Goal: Task Accomplishment & Management: Manage account settings

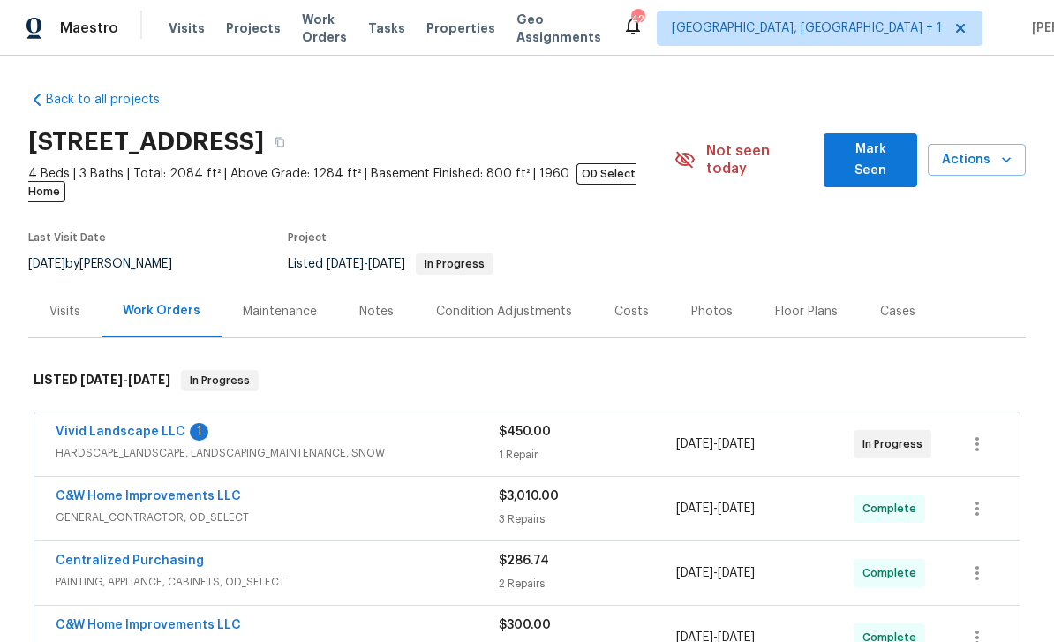
click at [625, 303] on div "Costs" at bounding box center [631, 312] width 34 height 18
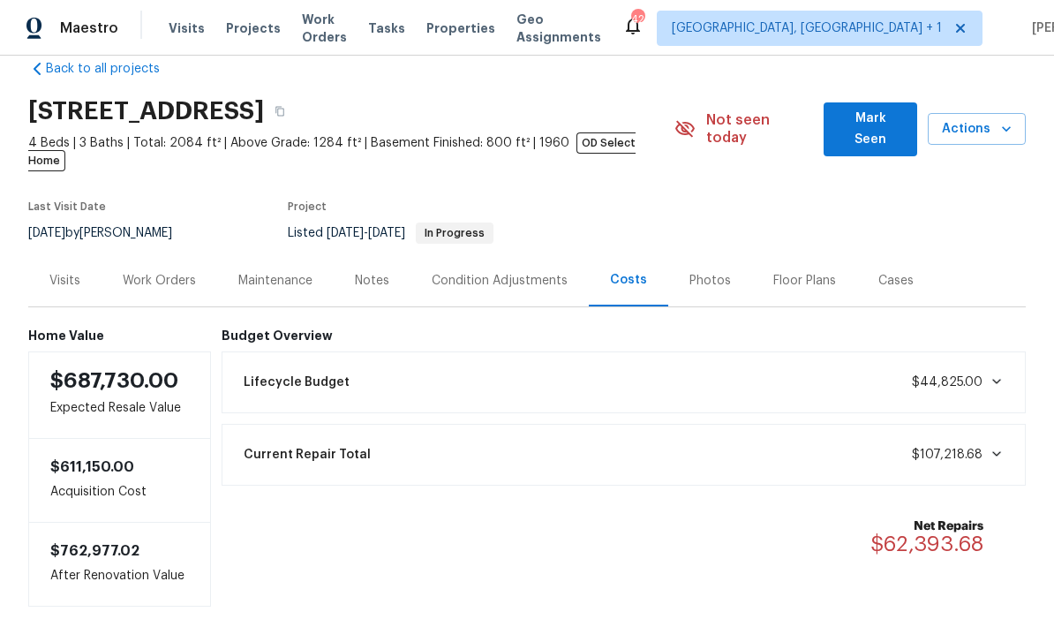
scroll to position [30, 0]
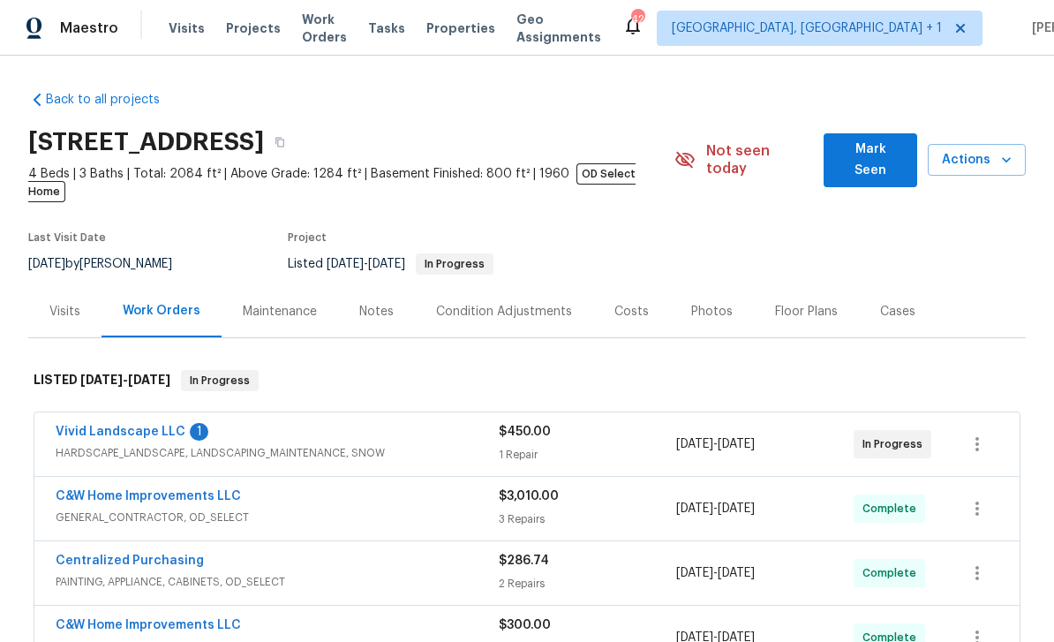
click at [124, 426] on link "Vivid Landscape LLC" at bounding box center [121, 432] width 130 height 12
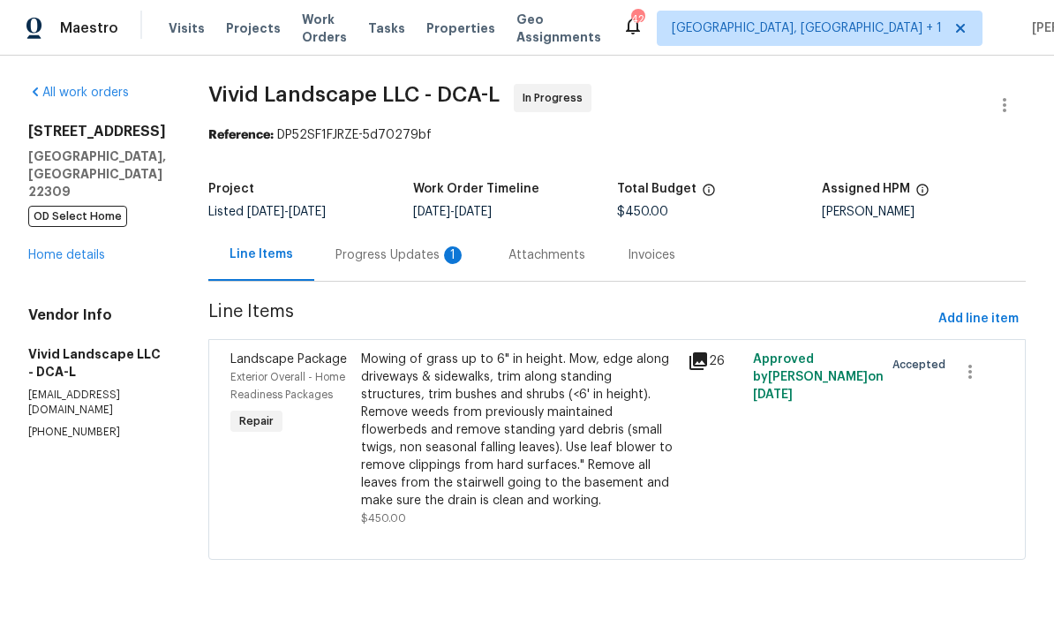
click at [707, 369] on icon at bounding box center [698, 361] width 18 height 18
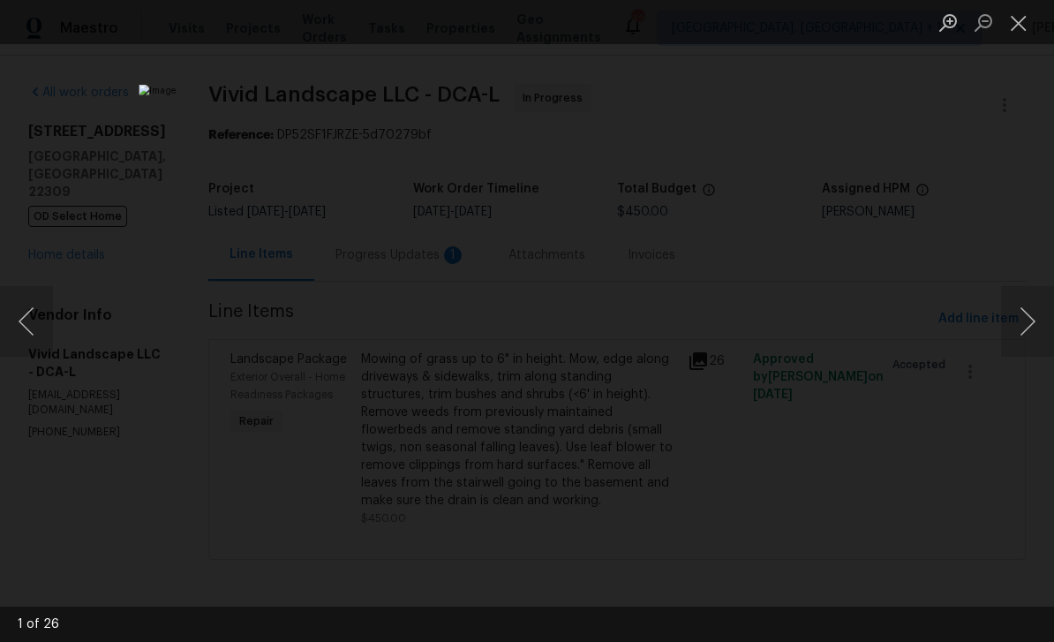
click at [1027, 26] on button "Close lightbox" at bounding box center [1018, 22] width 35 height 31
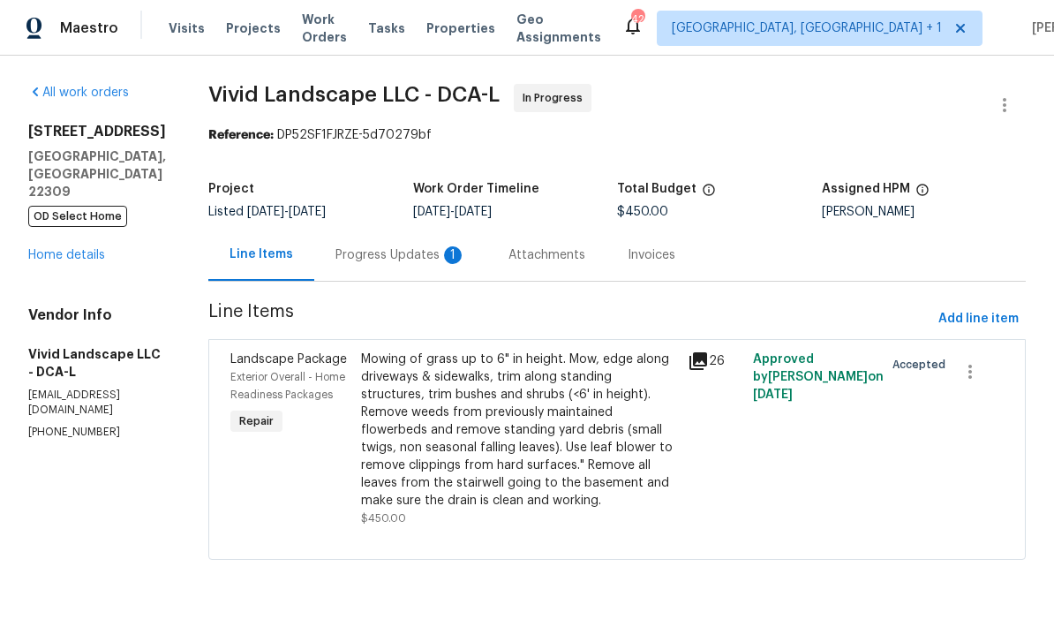
click at [417, 252] on div "Progress Updates 1" at bounding box center [400, 255] width 131 height 18
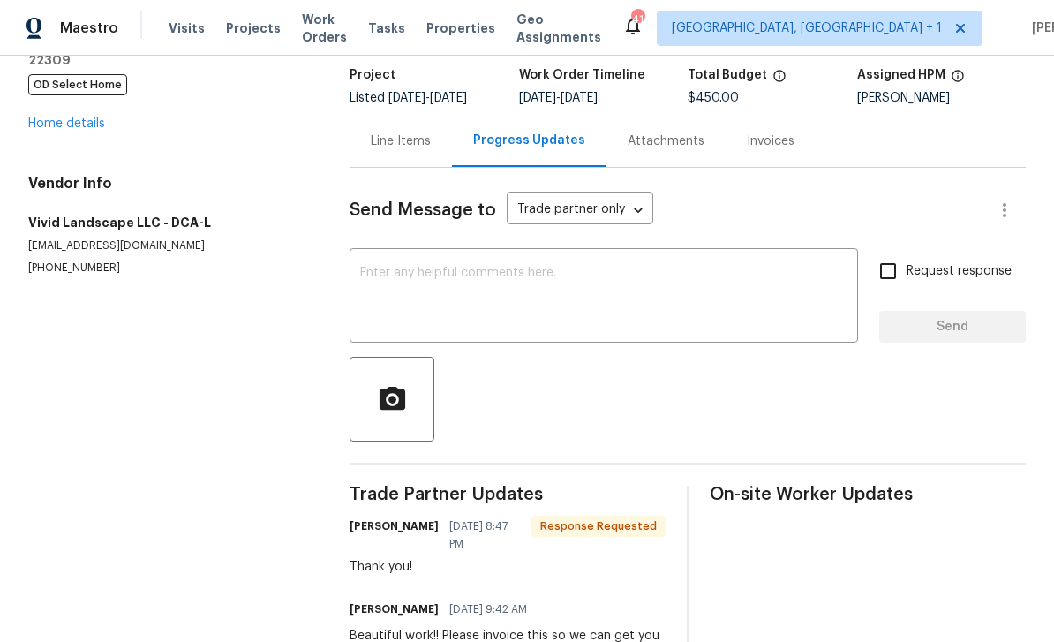
scroll to position [57, 0]
click at [458, 267] on textarea at bounding box center [603, 298] width 487 height 62
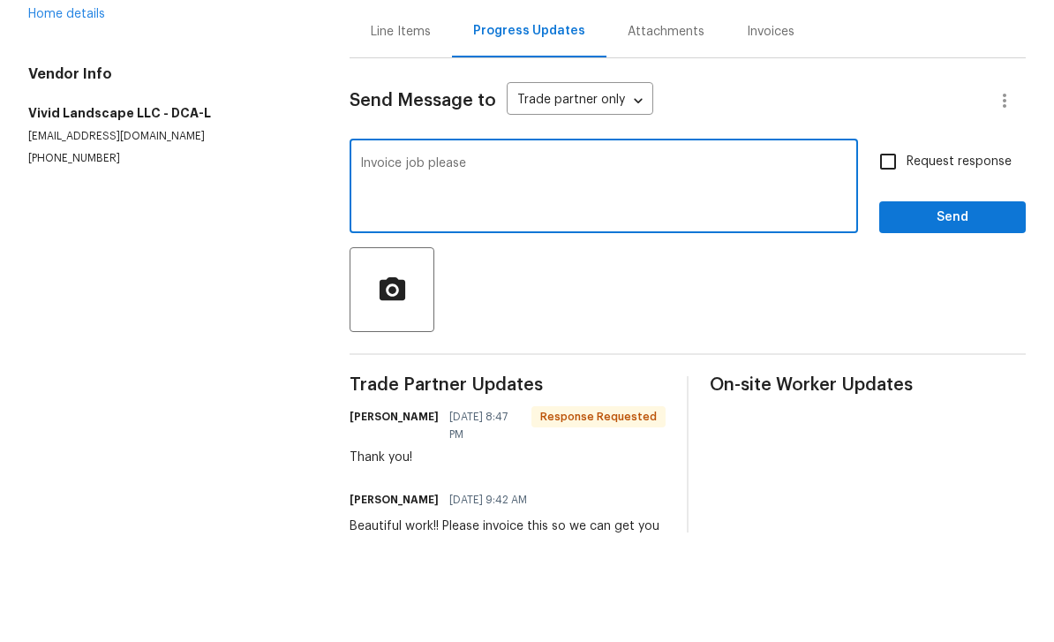
type textarea "Invoice job please"
click at [959, 316] on span "Send" at bounding box center [952, 327] width 118 height 22
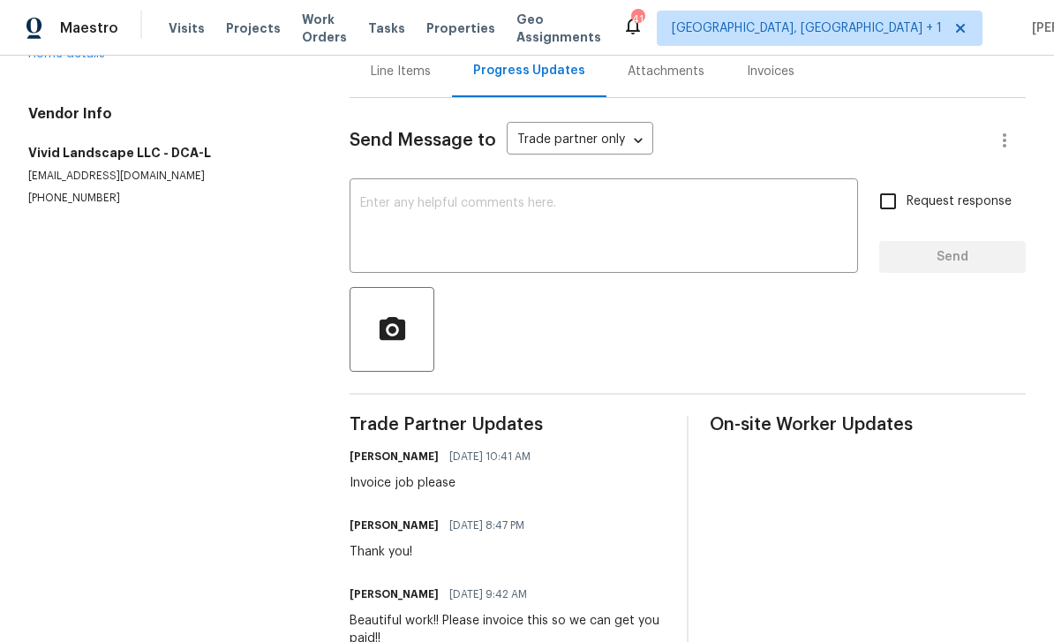
scroll to position [183, 0]
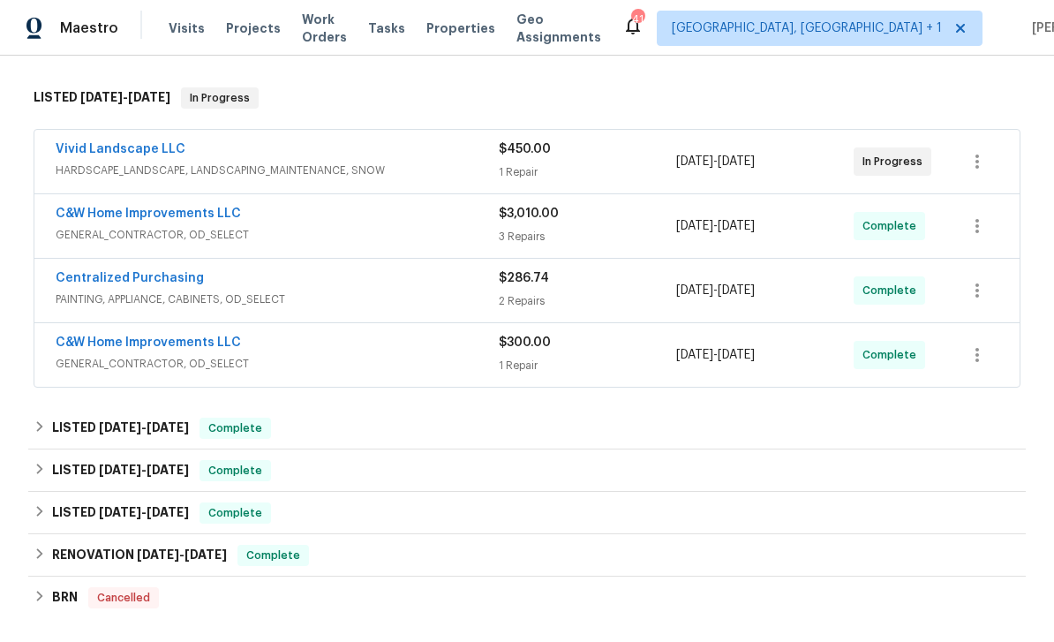
scroll to position [291, 0]
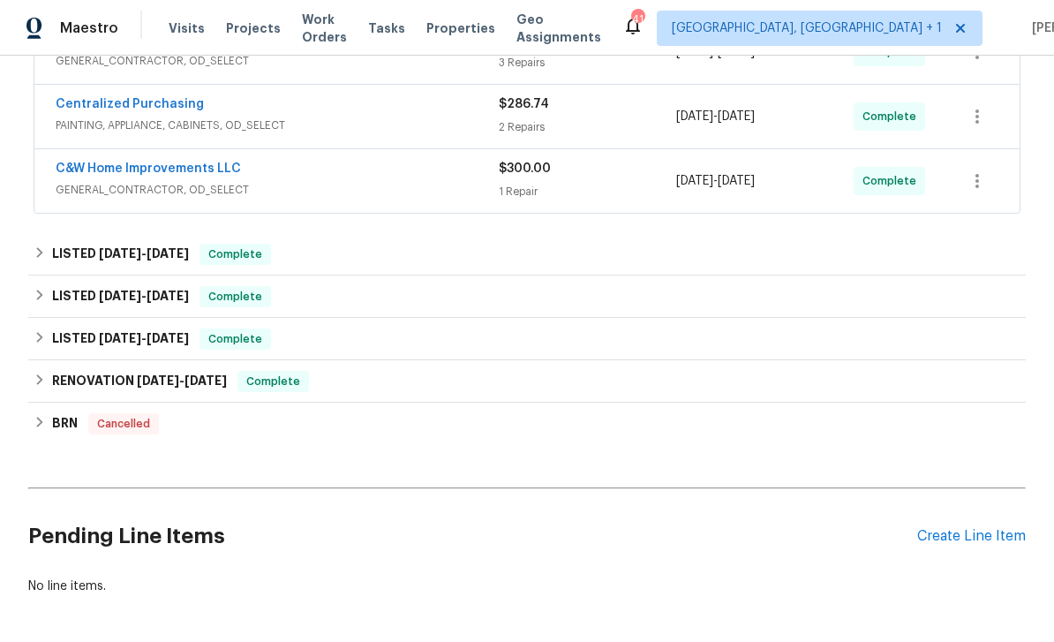
scroll to position [456, 0]
click at [970, 529] on div "Create Line Item" at bounding box center [971, 537] width 109 height 17
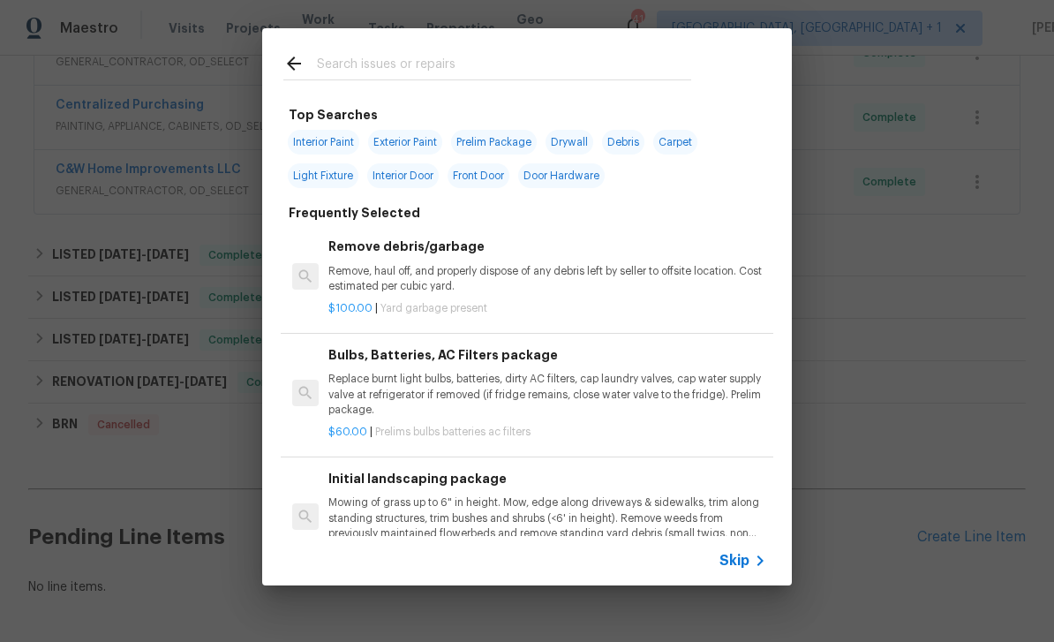
click at [934, 381] on div "Top Searches Interior Paint Exterior Paint Prelim Package Drywall Debris Carpet…" at bounding box center [527, 307] width 1054 height 614
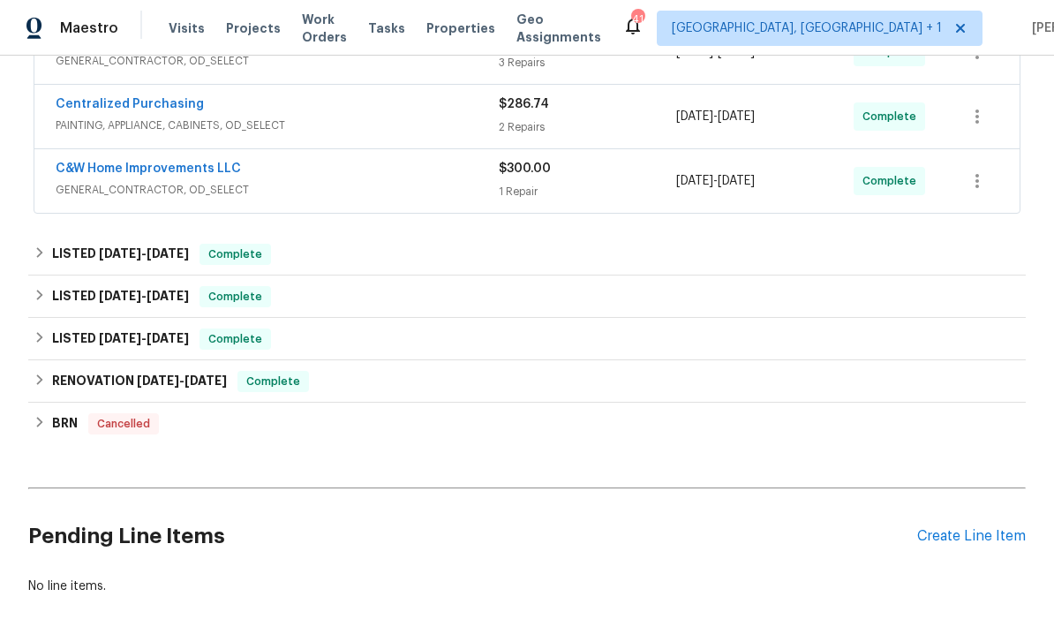
scroll to position [456, 0]
click at [977, 529] on div "Create Line Item" at bounding box center [971, 537] width 109 height 17
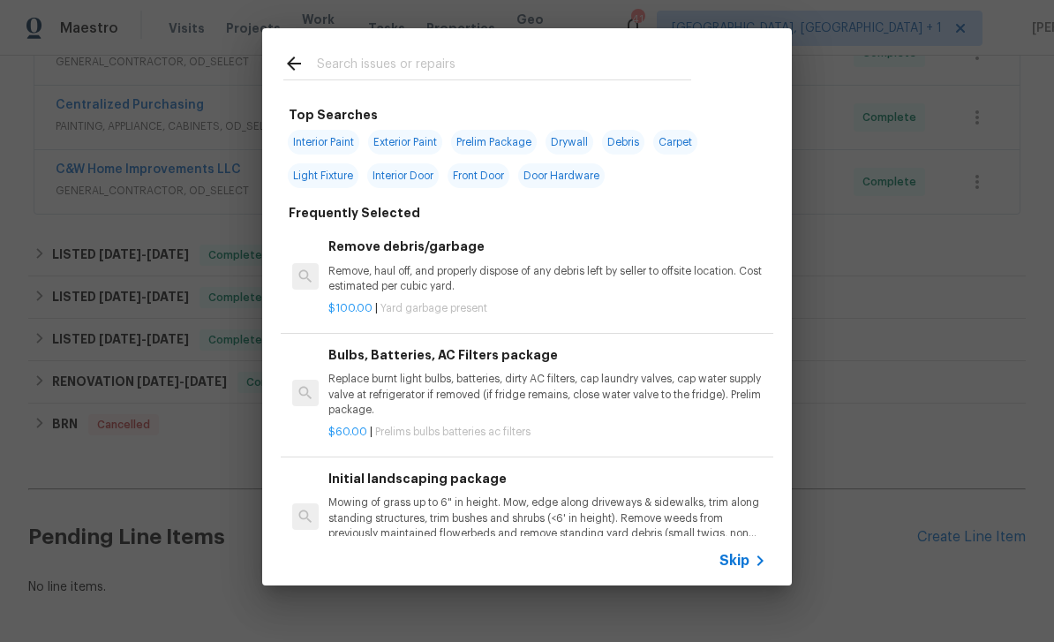
click at [400, 53] on input "text" at bounding box center [504, 66] width 374 height 26
type input "Ini"
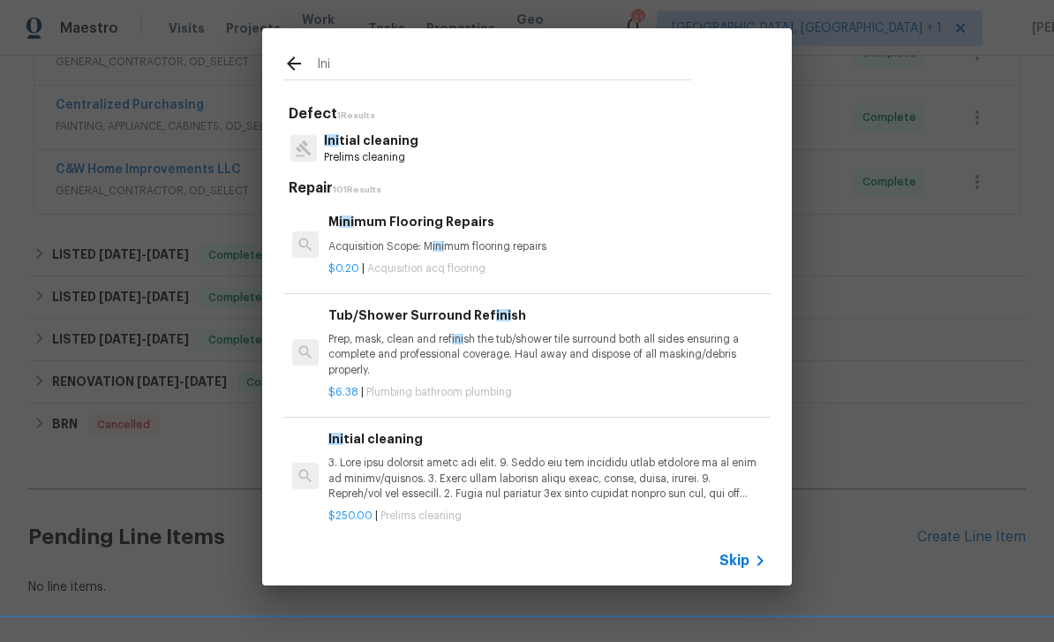
click at [385, 137] on p "Ini tial cleaning" at bounding box center [371, 141] width 94 height 19
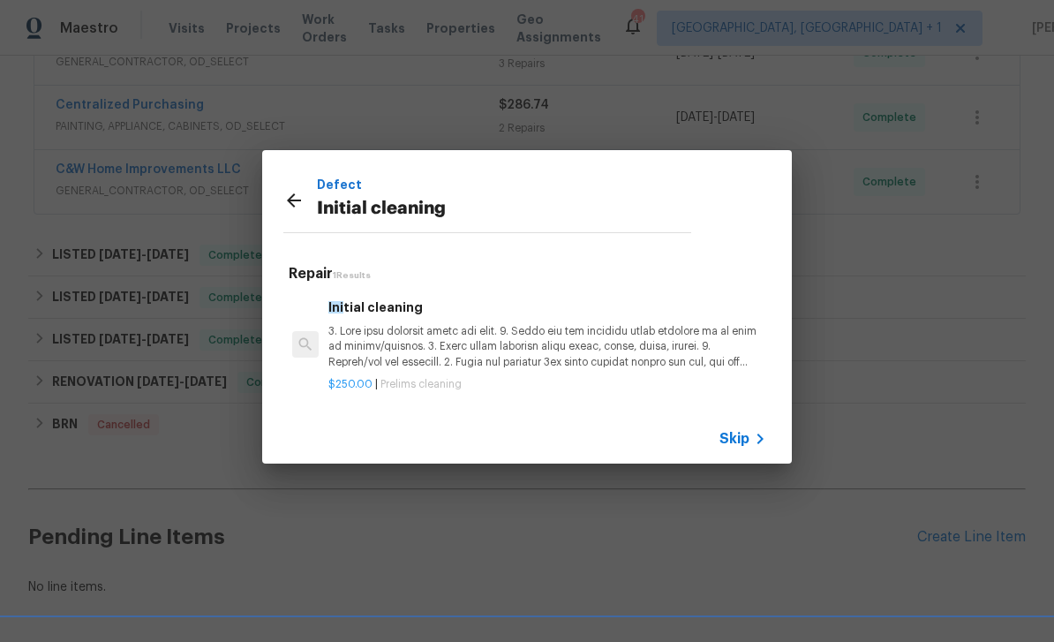
click at [452, 353] on p at bounding box center [547, 346] width 438 height 45
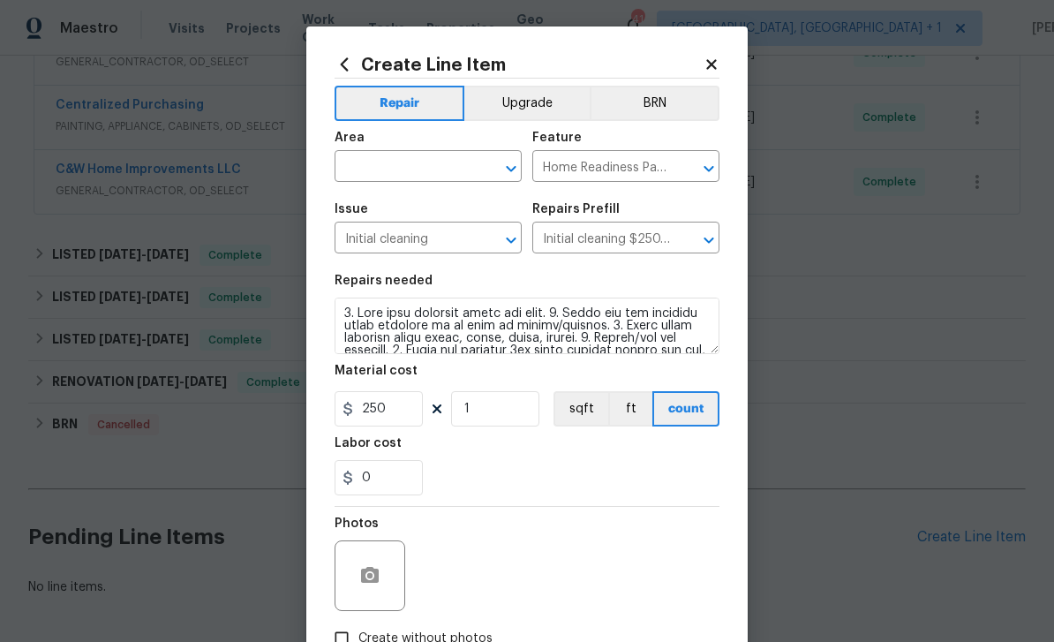
click at [508, 168] on icon "Open" at bounding box center [511, 168] width 10 height 6
click at [401, 231] on li "Interior Overall" at bounding box center [428, 237] width 187 height 29
type input "Interior Overall"
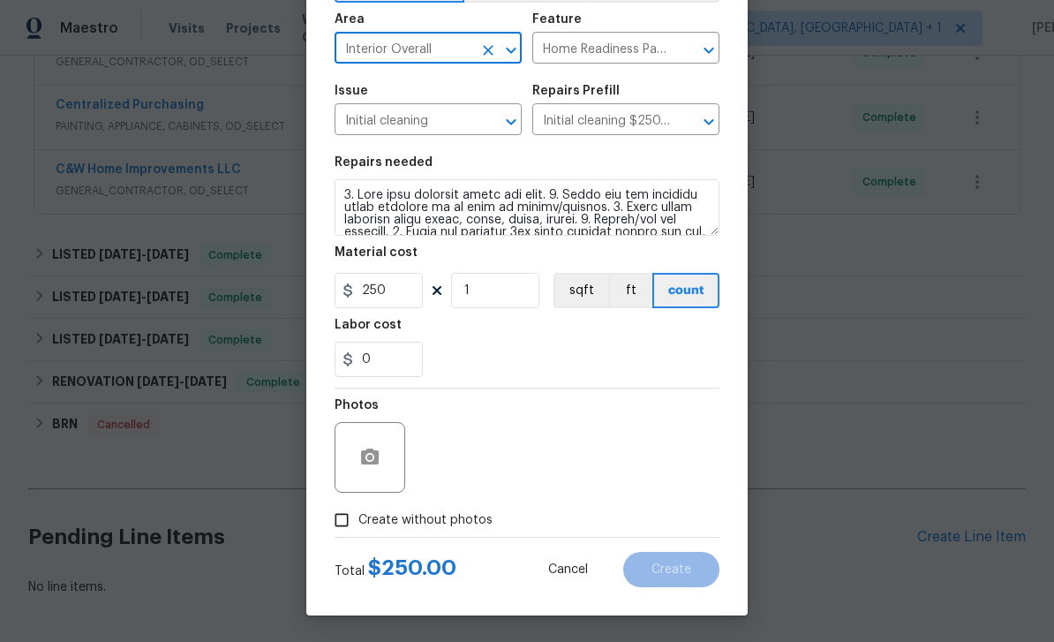
scroll to position [122, 0]
click at [347, 516] on input "Create without photos" at bounding box center [342, 520] width 34 height 34
checkbox input "true"
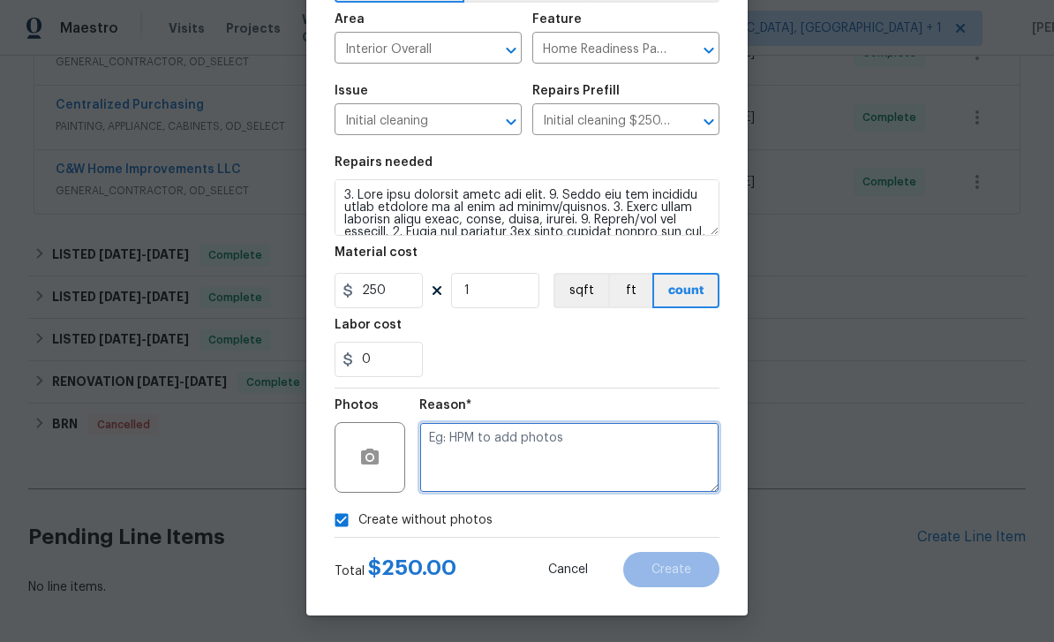
click at [486, 442] on textarea at bounding box center [569, 457] width 300 height 71
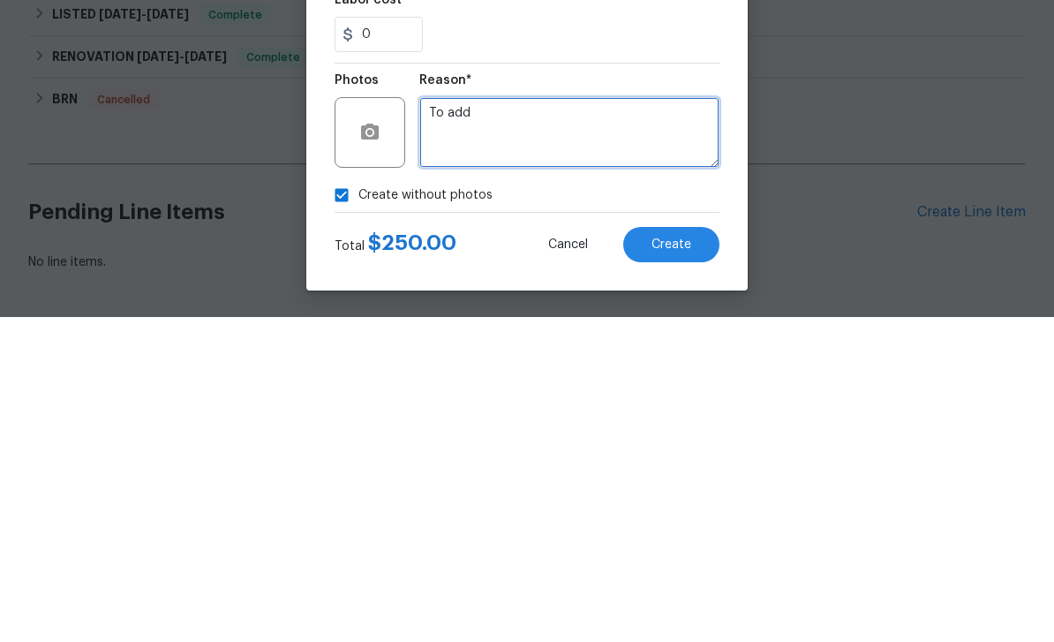
type textarea "To add"
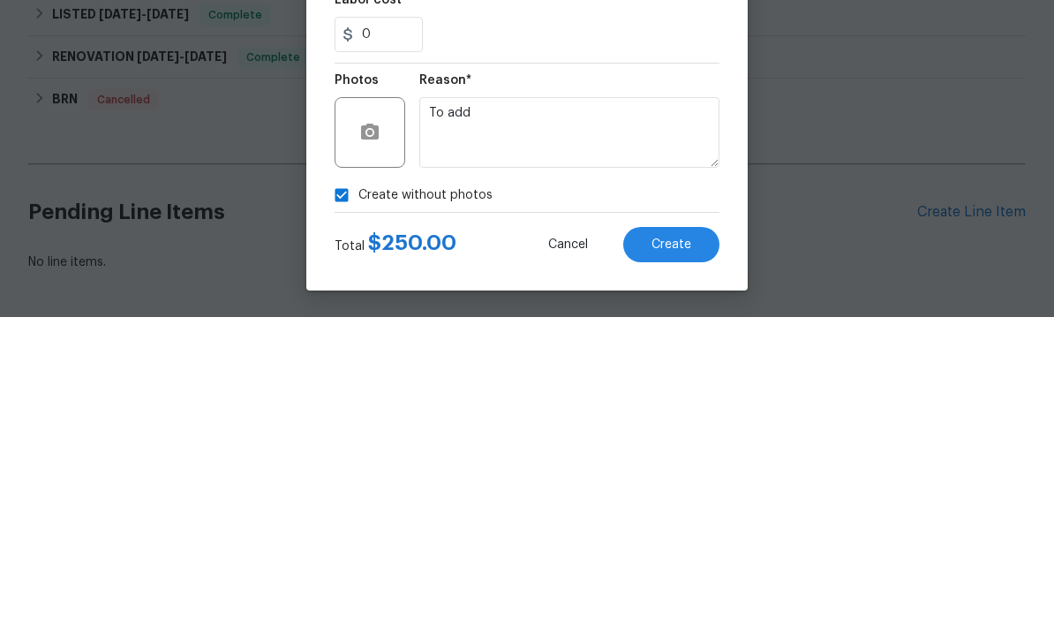
click at [673, 563] on span "Create" at bounding box center [672, 569] width 40 height 13
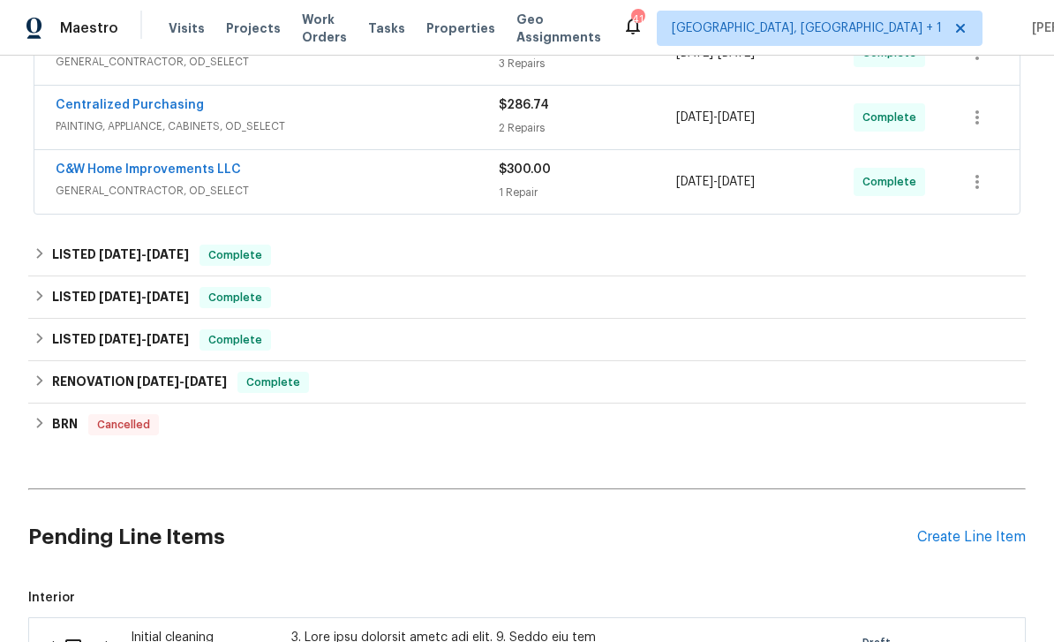
click at [80, 629] on input "checkbox" at bounding box center [80, 647] width 50 height 37
checkbox input "true"
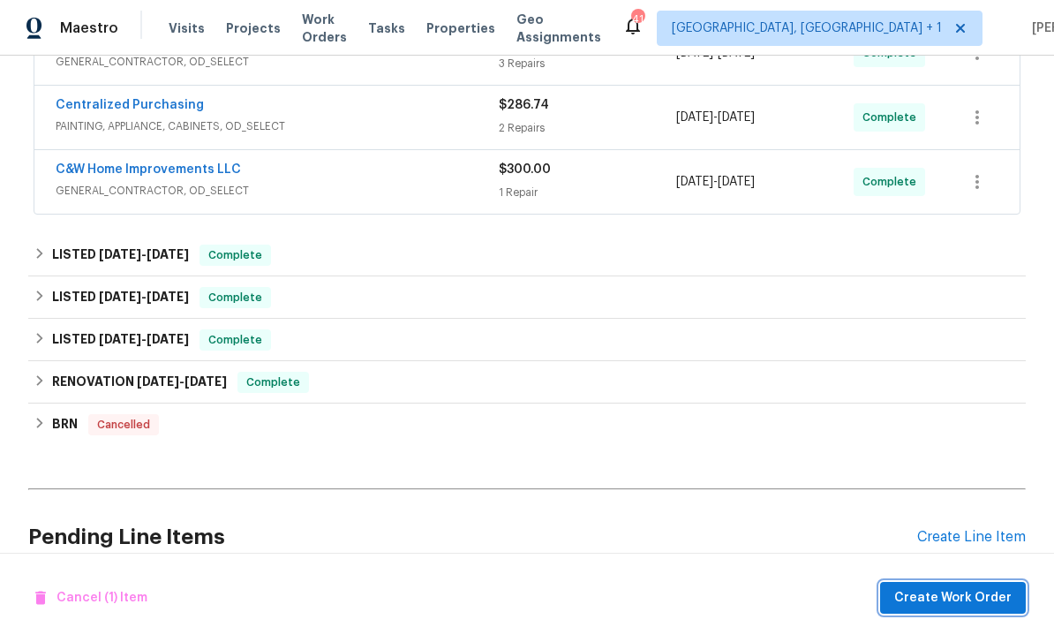
click at [994, 593] on span "Create Work Order" at bounding box center [952, 598] width 117 height 22
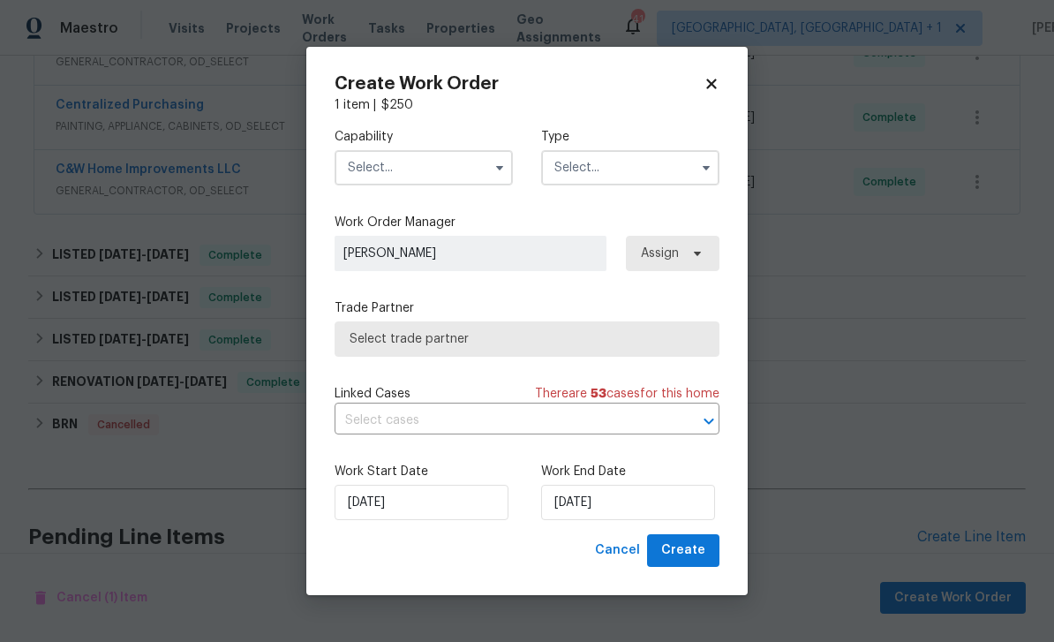
click at [476, 160] on input "text" at bounding box center [424, 167] width 178 height 35
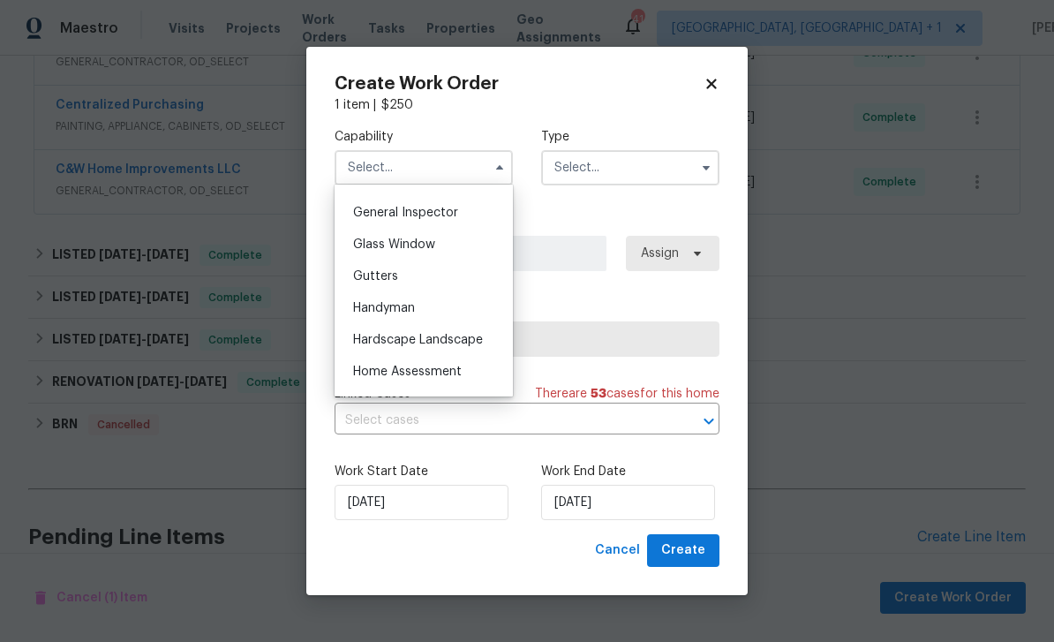
scroll to position [816, 0]
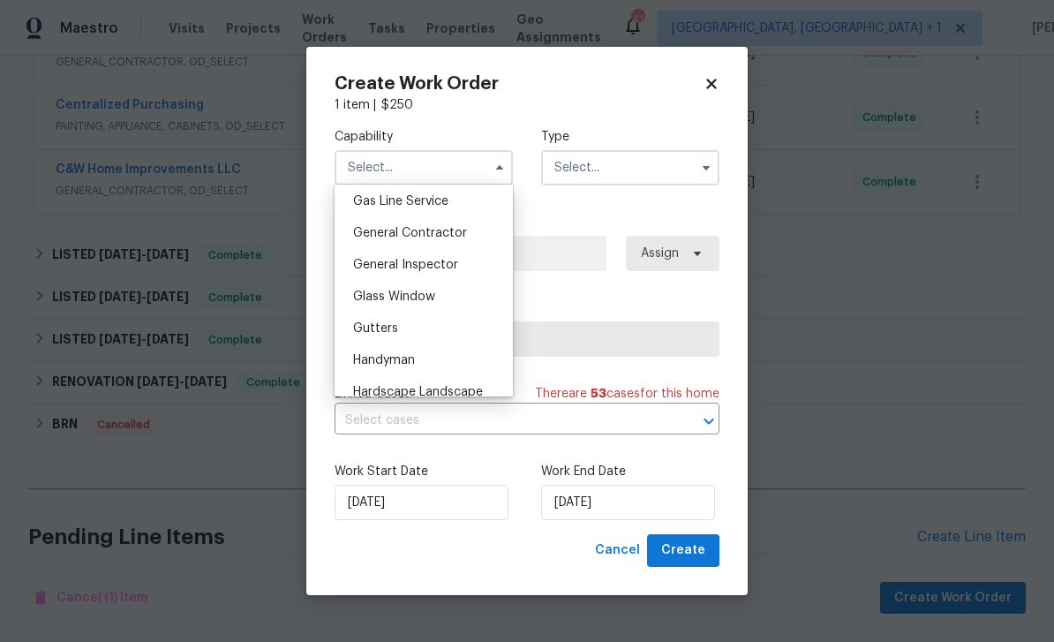
click at [436, 232] on span "General Contractor" at bounding box center [410, 233] width 114 height 12
type input "General Contractor"
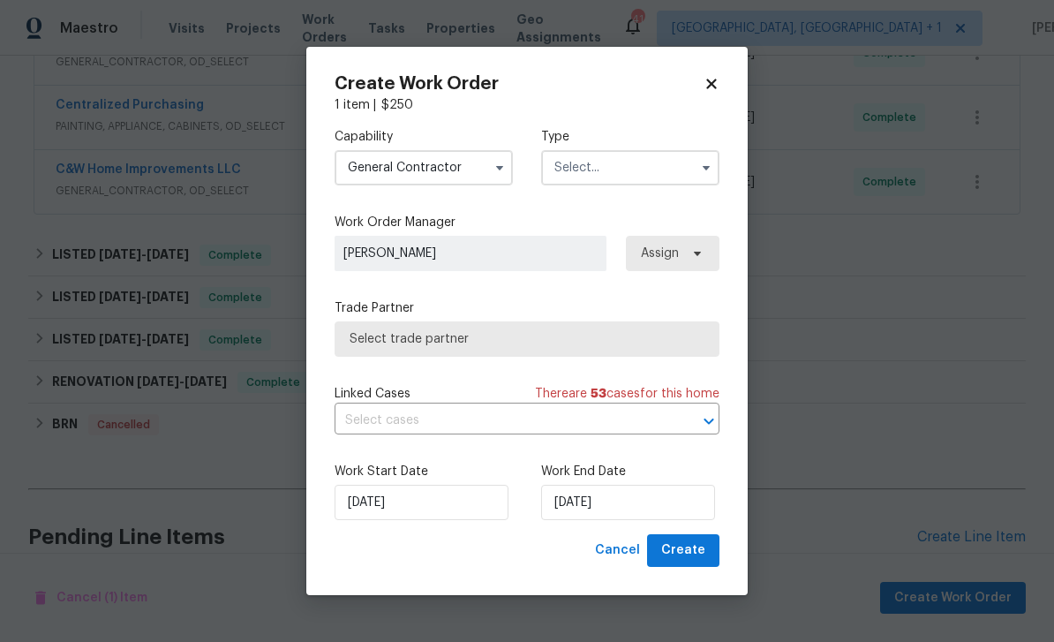
click at [656, 163] on input "text" at bounding box center [630, 167] width 178 height 35
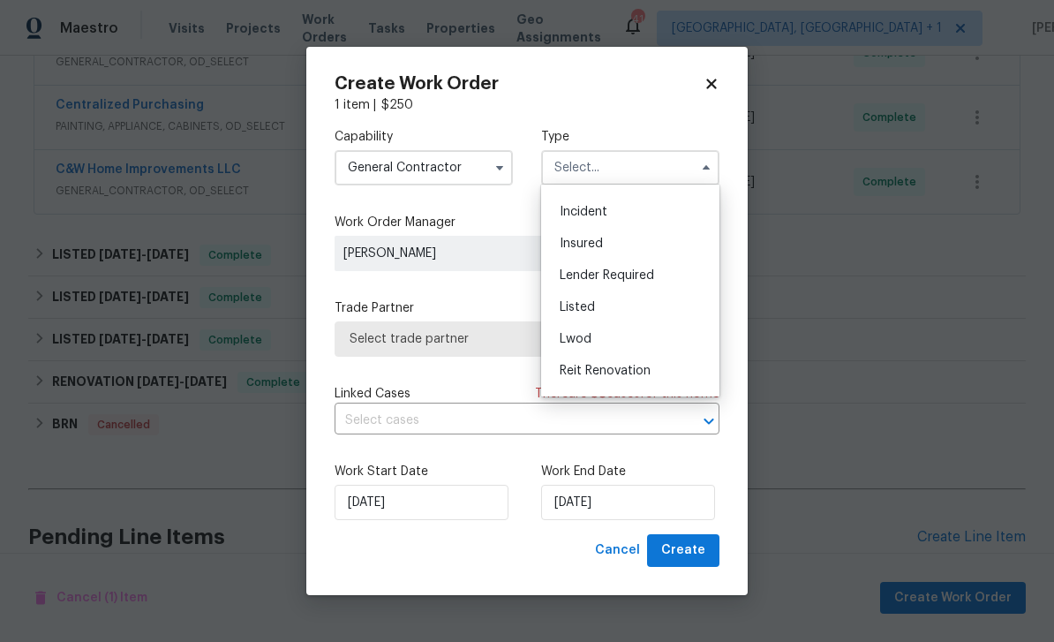
scroll to position [49, 0]
click at [578, 311] on span "Listed" at bounding box center [577, 314] width 35 height 12
type input "Listed"
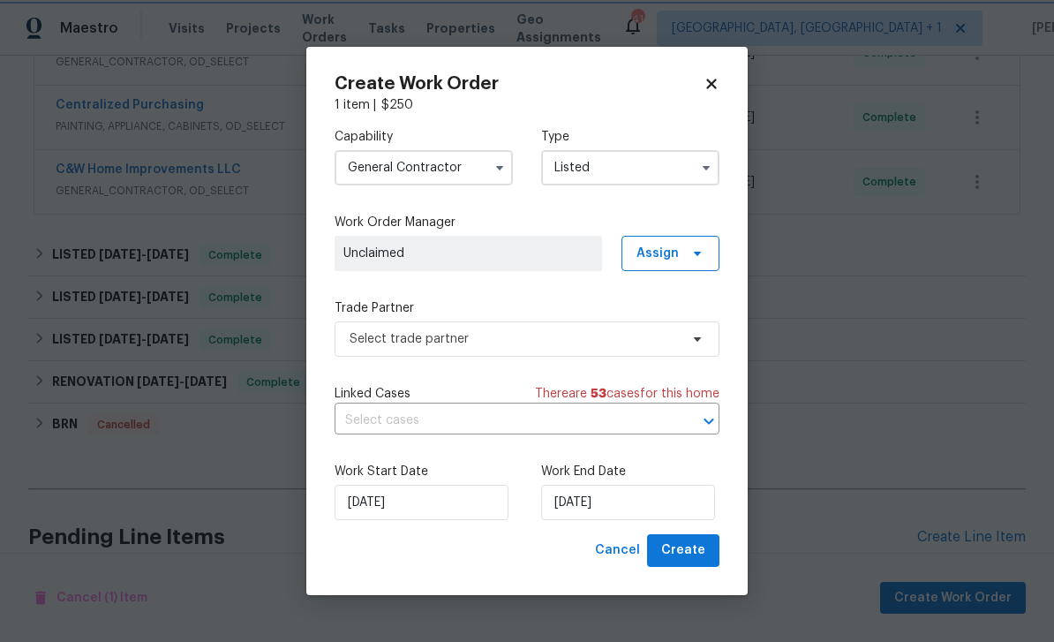
scroll to position [0, 0]
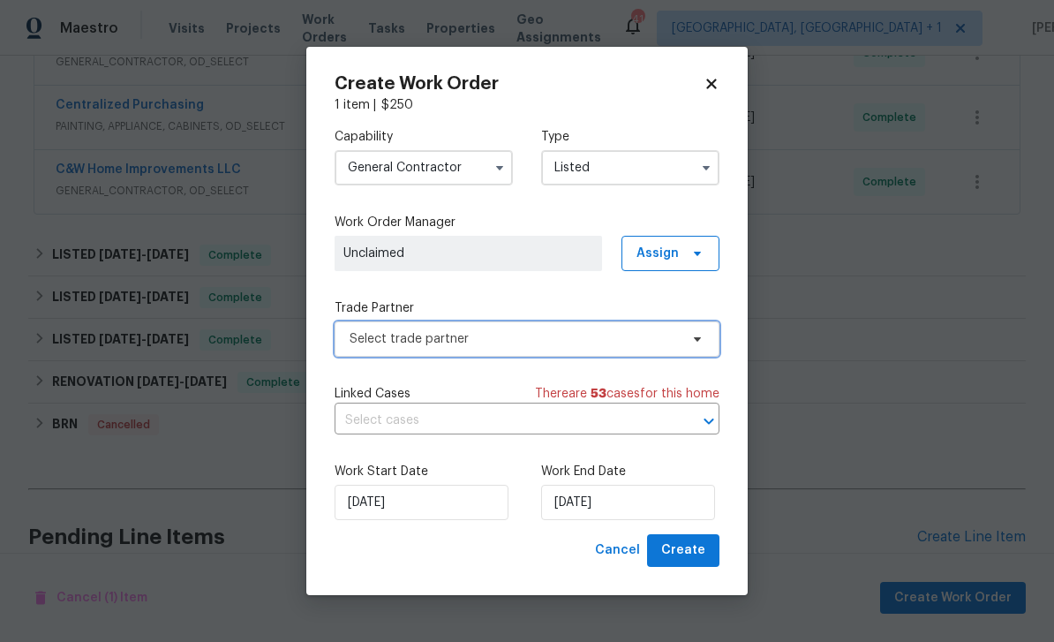
click at [697, 333] on icon at bounding box center [697, 339] width 14 height 14
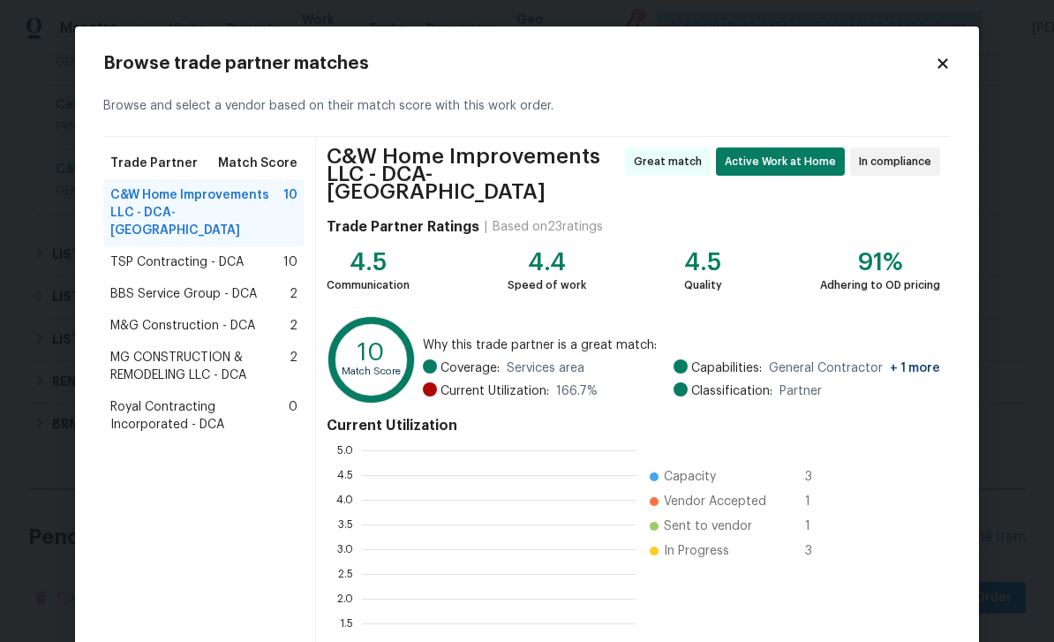
scroll to position [247, 274]
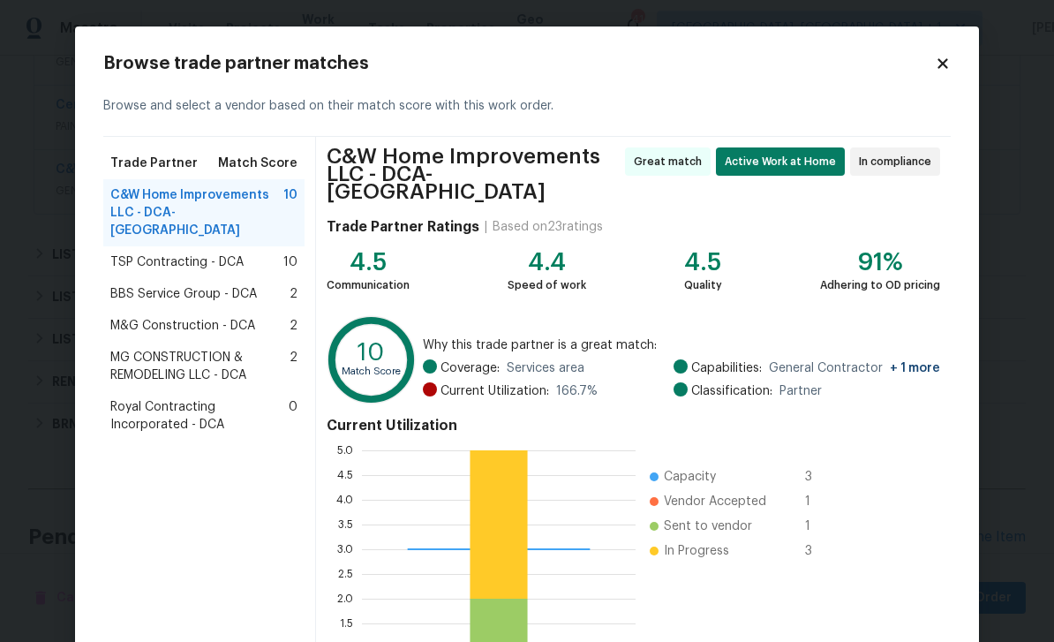
click at [156, 317] on span "M&G Construction - DCA" at bounding box center [182, 326] width 145 height 18
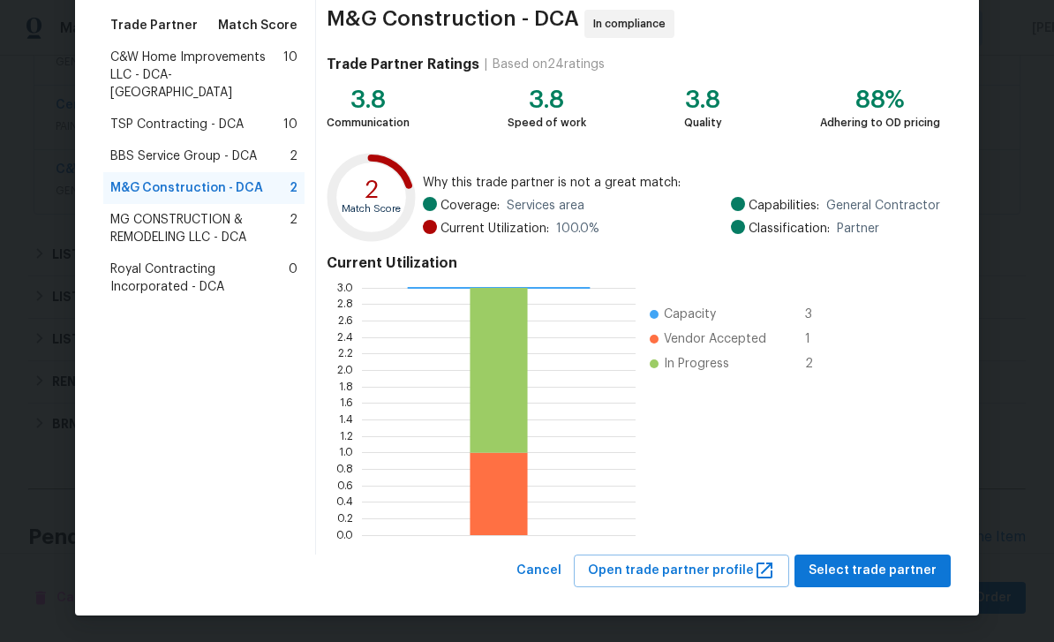
scroll to position [137, 0]
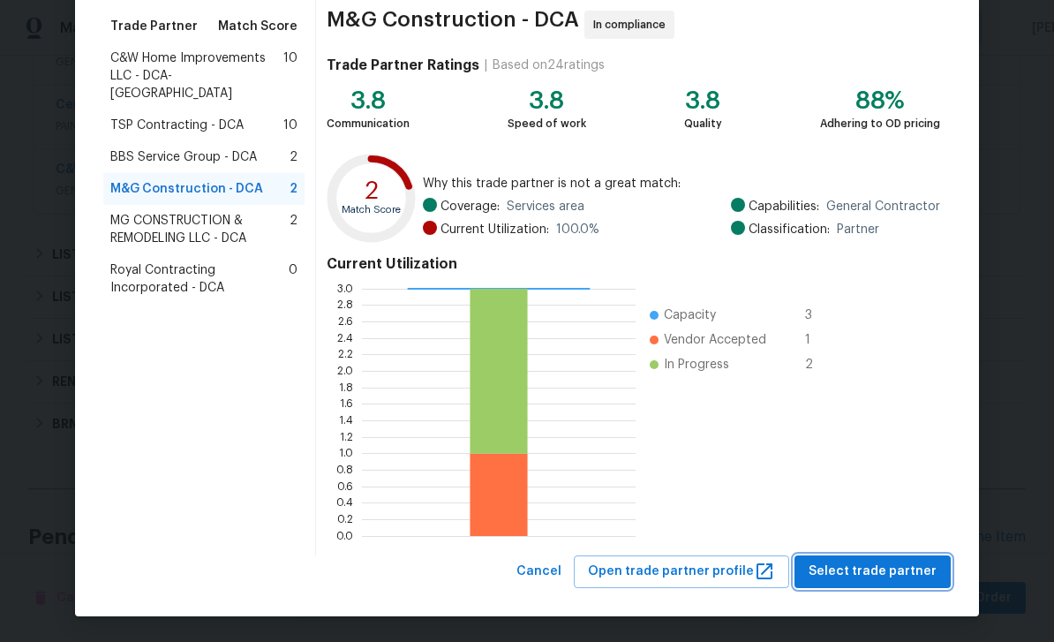
click at [876, 567] on span "Select trade partner" at bounding box center [873, 572] width 128 height 22
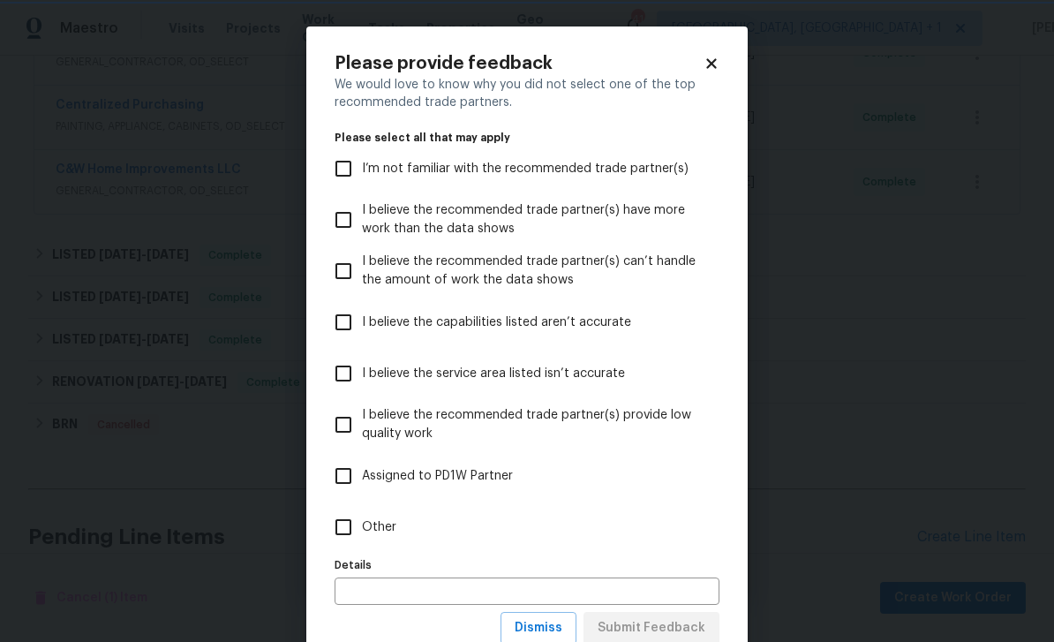
scroll to position [0, 0]
click at [354, 520] on input "Other" at bounding box center [343, 527] width 37 height 37
checkbox input "true"
click at [419, 586] on input "text" at bounding box center [527, 590] width 385 height 27
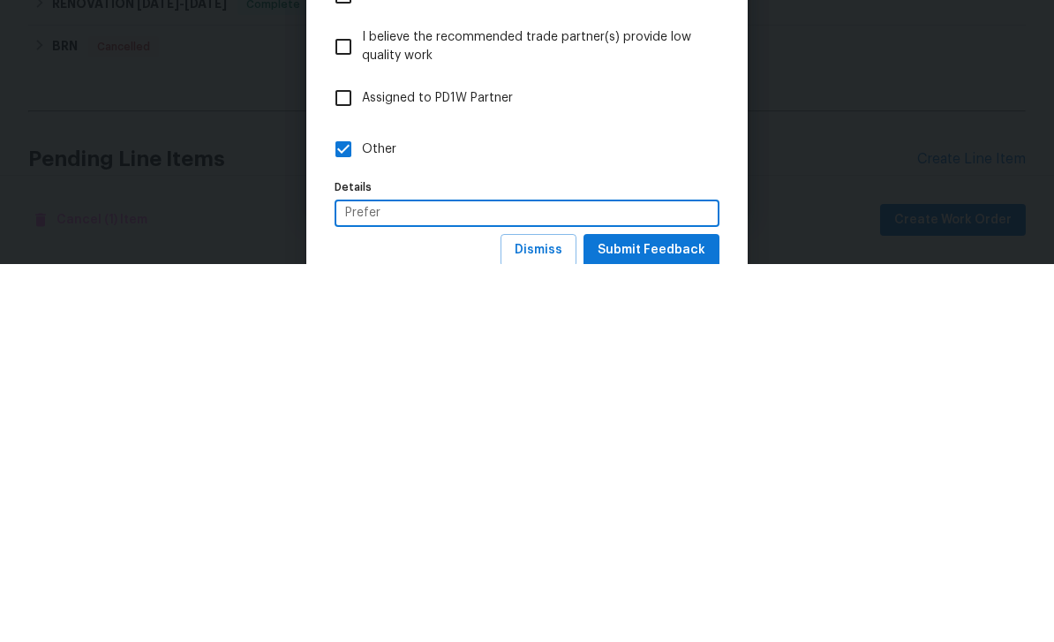
type input "Prefer"
click at [654, 617] on span "Submit Feedback" at bounding box center [652, 628] width 108 height 22
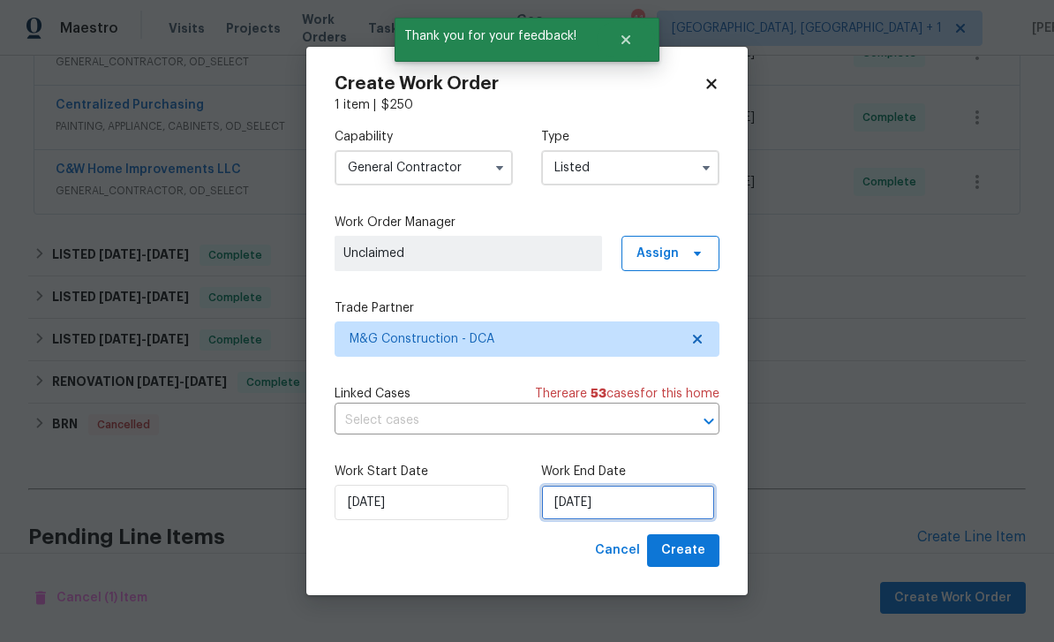
click at [617, 509] on input "8/28/2025" at bounding box center [628, 502] width 174 height 35
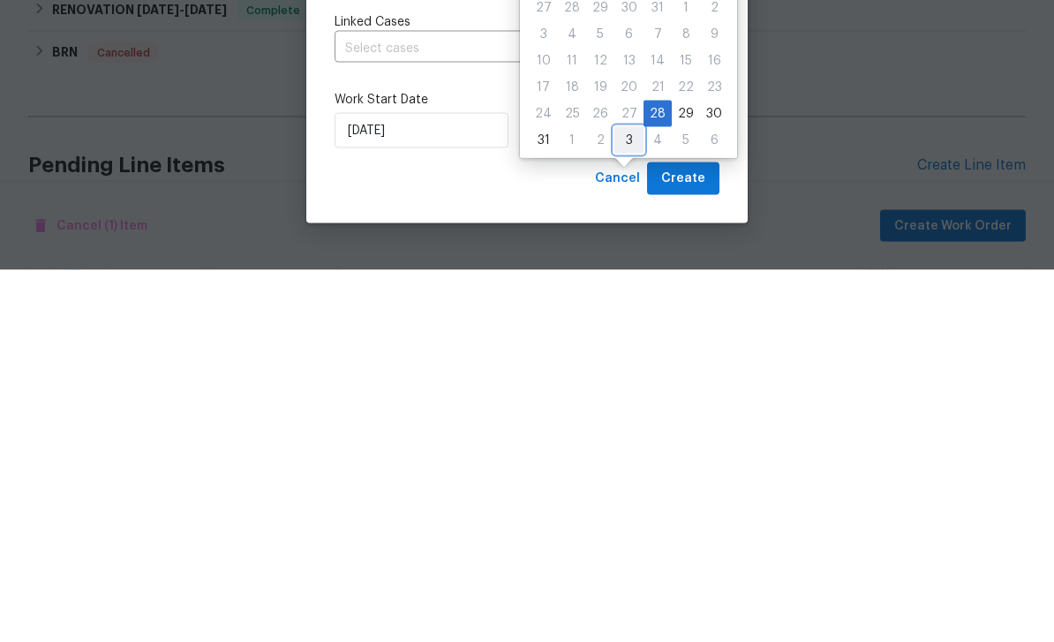
click at [622, 500] on div "3" at bounding box center [628, 512] width 29 height 25
type input "[DATE]"
select select "8"
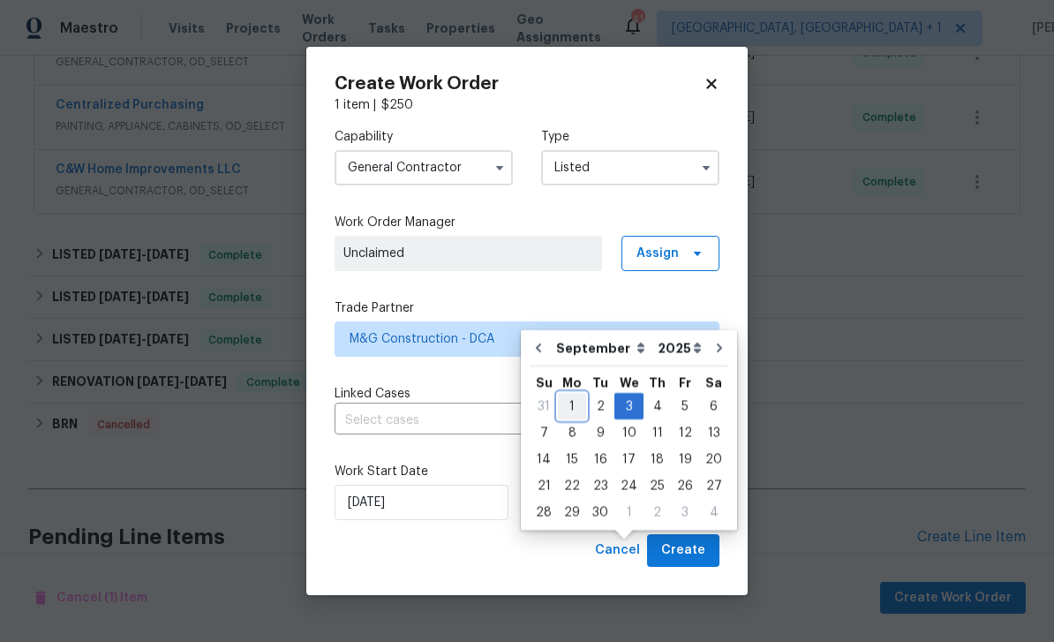
click at [574, 394] on div "1" at bounding box center [572, 406] width 28 height 25
type input "9/1/2025"
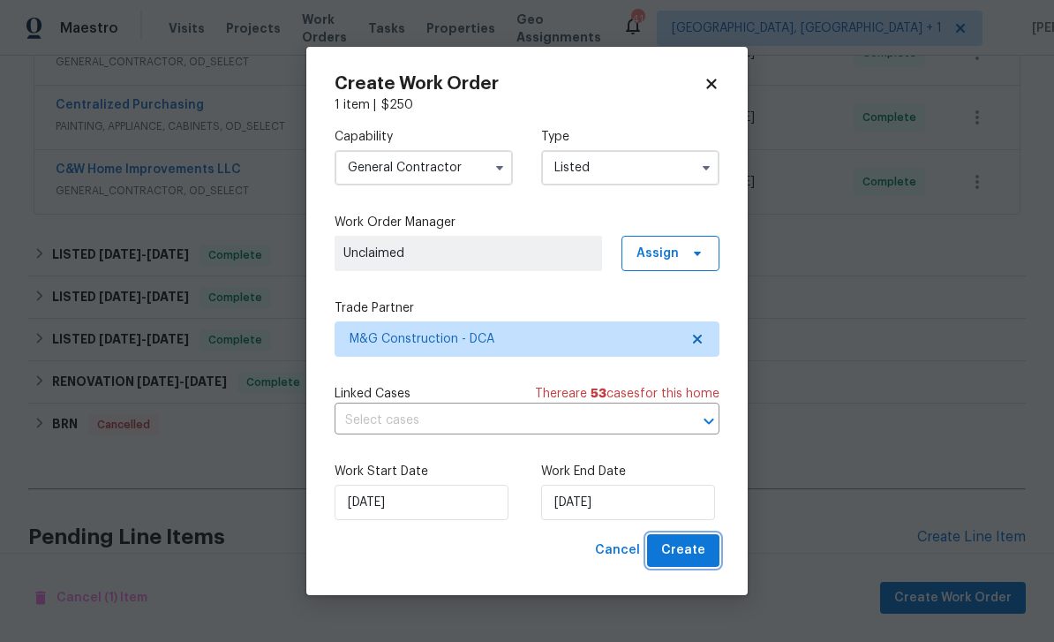
click at [700, 546] on span "Create" at bounding box center [683, 550] width 44 height 22
checkbox input "false"
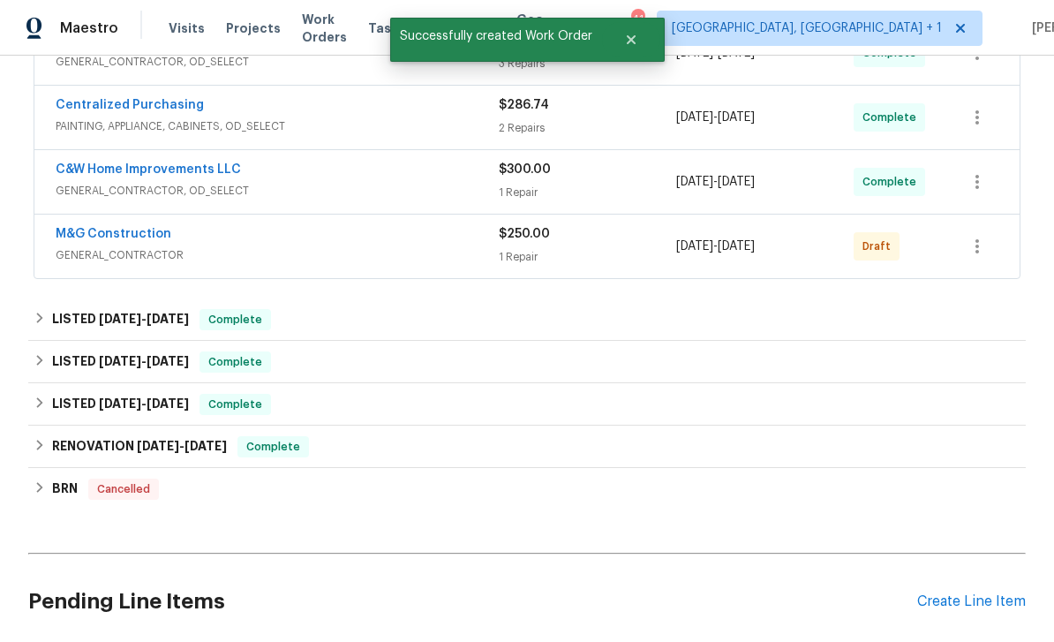
click at [123, 228] on link "M&G Construction" at bounding box center [114, 234] width 116 height 12
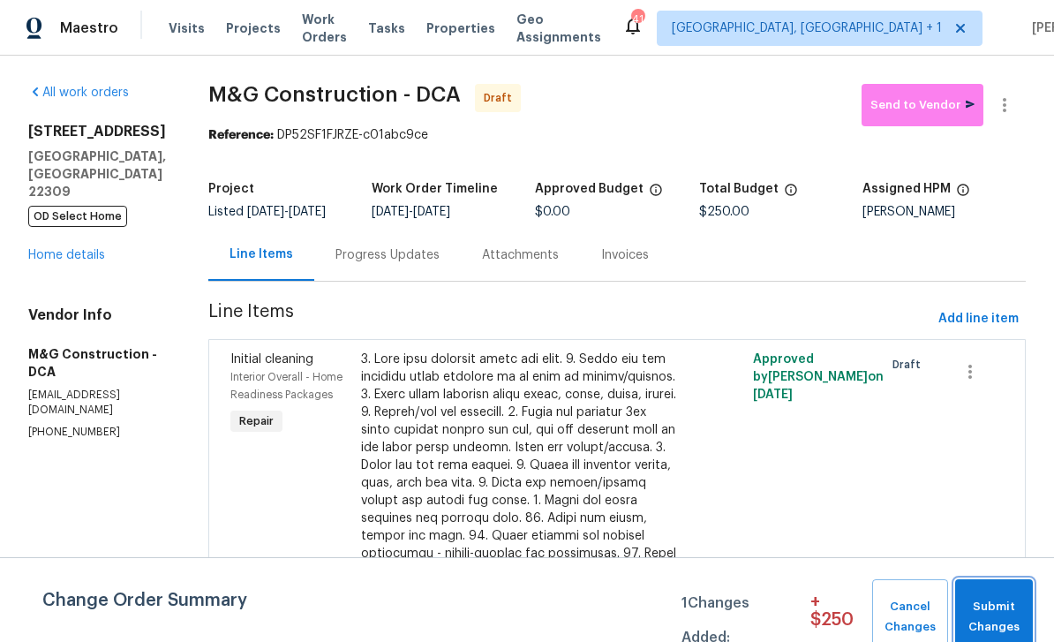
click at [1008, 610] on span "Submit Changes" at bounding box center [994, 617] width 60 height 41
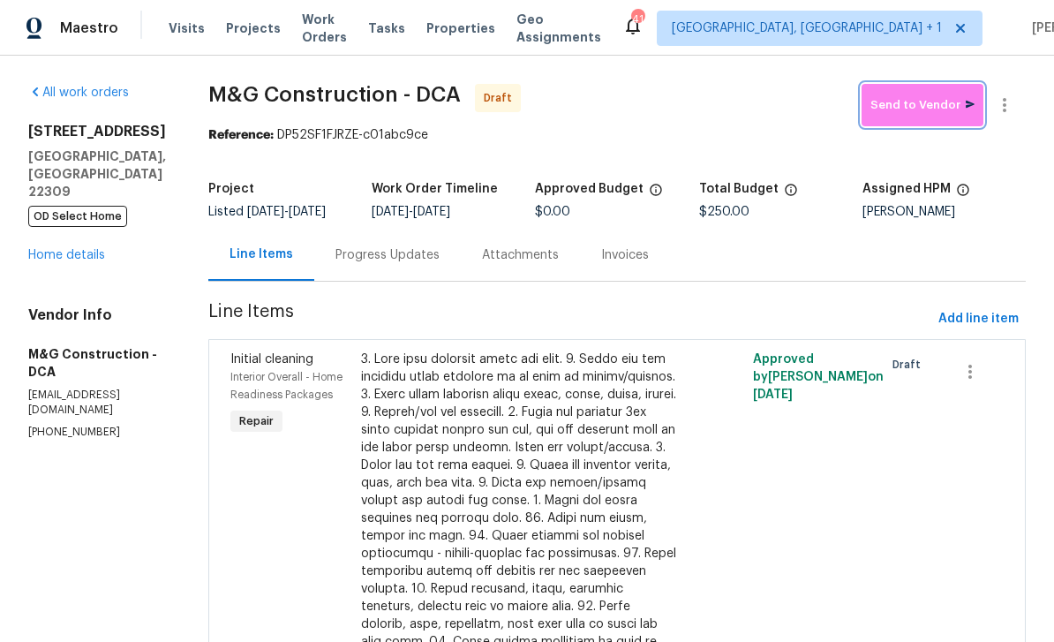
click at [922, 94] on button "Send to Vendor" at bounding box center [923, 105] width 122 height 42
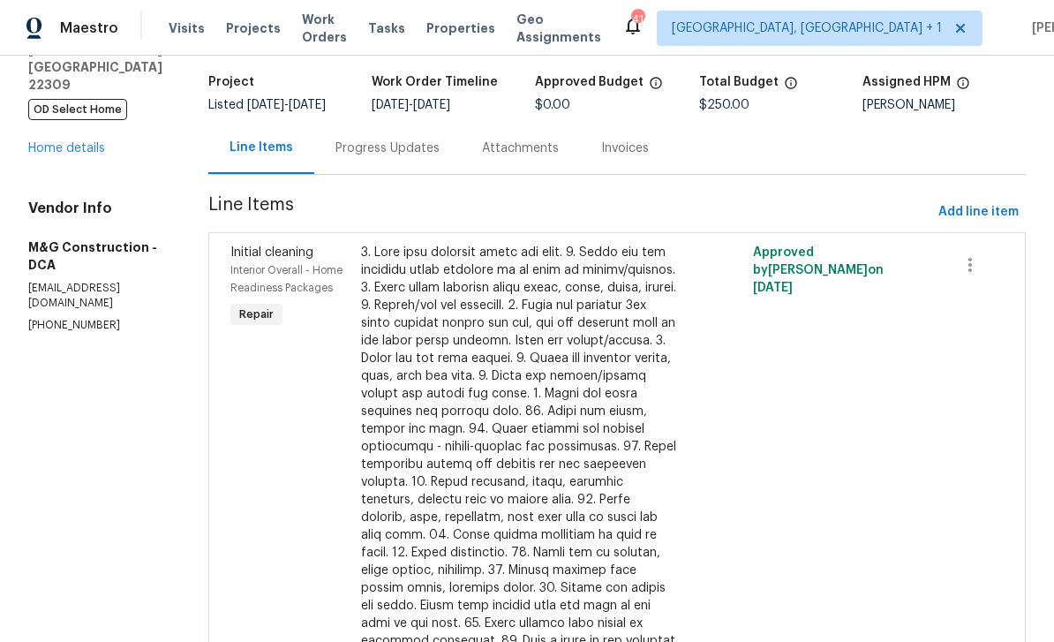
scroll to position [103, 0]
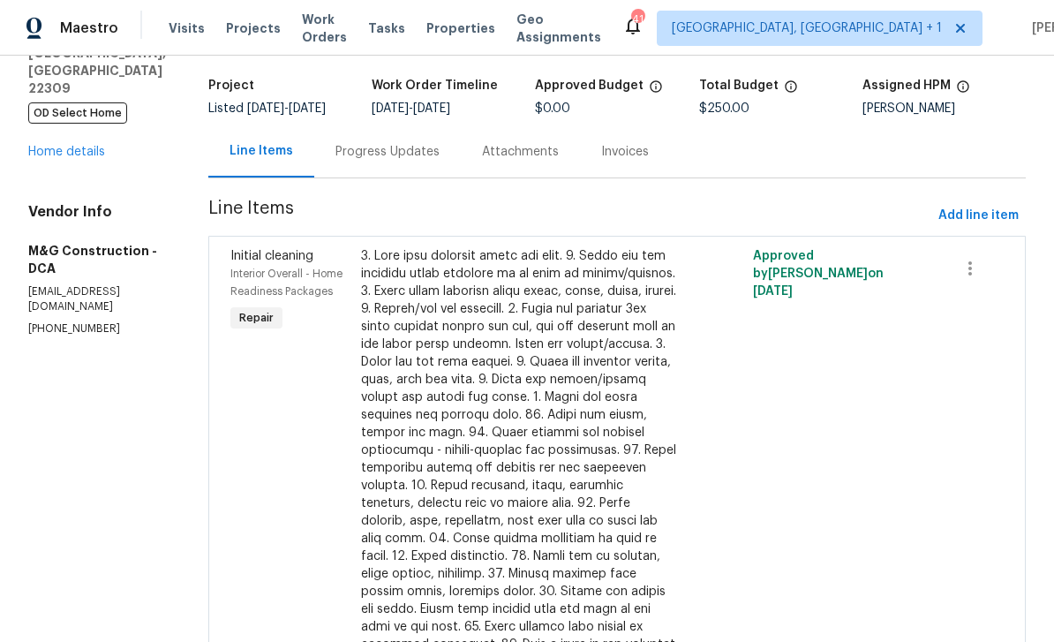
click at [376, 133] on div "Progress Updates" at bounding box center [387, 151] width 147 height 52
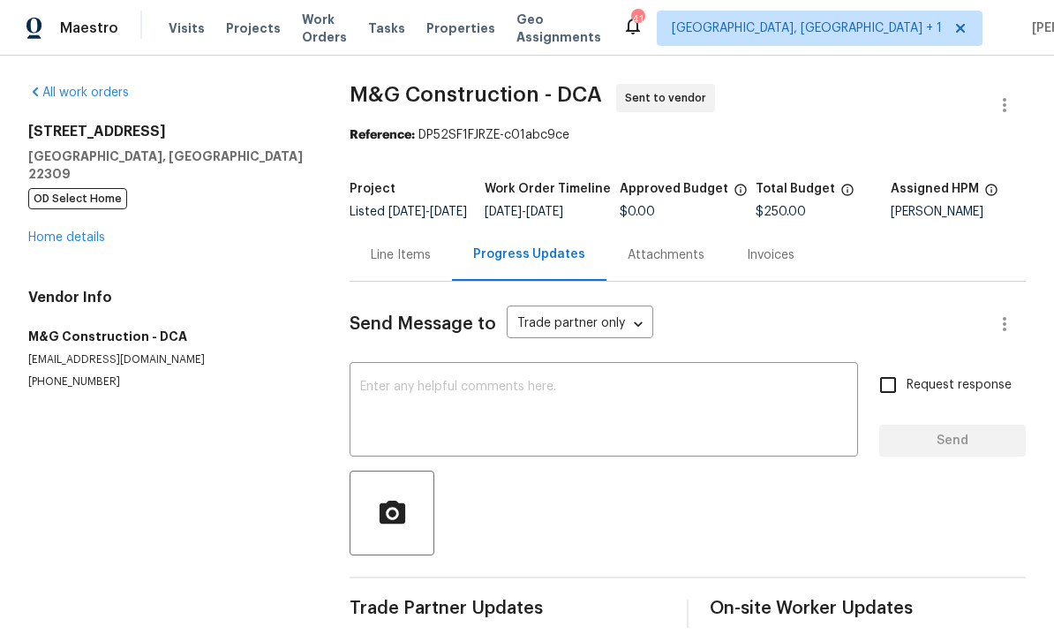
click at [418, 394] on textarea at bounding box center [603, 411] width 487 height 62
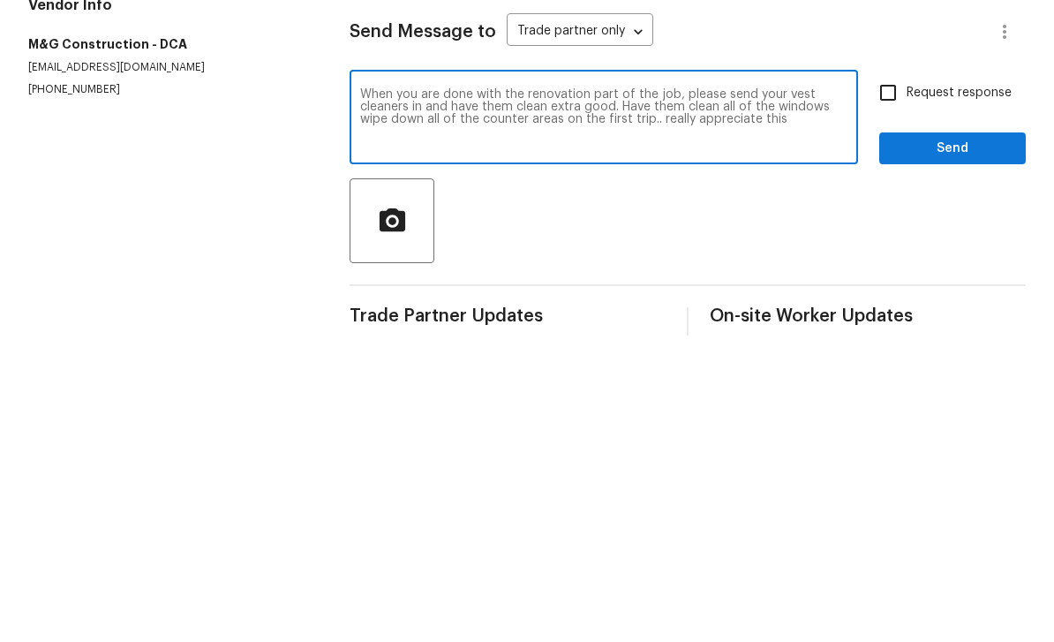
type textarea "When you are done with the renovation part of the job, please send your vest cl…"
click at [936, 430] on span "Send" at bounding box center [952, 441] width 118 height 22
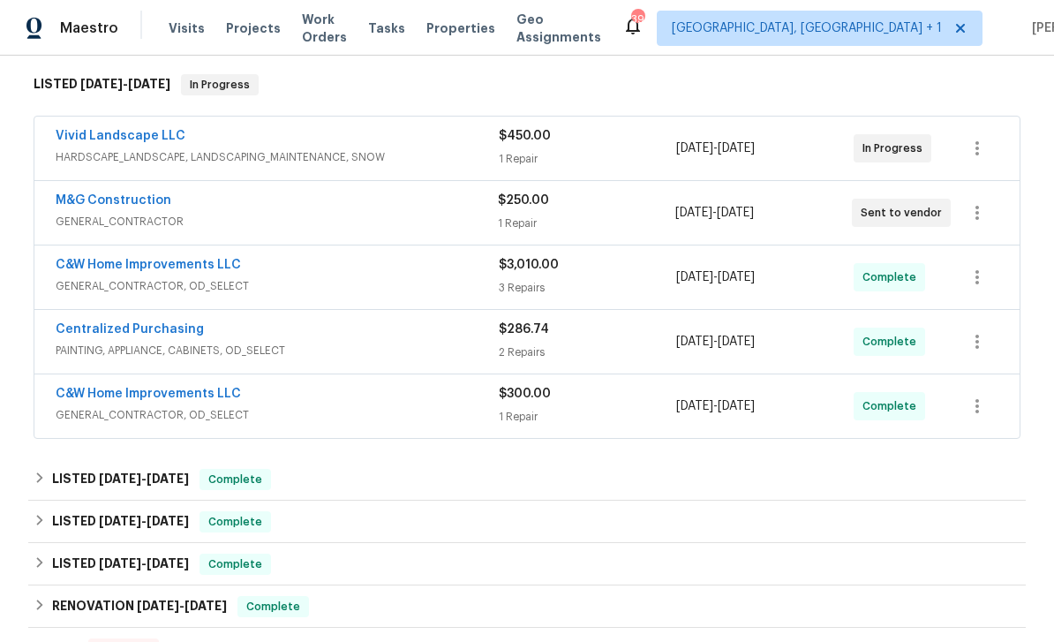
scroll to position [297, 0]
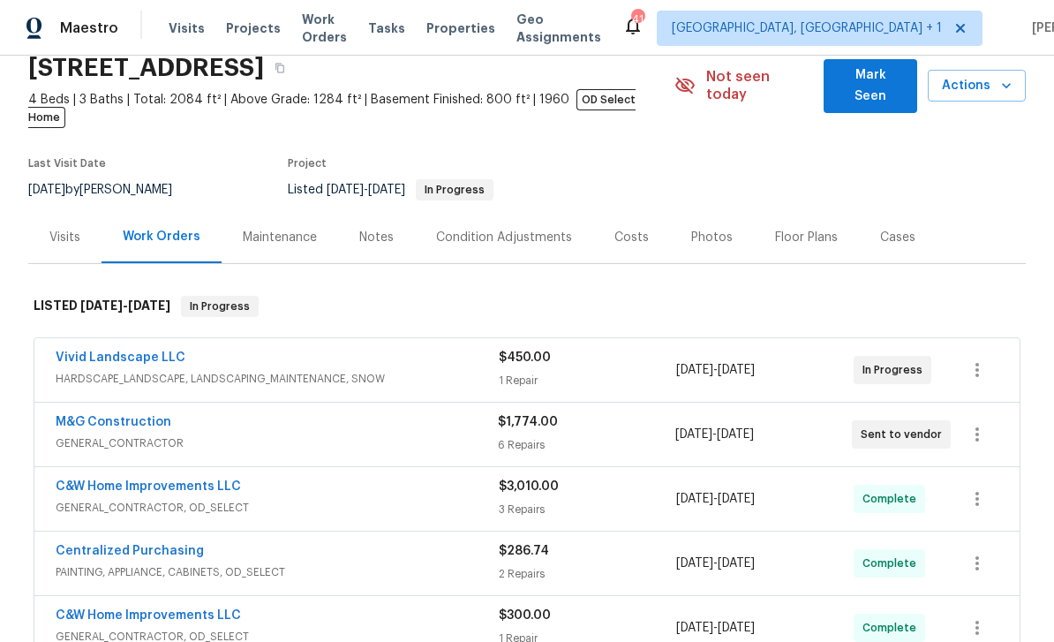
scroll to position [72, 0]
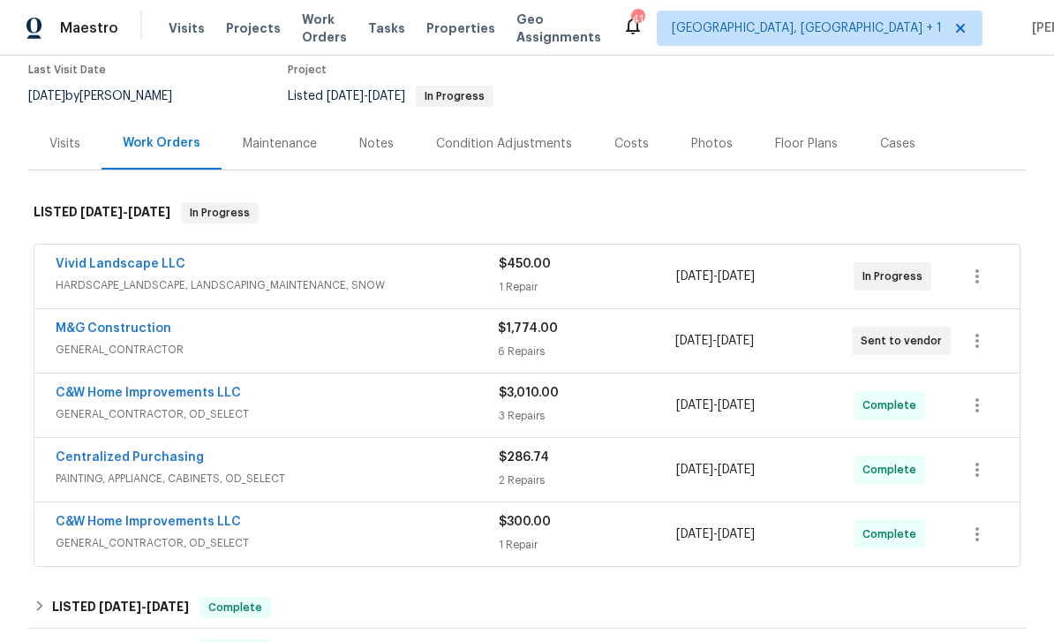
scroll to position [144, 0]
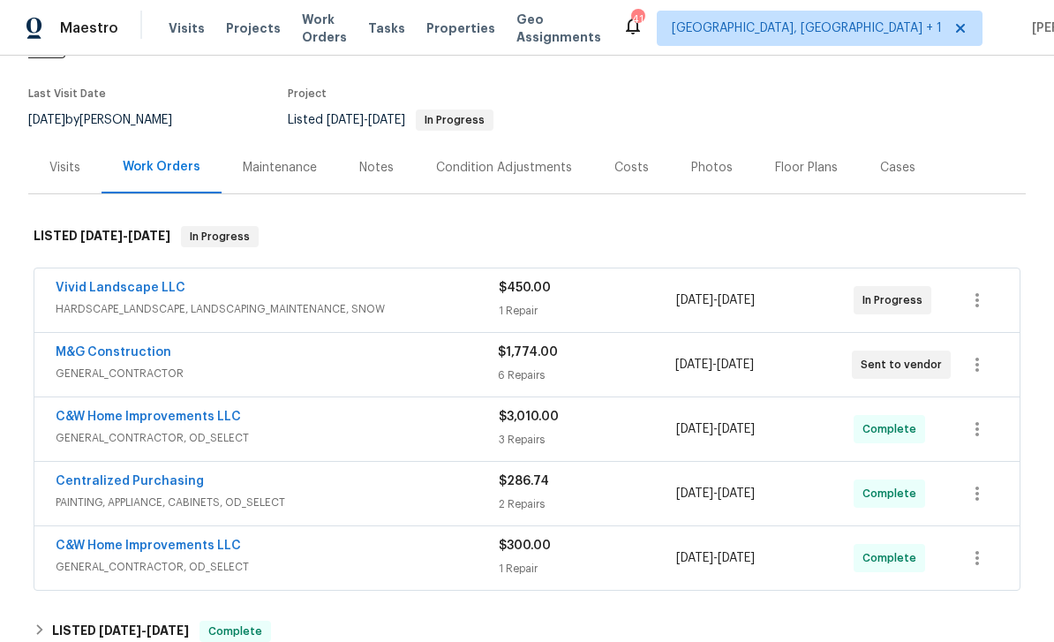
click at [225, 365] on span "GENERAL_CONTRACTOR" at bounding box center [277, 374] width 442 height 18
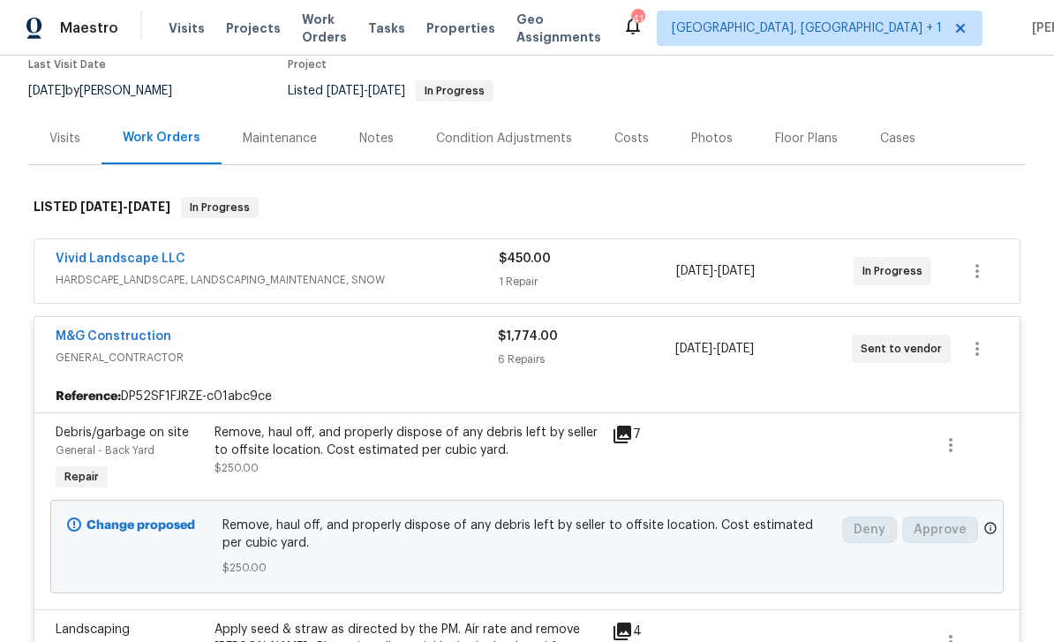
scroll to position [170, 0]
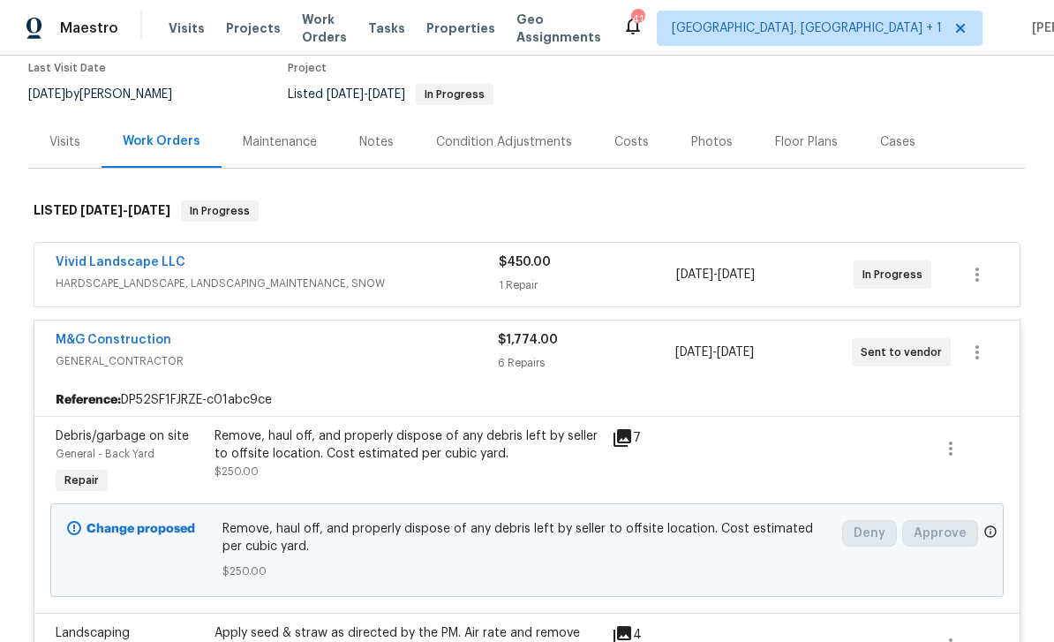
click at [100, 334] on link "M&G Construction" at bounding box center [114, 340] width 116 height 12
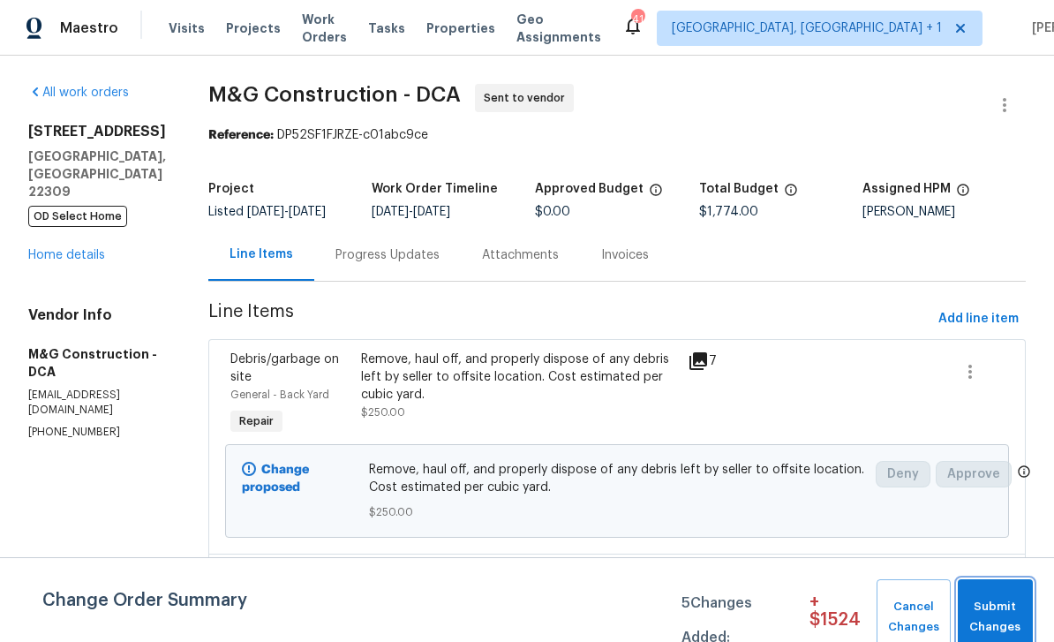
click at [996, 614] on span "Submit Changes" at bounding box center [995, 617] width 57 height 41
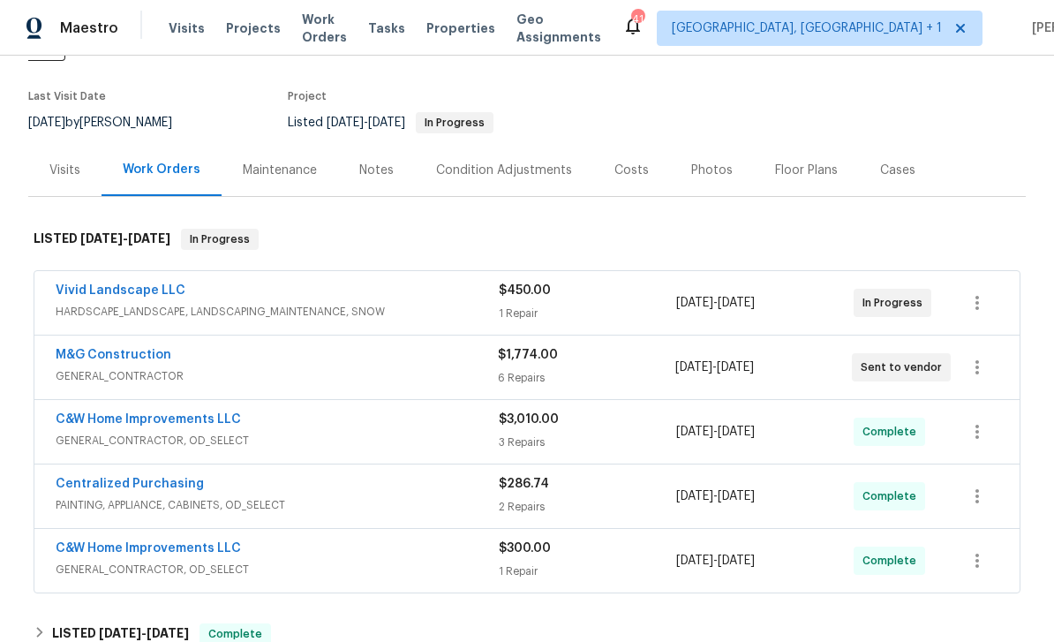
scroll to position [174, 0]
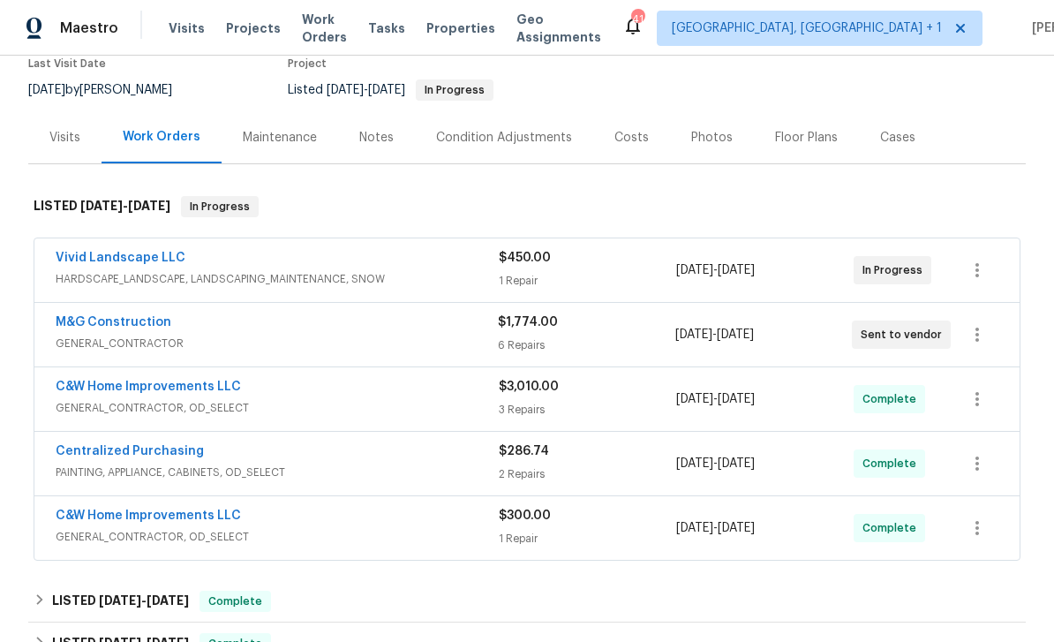
click at [601, 317] on div "$1,774.00 6 Repairs" at bounding box center [586, 334] width 177 height 42
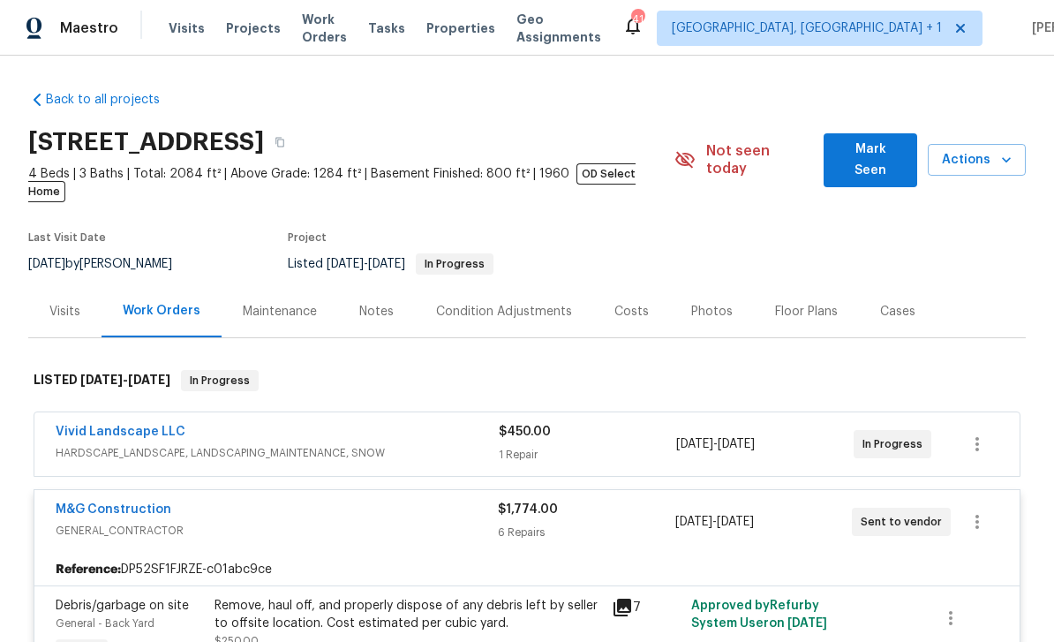
scroll to position [0, 0]
click at [870, 147] on span "Mark Seen" at bounding box center [870, 160] width 65 height 43
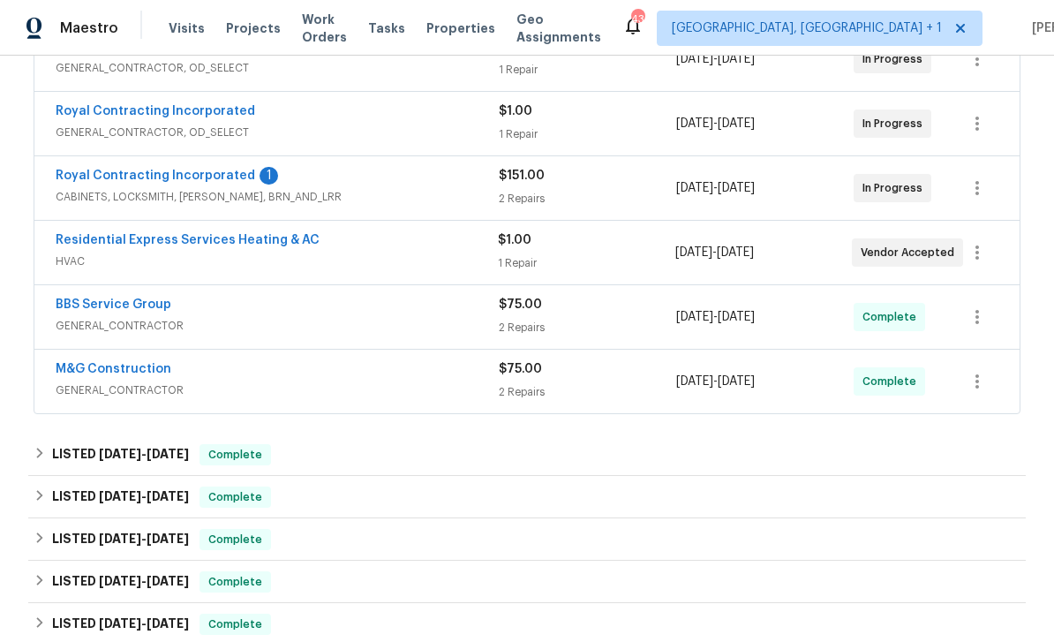
scroll to position [433, 0]
click at [246, 237] on link "Residential Express Services Heating & AC" at bounding box center [188, 239] width 264 height 12
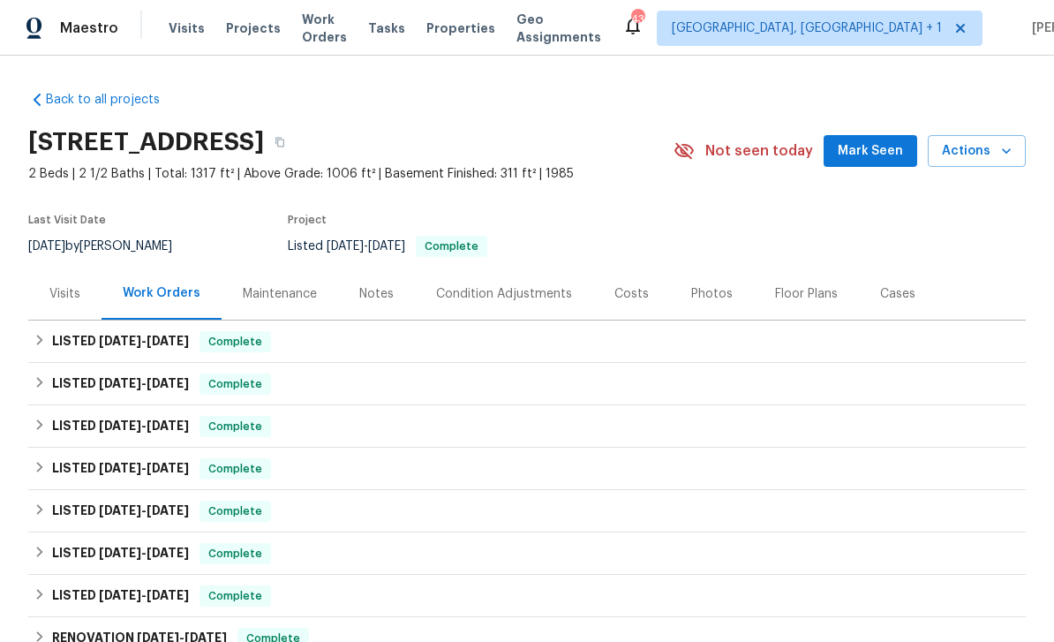
click at [896, 156] on span "Mark Seen" at bounding box center [870, 151] width 65 height 22
click at [147, 290] on div "Work Orders" at bounding box center [162, 293] width 78 height 18
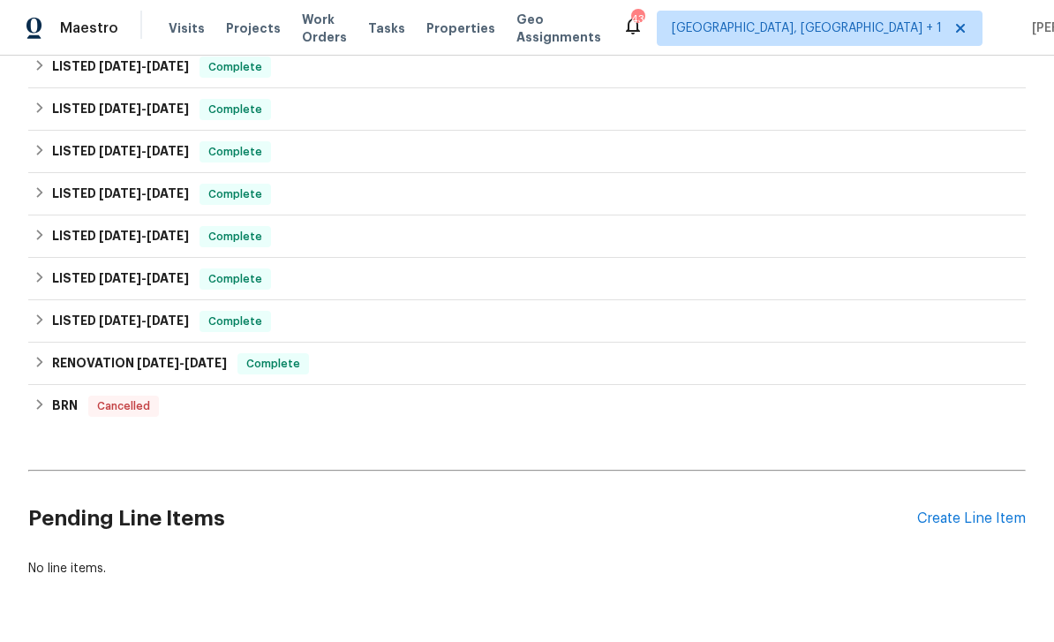
scroll to position [273, 0]
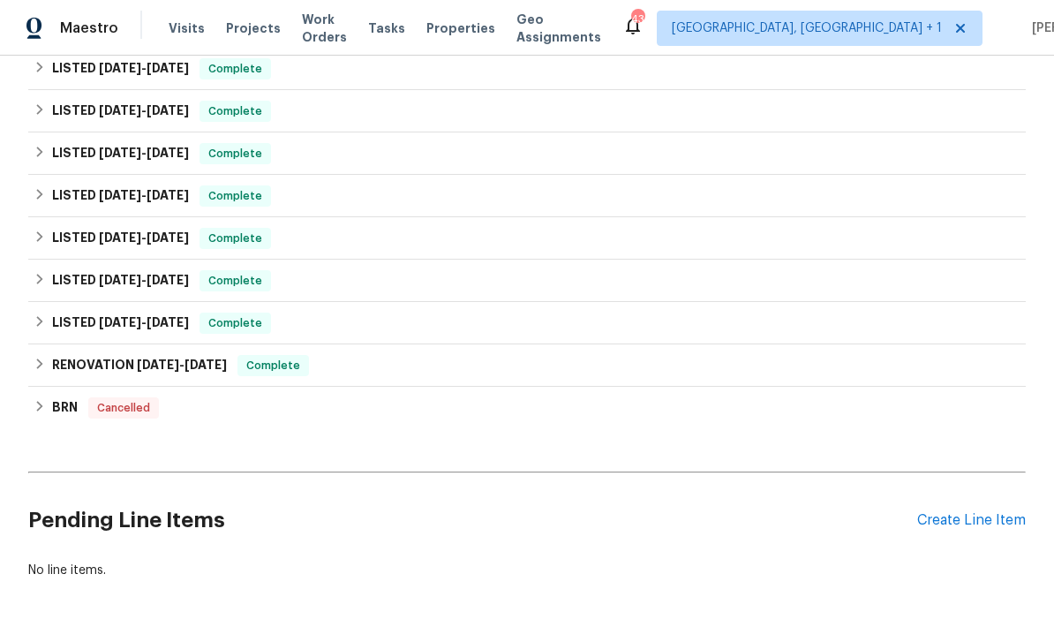
click at [979, 512] on div "Create Line Item" at bounding box center [971, 520] width 109 height 17
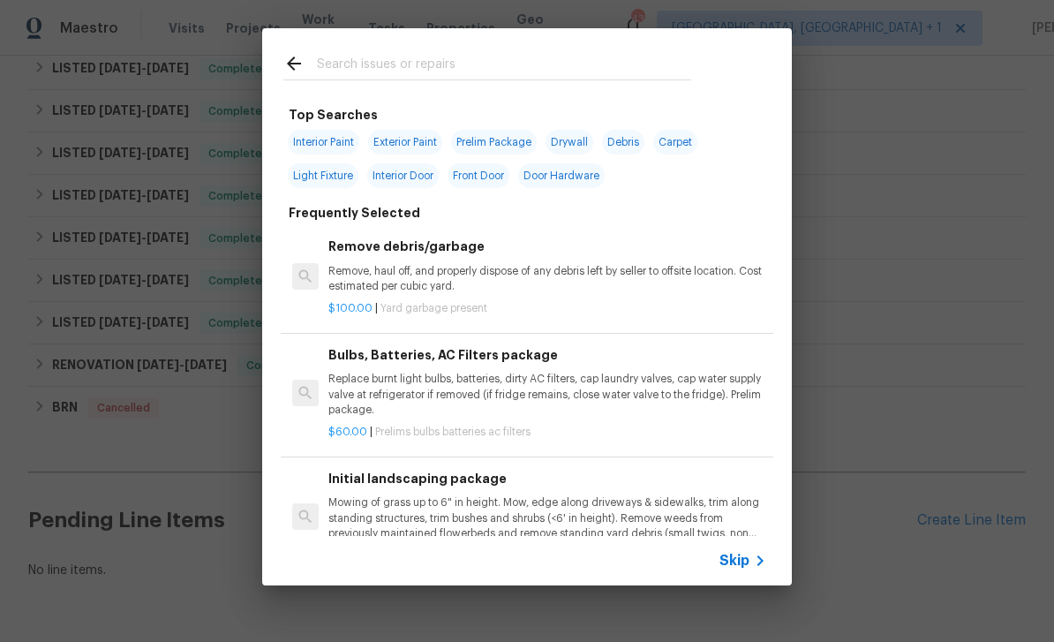
click at [388, 54] on input "text" at bounding box center [504, 66] width 374 height 26
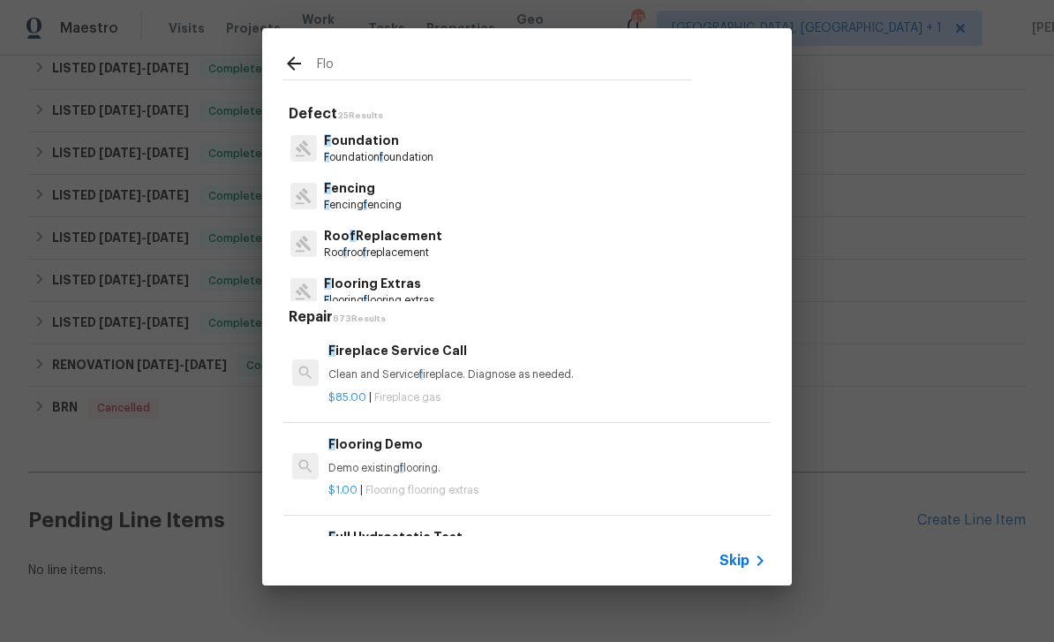
type input "Floo"
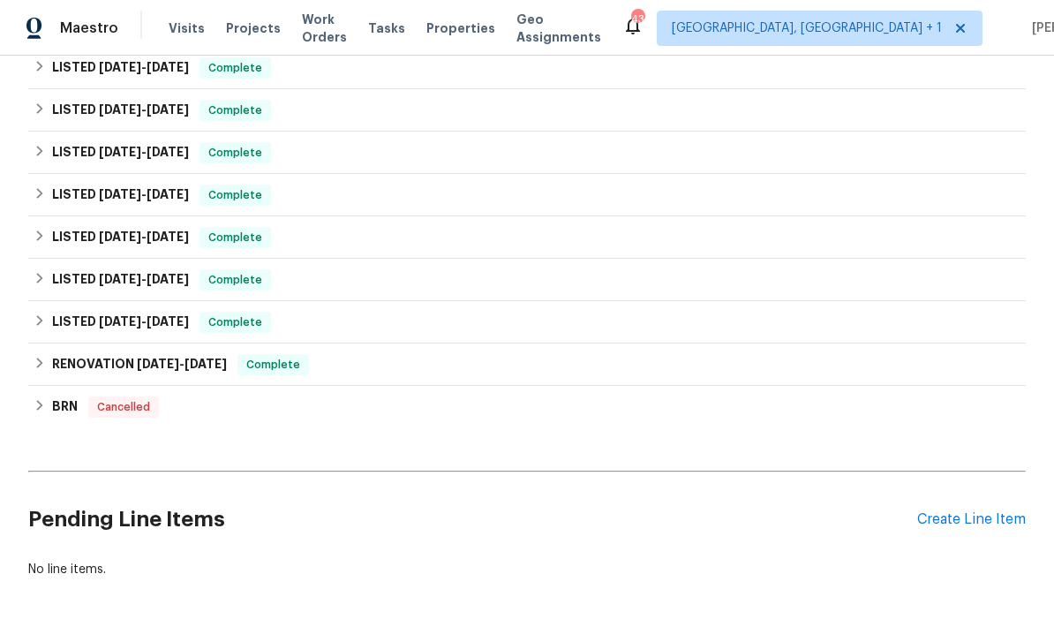
scroll to position [273, 0]
click at [973, 514] on div "Create Line Item" at bounding box center [971, 520] width 109 height 17
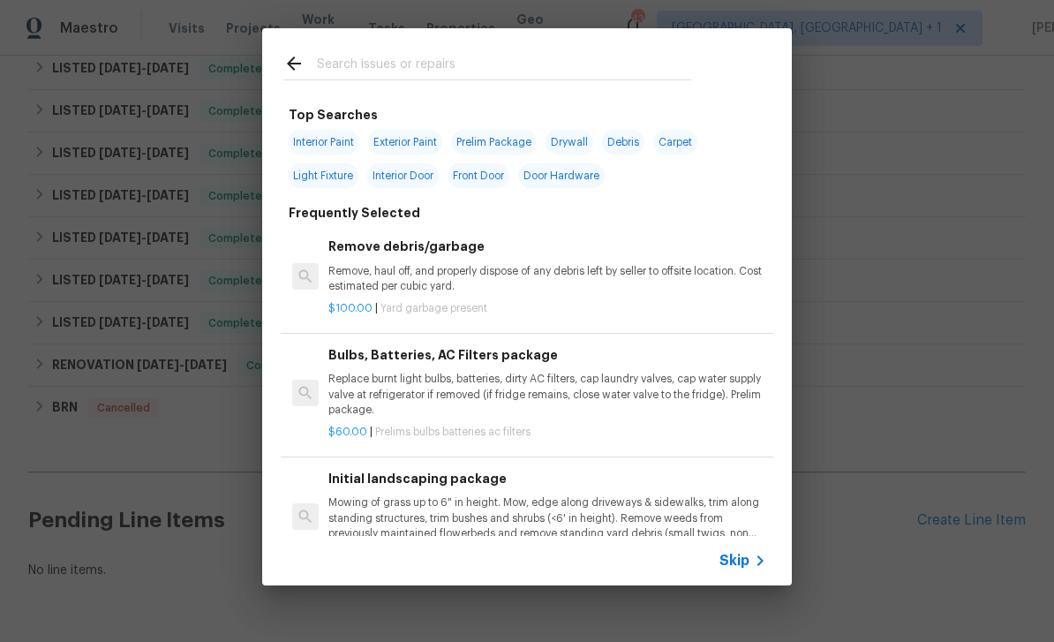
click at [372, 57] on input "text" at bounding box center [504, 66] width 374 height 26
type input "Deck"
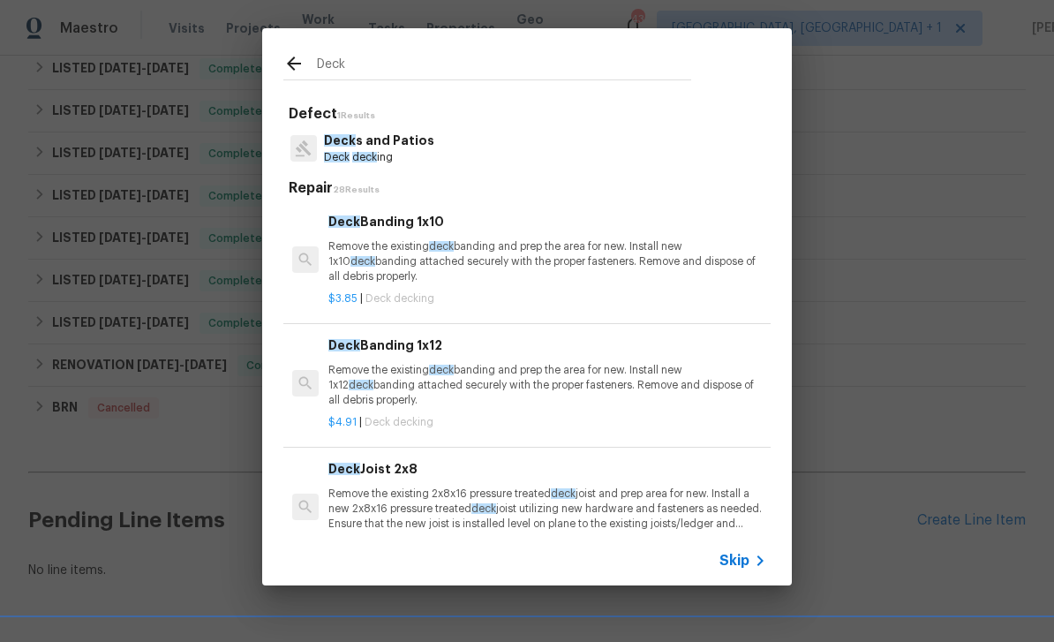
click at [394, 147] on p "Deck s and Patios" at bounding box center [379, 141] width 110 height 19
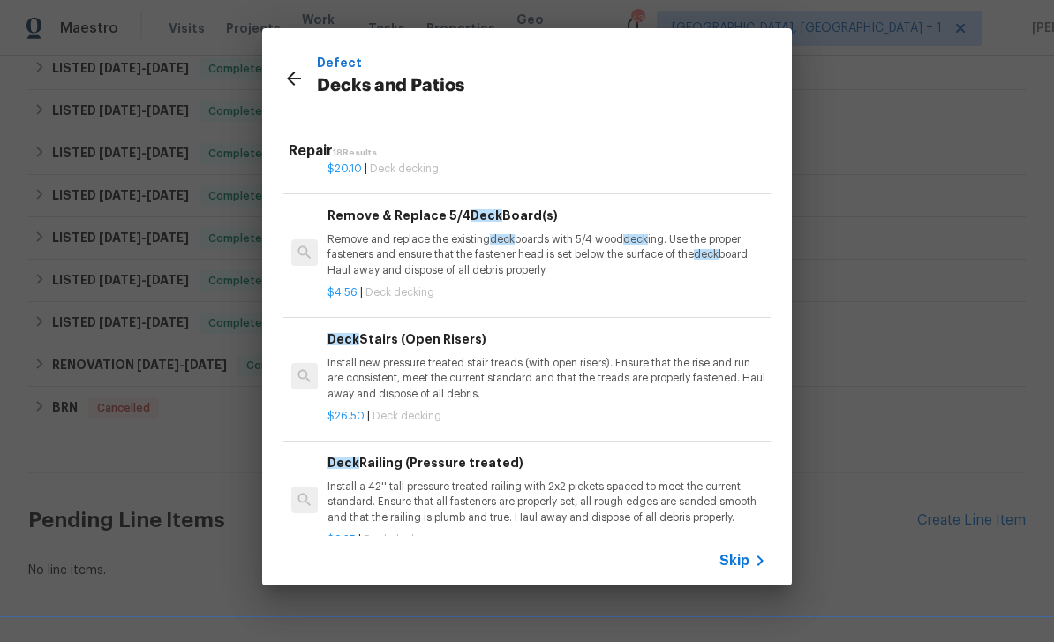
scroll to position [835, 2]
click at [442, 242] on p "Remove and replace the existing deck boards with 5/4 wood deck ing. Use the pro…" at bounding box center [546, 254] width 438 height 45
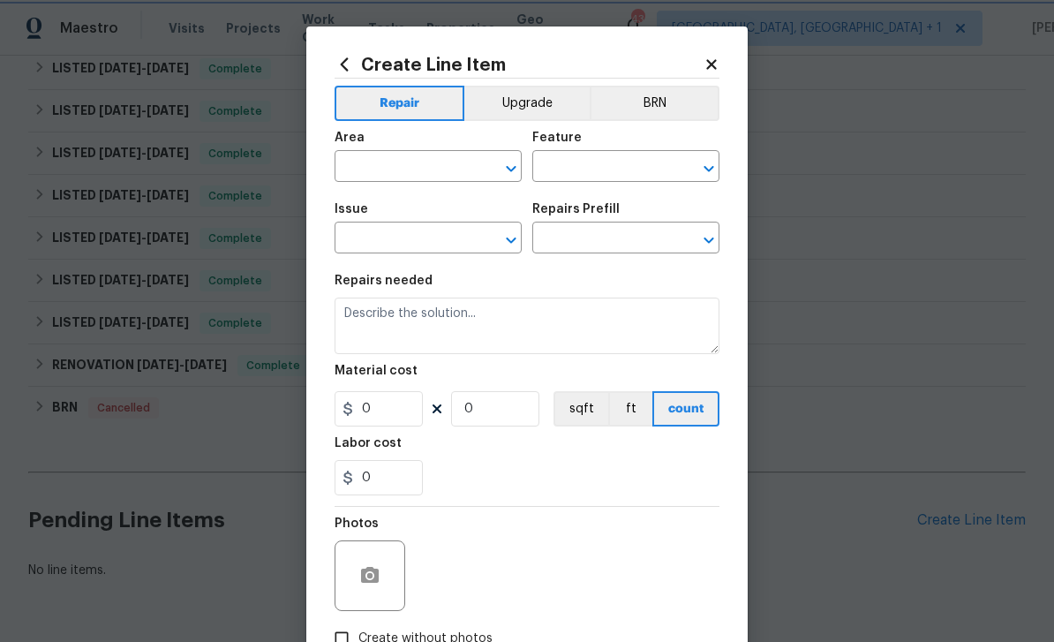
type input "Deck"
type input "Decks and Patios"
type input "Remove & Replace 5/4 Deck Board(s) $4.56"
type textarea "Remove and replace the existing deck boards with 5/4 wood decking. Use the prop…"
type input "4.56"
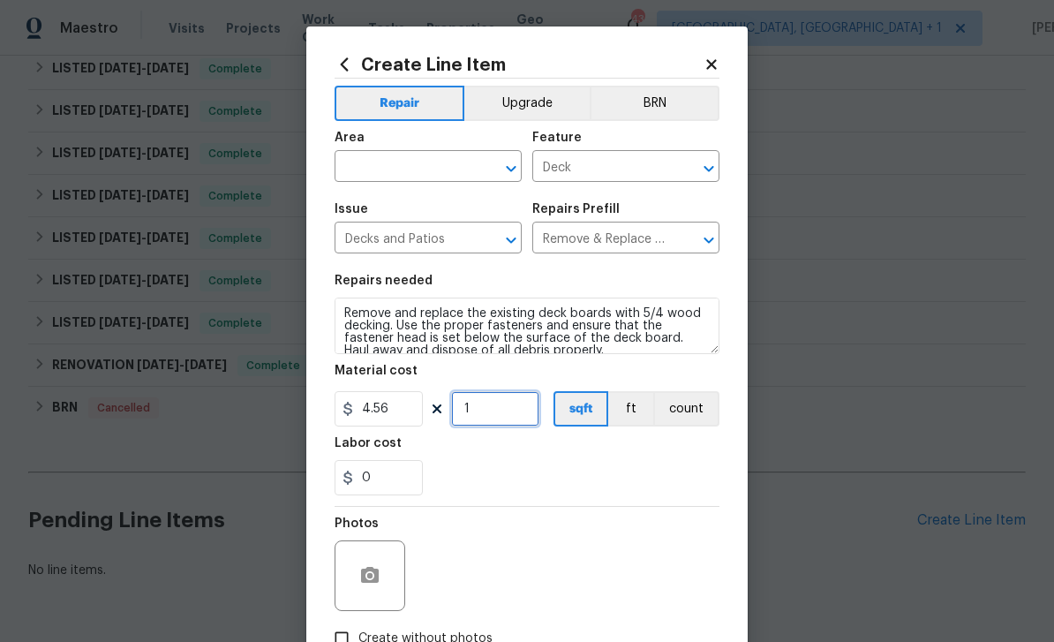
click at [506, 419] on input "1" at bounding box center [495, 408] width 88 height 35
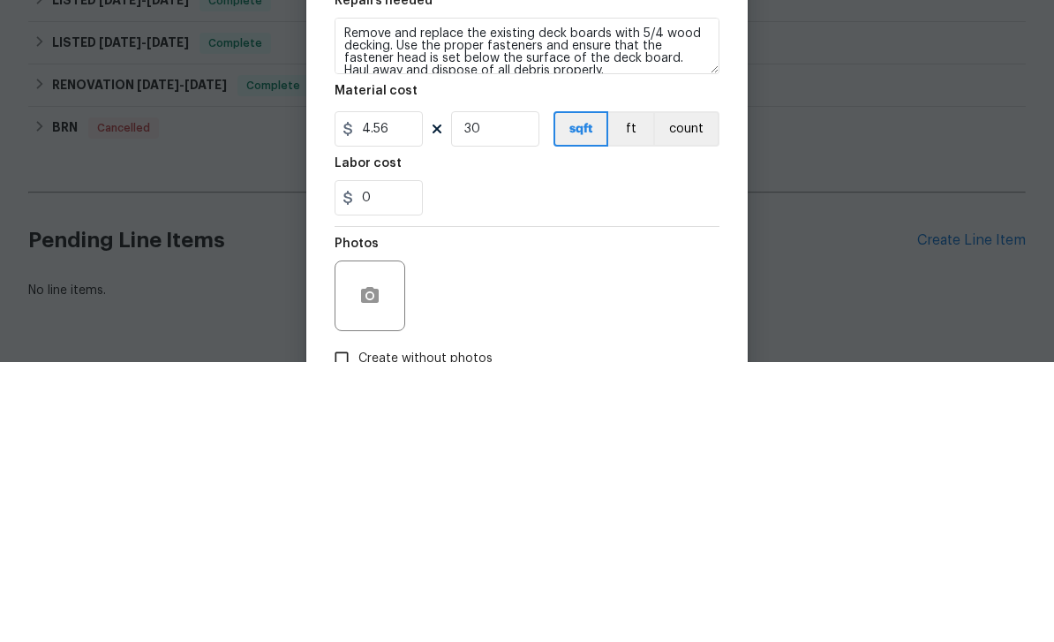
click at [678, 460] on div "0" at bounding box center [527, 477] width 385 height 35
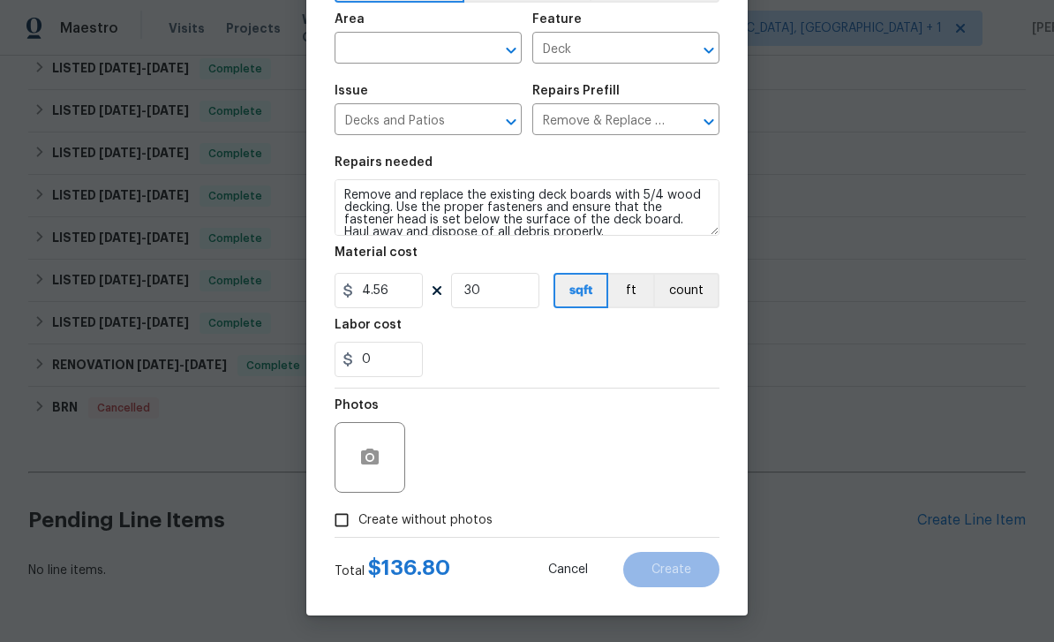
scroll to position [122, 0]
click at [493, 291] on input "30" at bounding box center [495, 290] width 88 height 35
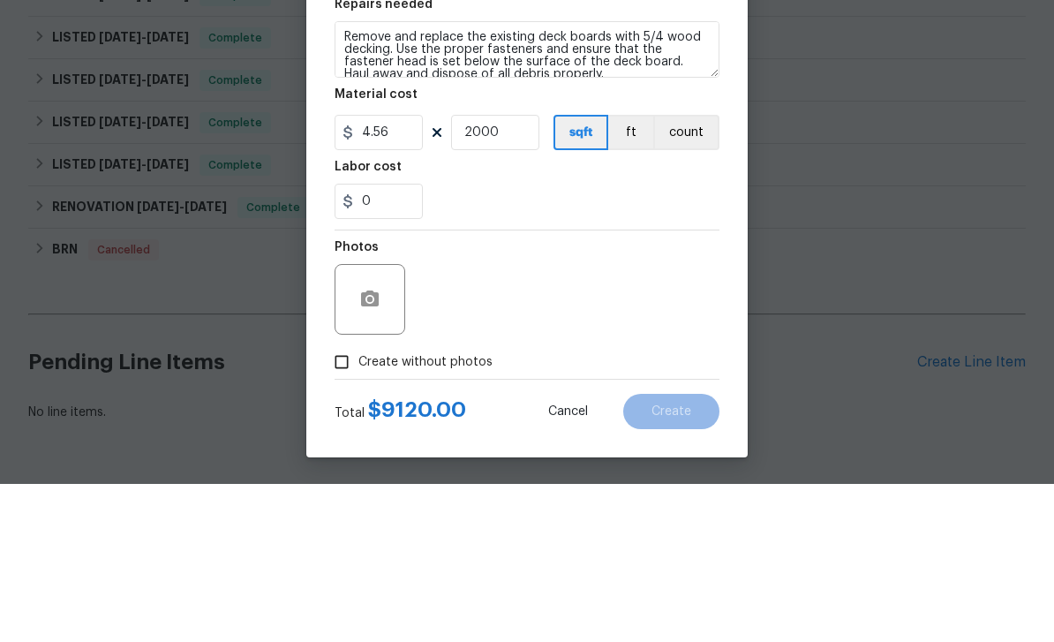
click at [645, 342] on div "0" at bounding box center [527, 359] width 385 height 35
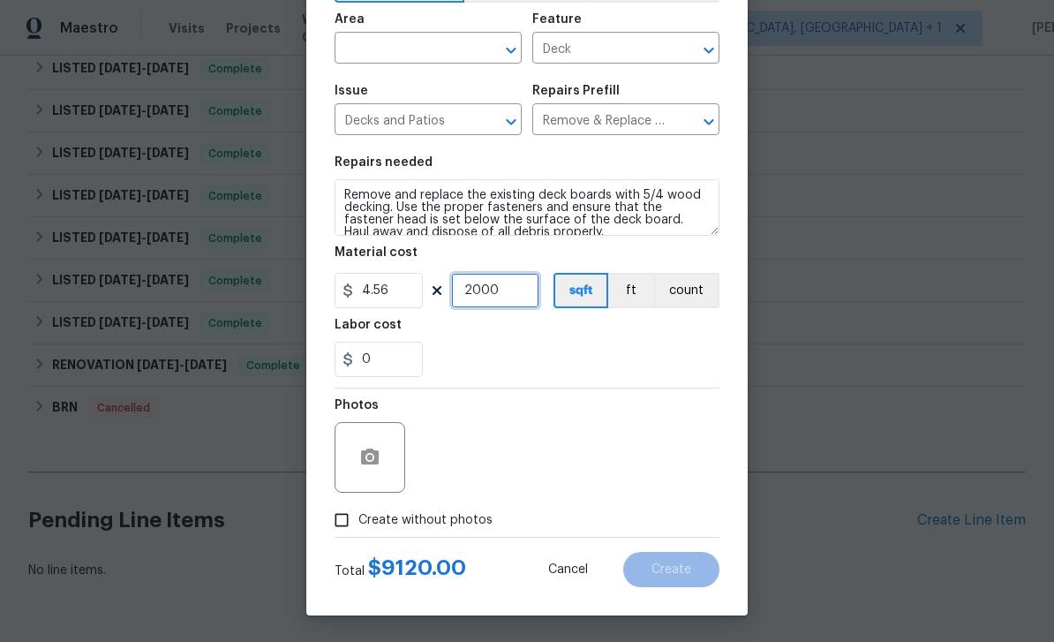
click at [523, 286] on input "2000" at bounding box center [495, 290] width 88 height 35
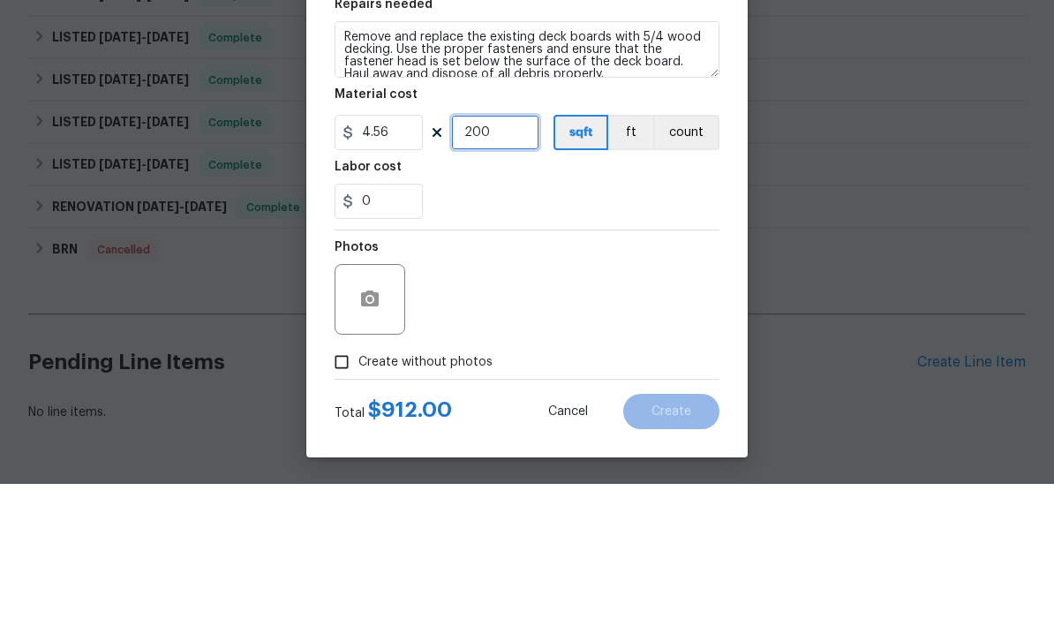
type input "200"
click at [665, 342] on div "0" at bounding box center [527, 359] width 385 height 35
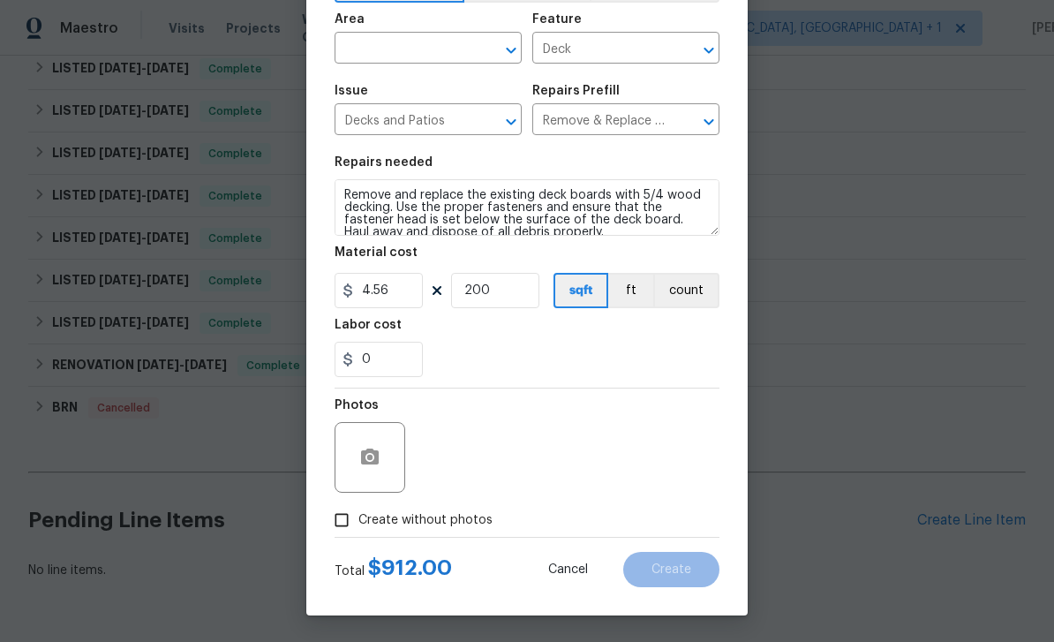
click at [506, 45] on icon "Open" at bounding box center [511, 50] width 21 height 21
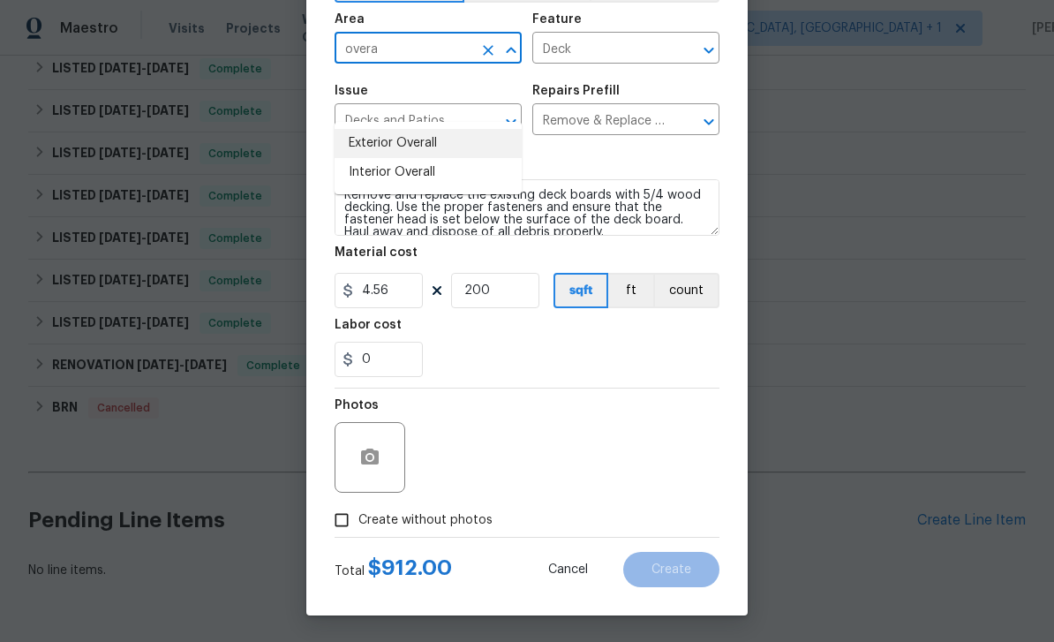
click at [418, 129] on li "Exterior Overall" at bounding box center [428, 143] width 187 height 29
type input "Exterior Overall"
click at [703, 165] on div "Repairs needed" at bounding box center [527, 167] width 385 height 23
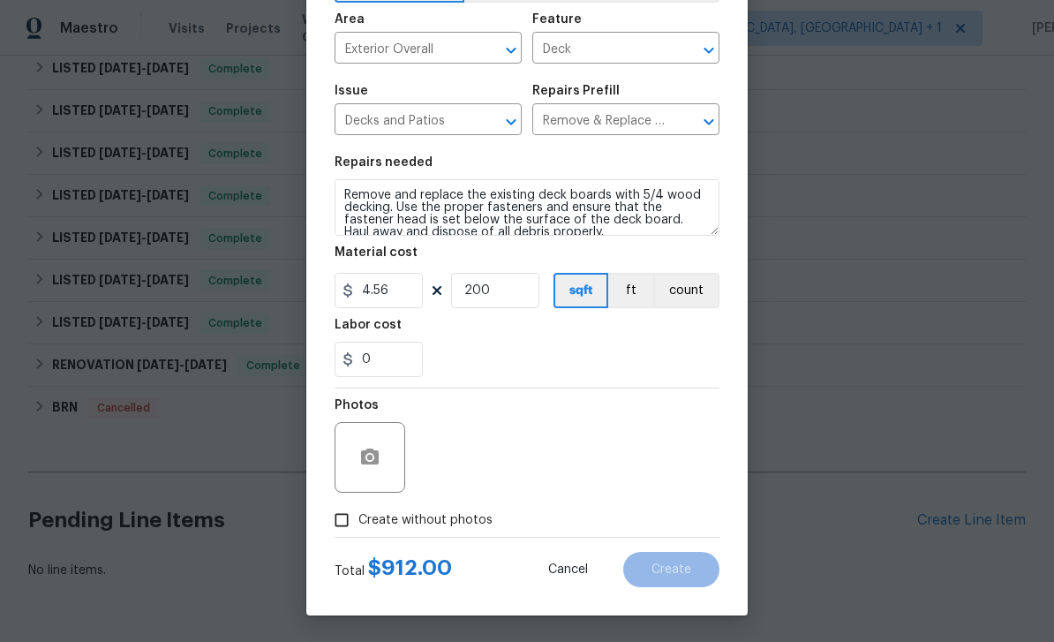
click at [356, 509] on input "Create without photos" at bounding box center [342, 520] width 34 height 34
checkbox input "true"
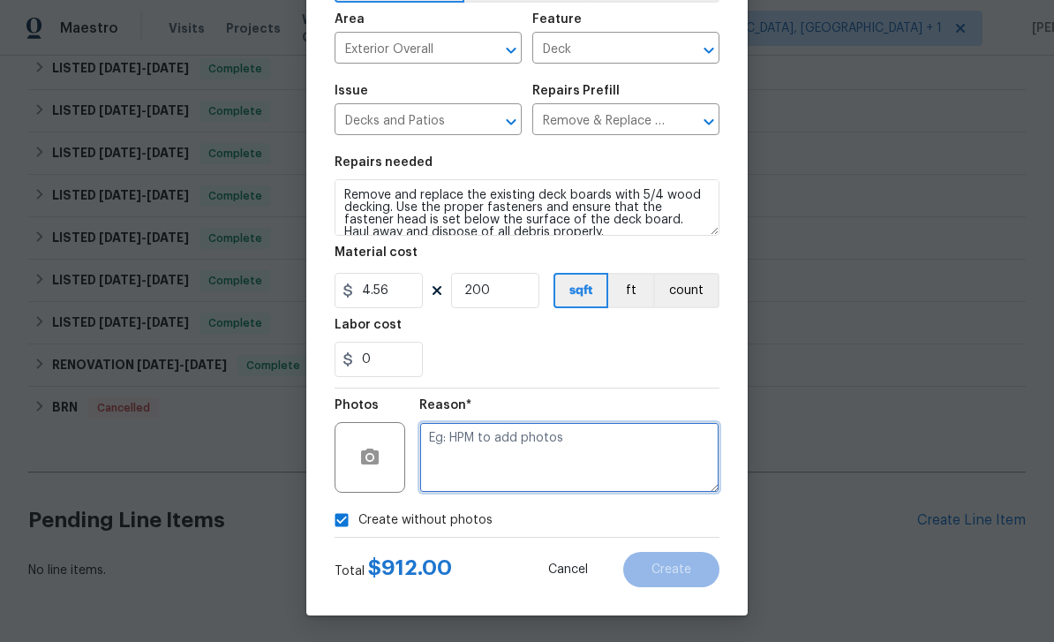
click at [500, 445] on textarea at bounding box center [569, 457] width 300 height 71
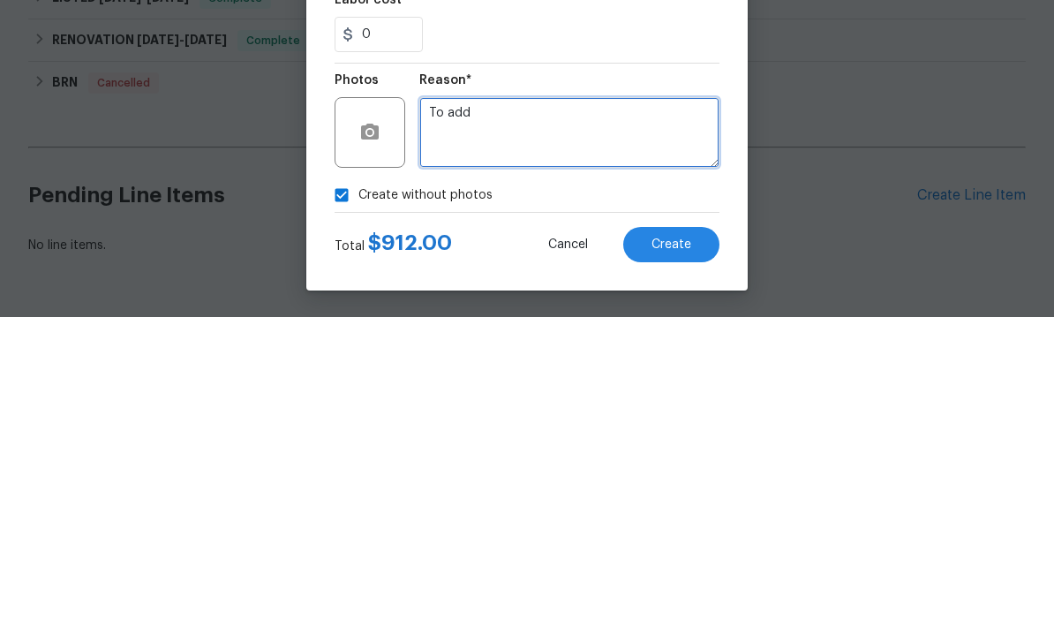
type textarea "To add"
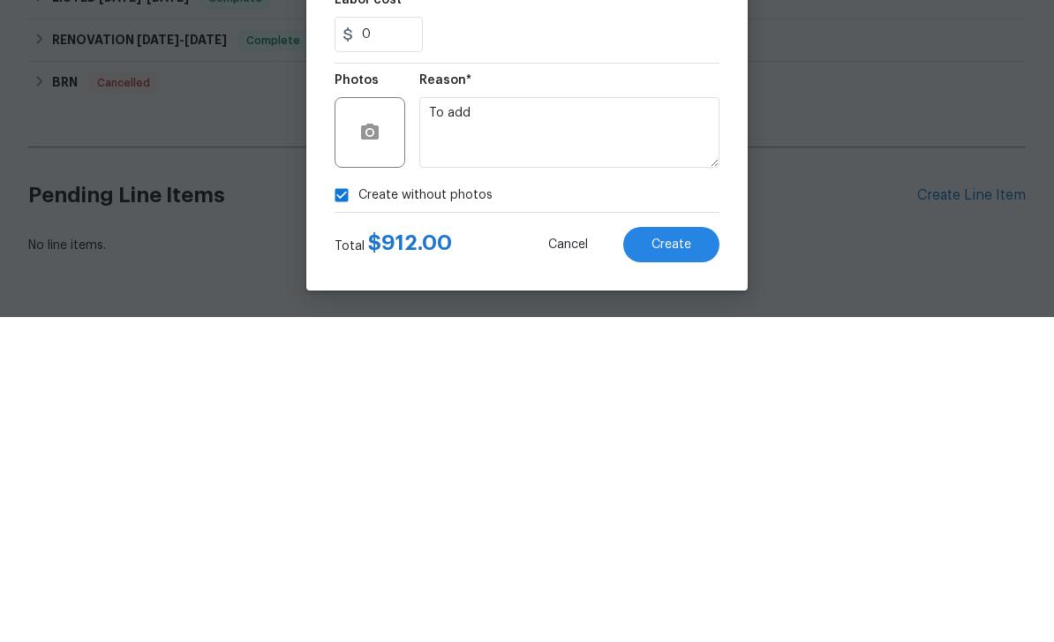
click at [686, 563] on span "Create" at bounding box center [672, 569] width 40 height 13
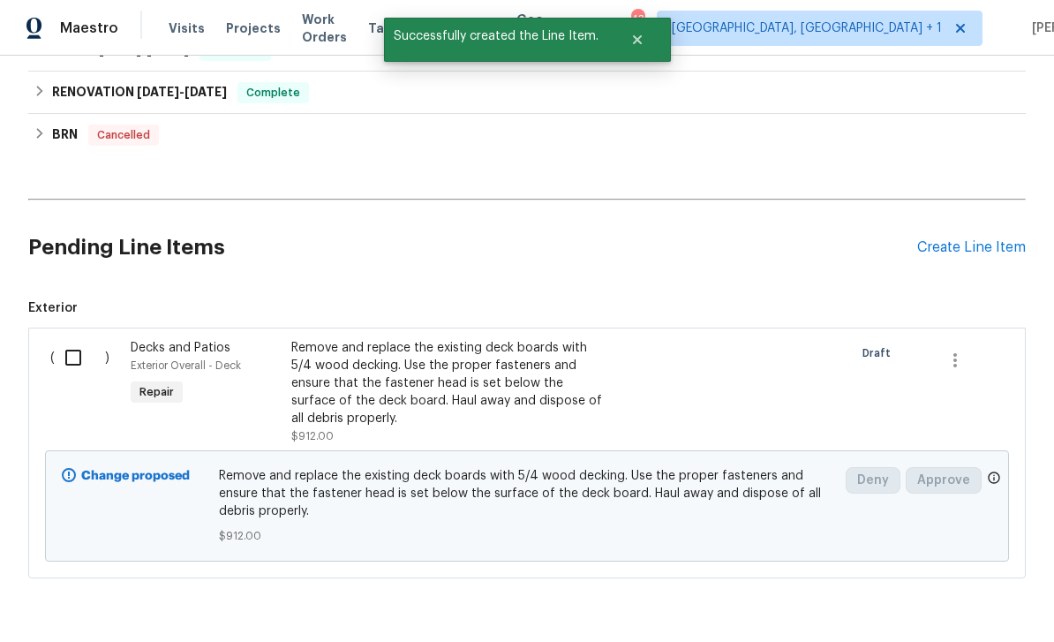
scroll to position [546, 0]
click at [93, 339] on input "checkbox" at bounding box center [80, 357] width 50 height 37
checkbox input "true"
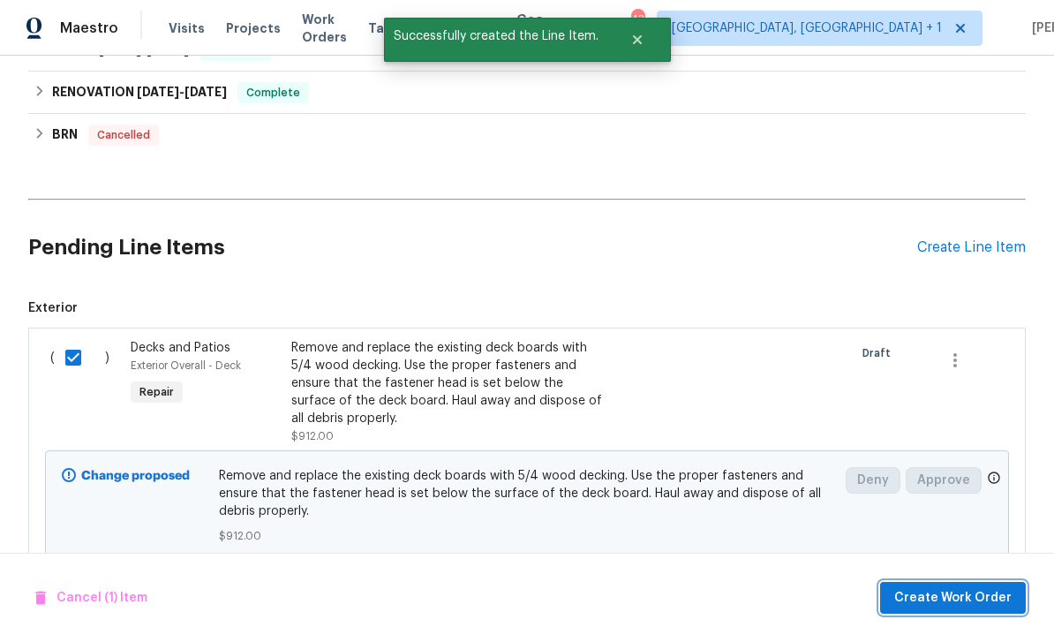
click at [976, 589] on span "Create Work Order" at bounding box center [952, 598] width 117 height 22
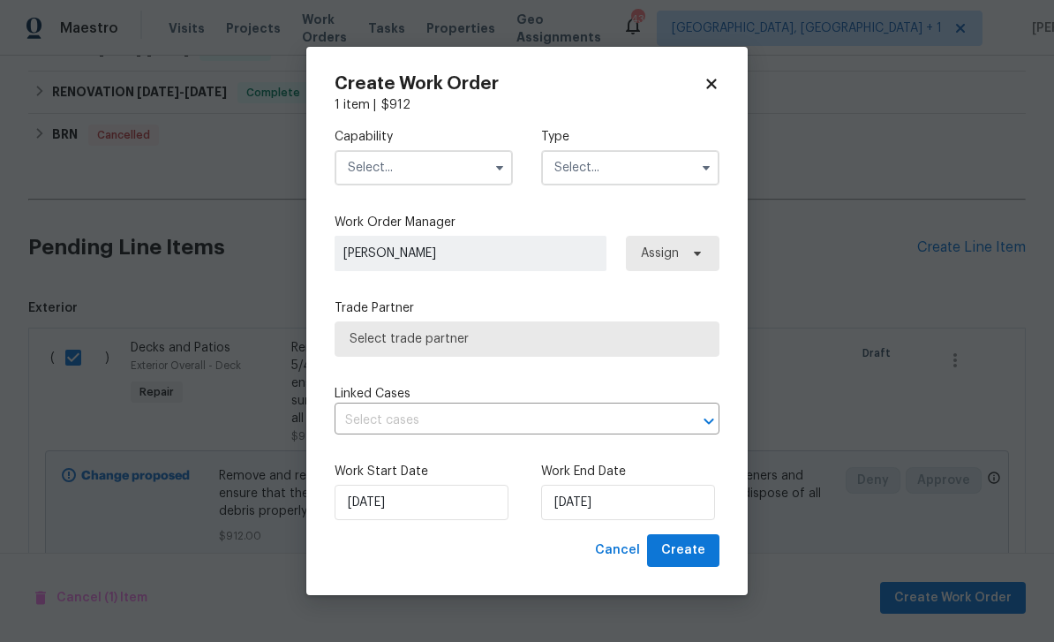
click at [426, 165] on input "text" at bounding box center [424, 167] width 178 height 35
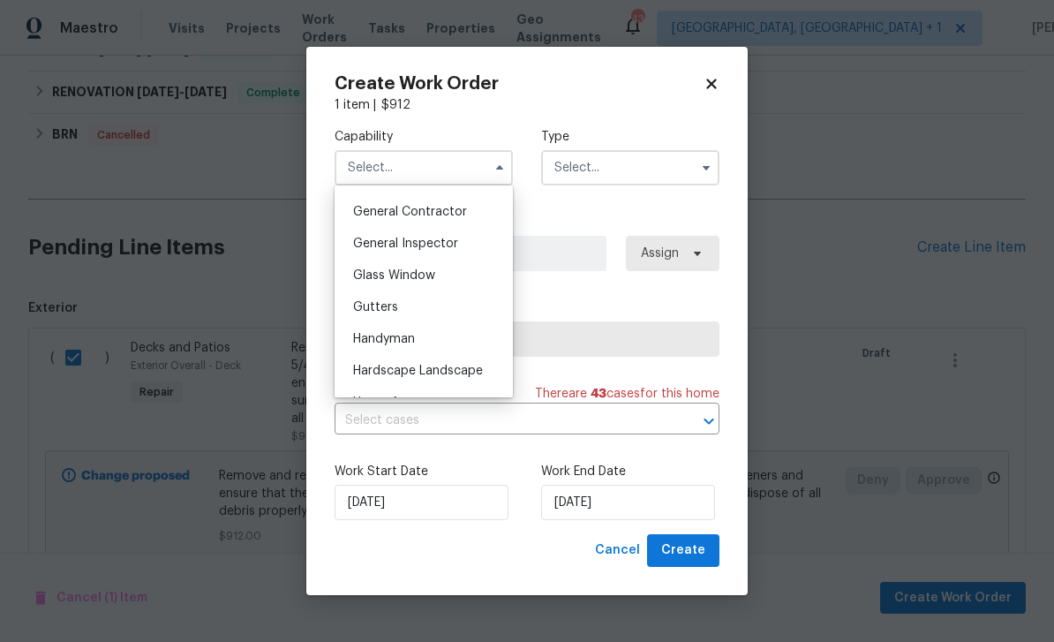
scroll to position [833, 0]
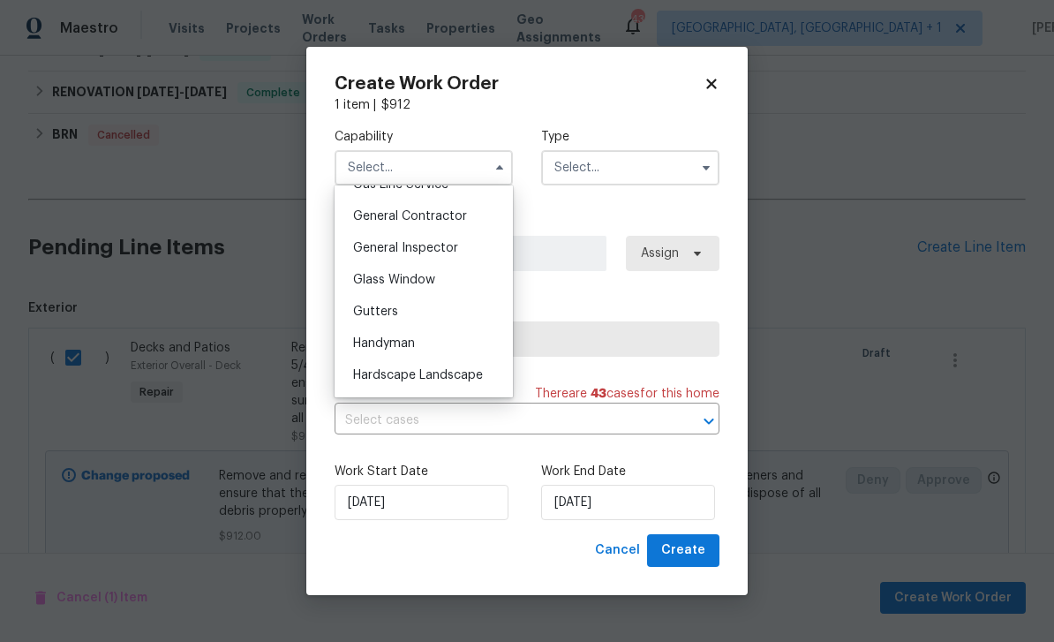
click at [432, 210] on span "General Contractor" at bounding box center [410, 216] width 114 height 12
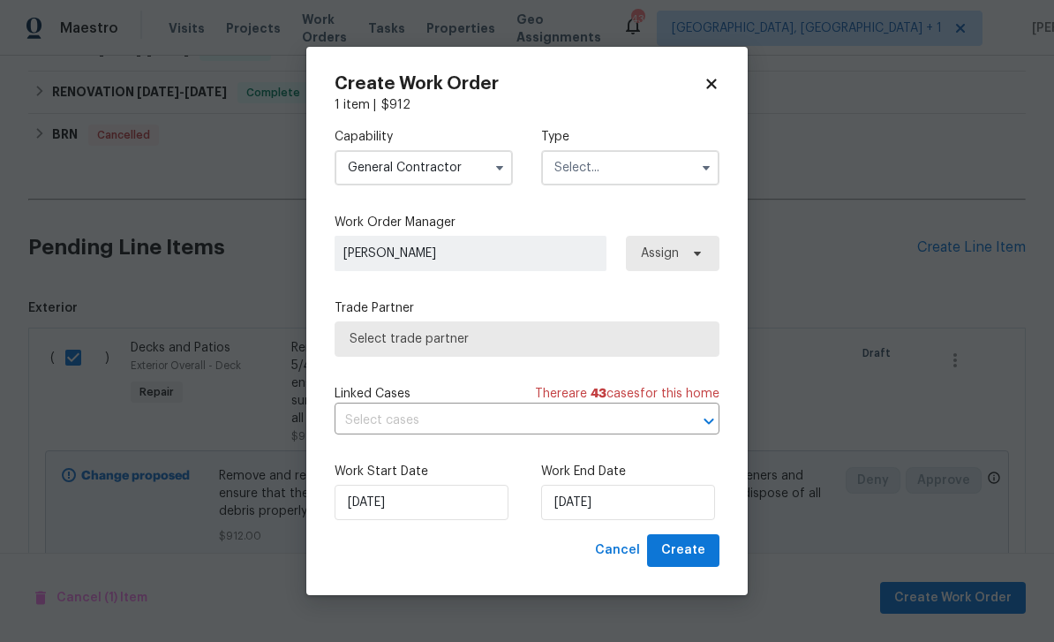
type input "General Contractor"
click at [689, 169] on input "text" at bounding box center [630, 167] width 178 height 35
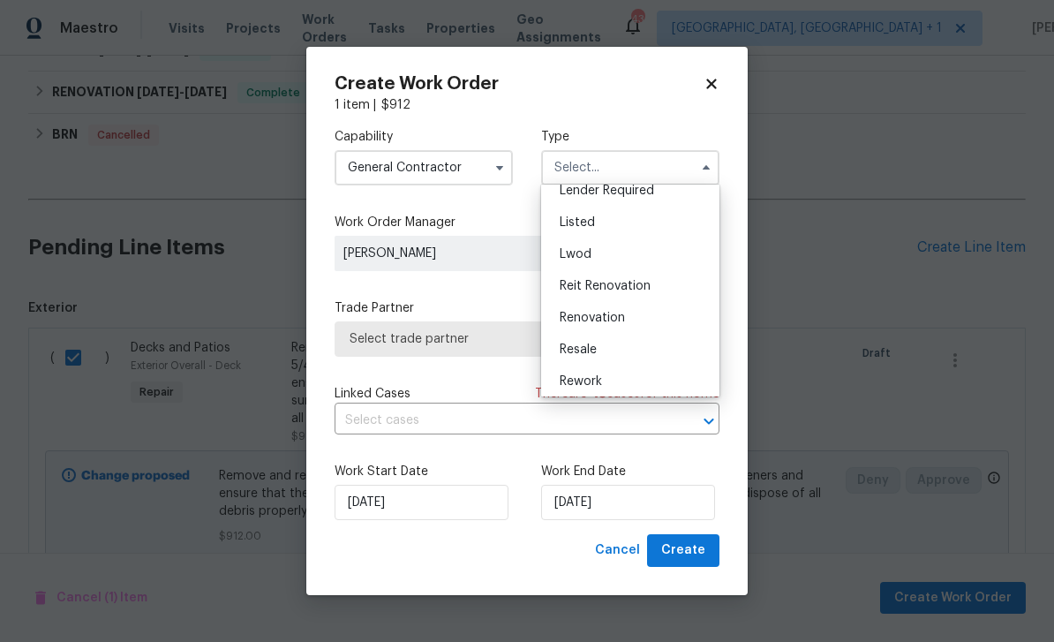
scroll to position [151, 0]
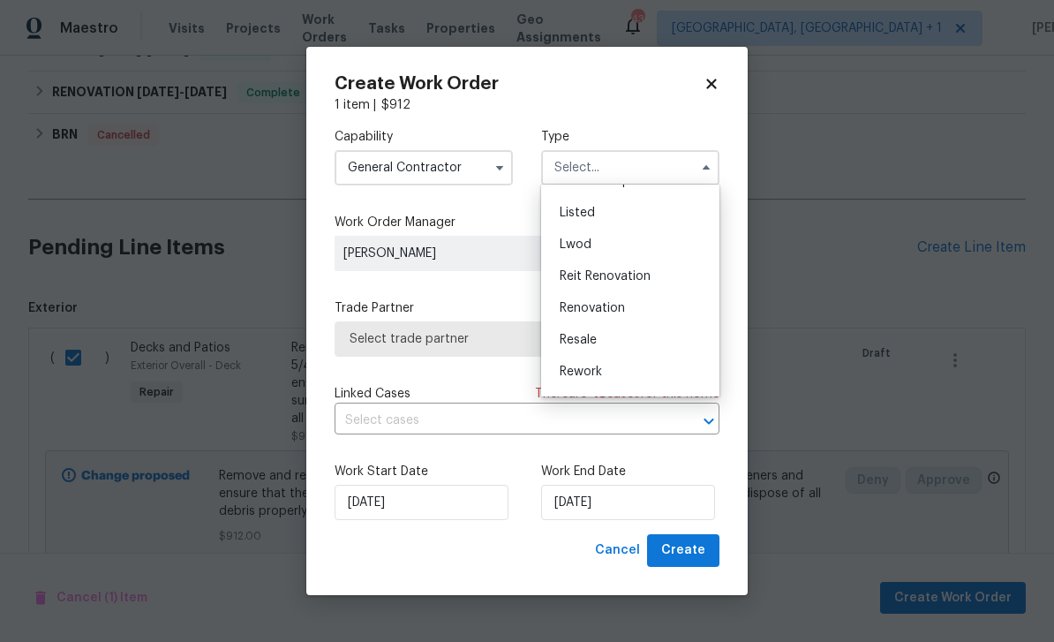
click at [599, 207] on div "Listed" at bounding box center [631, 213] width 170 height 32
type input "Listed"
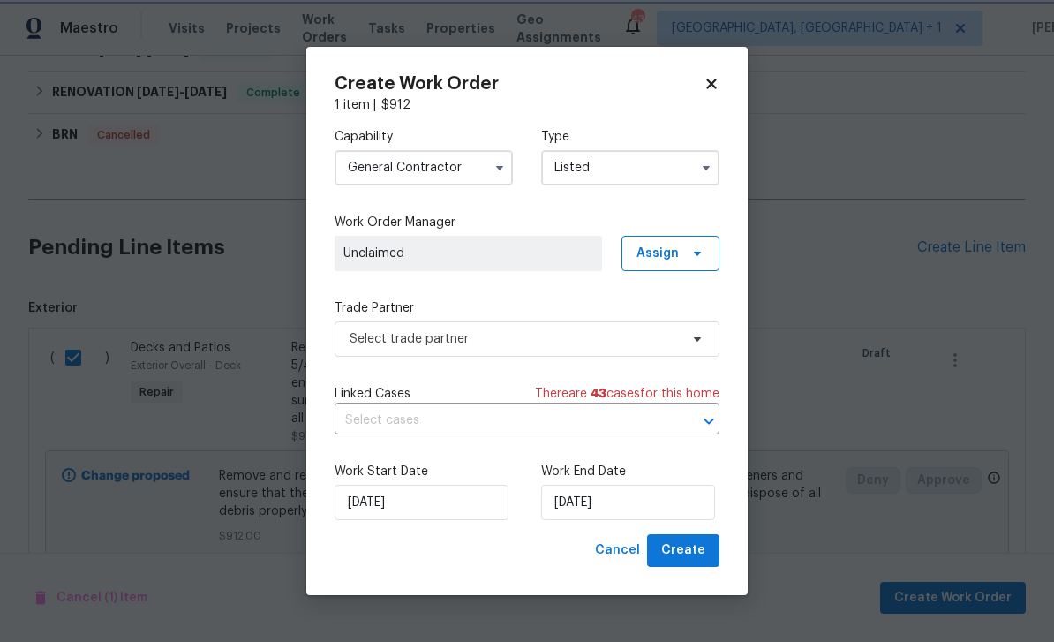
scroll to position [0, 0]
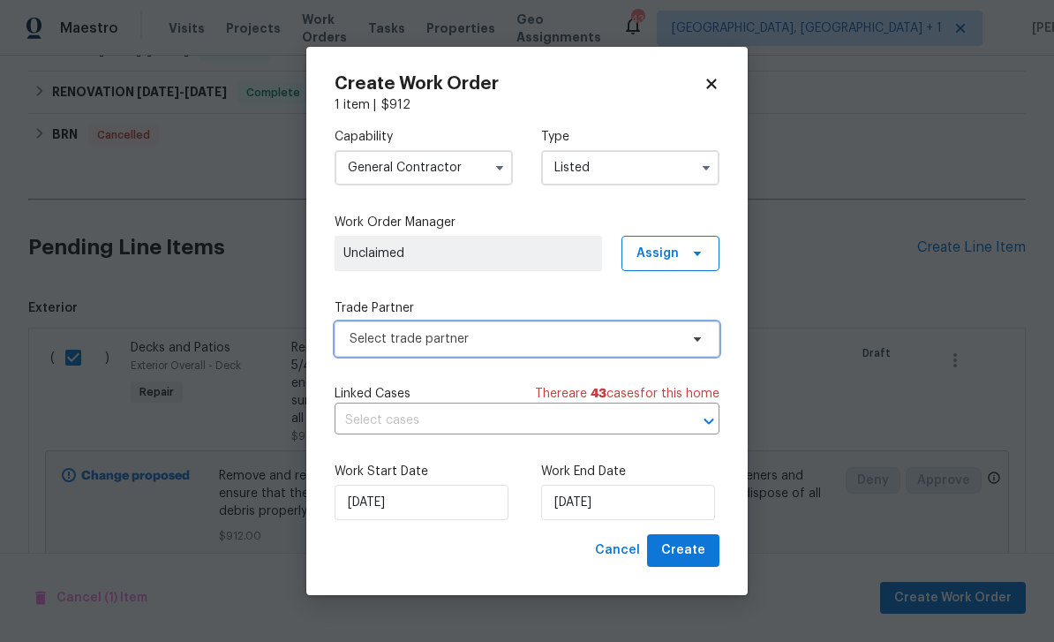
click at [521, 337] on span "Select trade partner" at bounding box center [514, 339] width 329 height 18
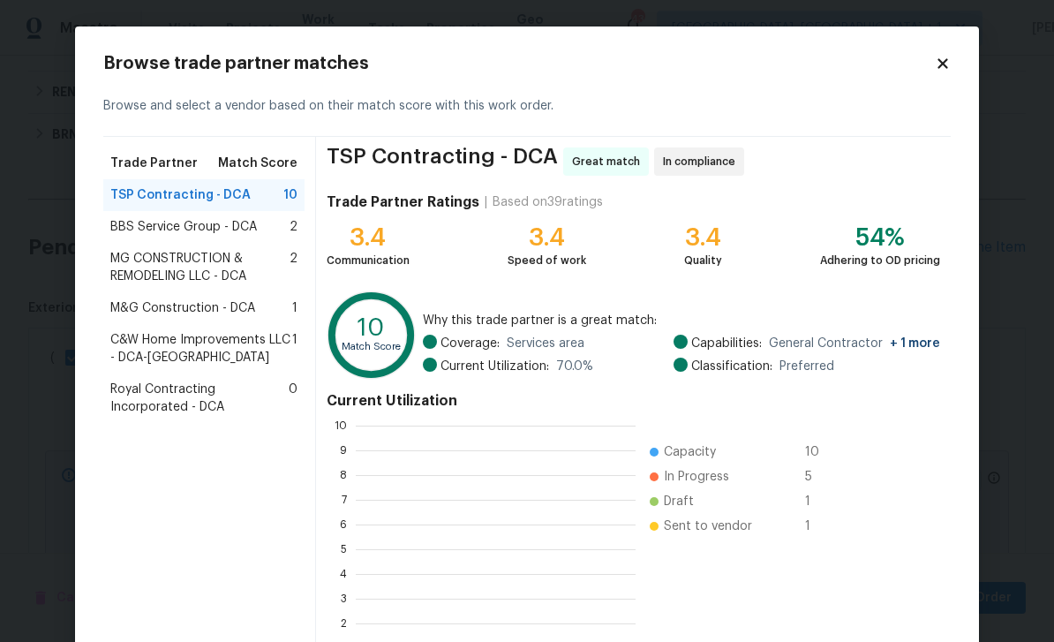
scroll to position [247, 280]
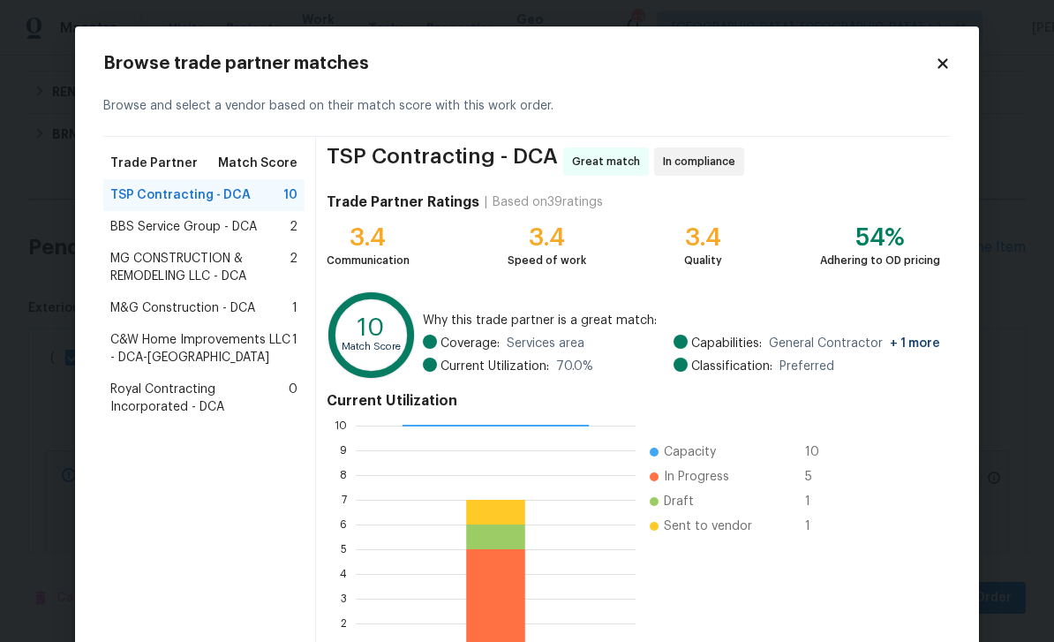
click at [184, 402] on span "Royal Contracting Incorporated - DCA" at bounding box center [199, 397] width 178 height 35
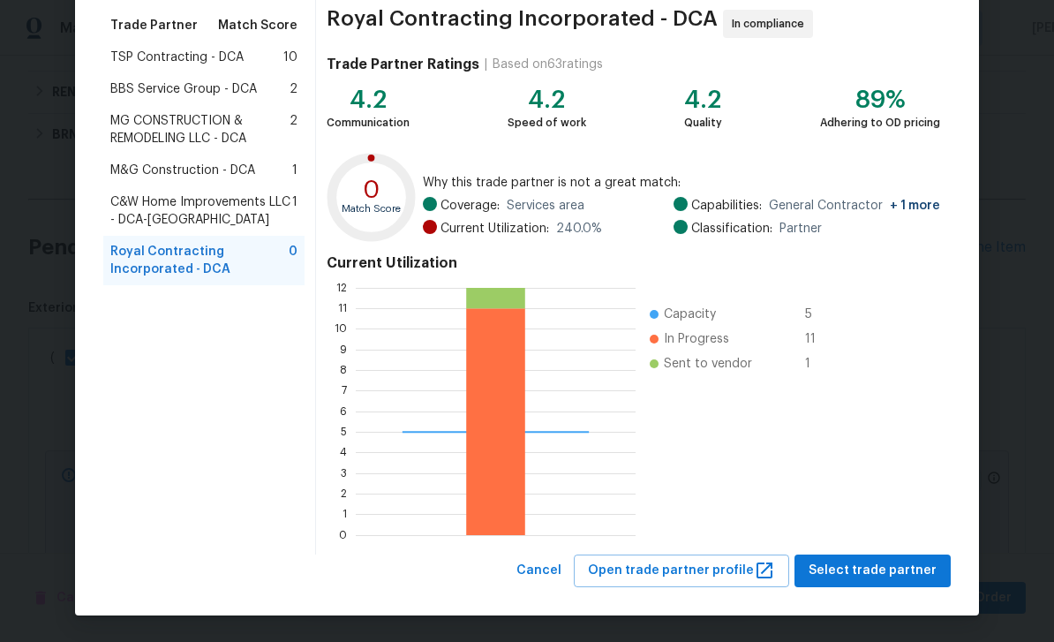
scroll to position [137, 0]
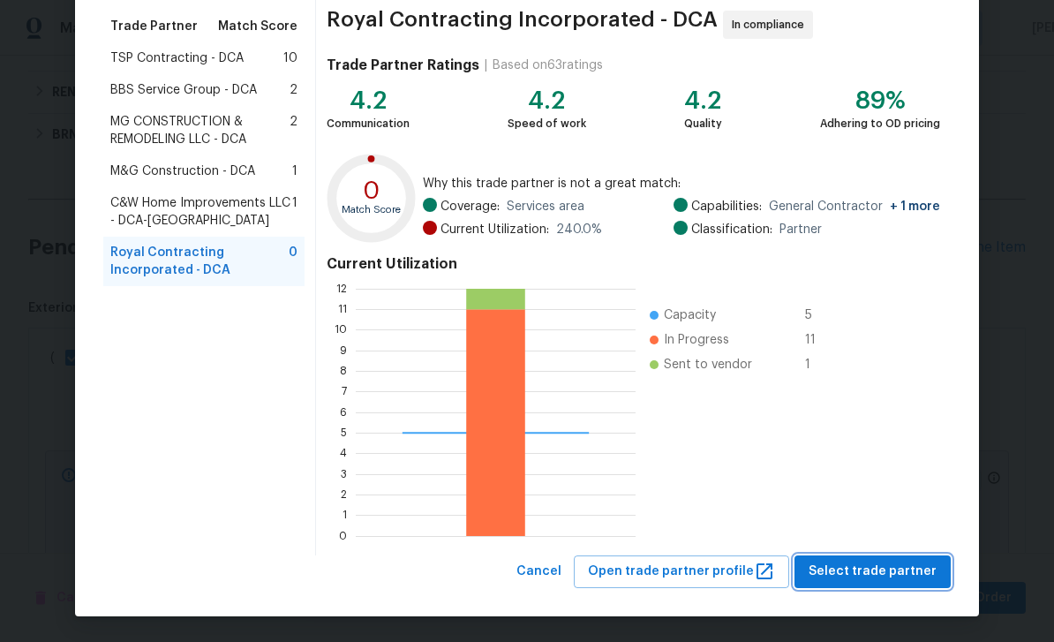
click at [893, 569] on span "Select trade partner" at bounding box center [873, 572] width 128 height 22
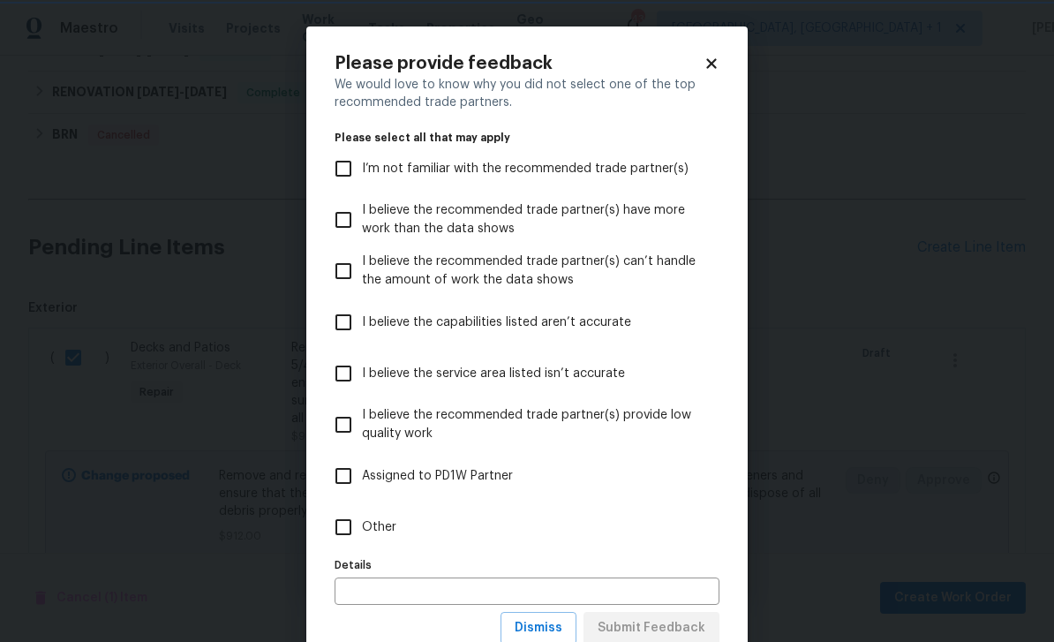
scroll to position [0, 0]
click at [354, 509] on input "Other" at bounding box center [343, 527] width 37 height 37
checkbox input "true"
click at [536, 595] on input "text" at bounding box center [527, 590] width 385 height 27
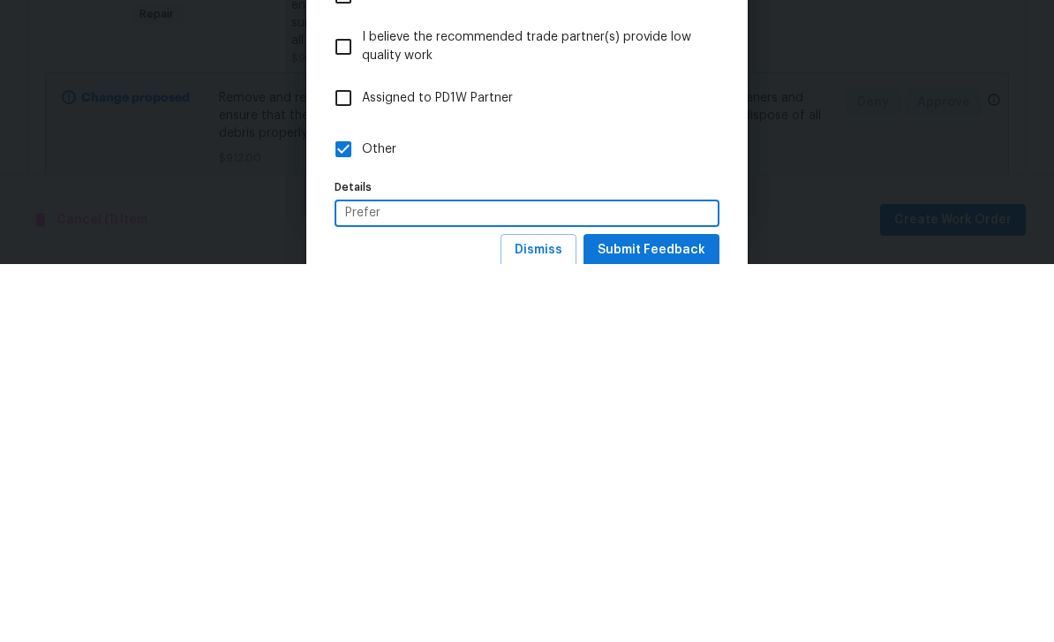
click at [652, 577] on input "Prefer" at bounding box center [527, 590] width 385 height 27
type input "Prefer"
click at [648, 617] on span "Submit Feedback" at bounding box center [652, 628] width 108 height 22
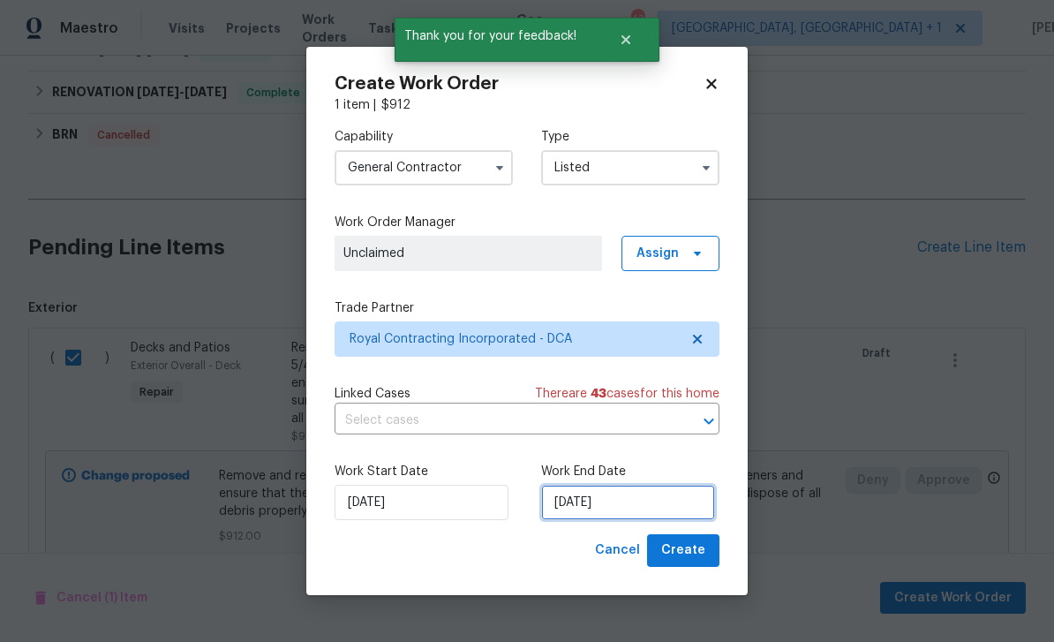
click at [635, 494] on input "[DATE]" at bounding box center [628, 502] width 174 height 35
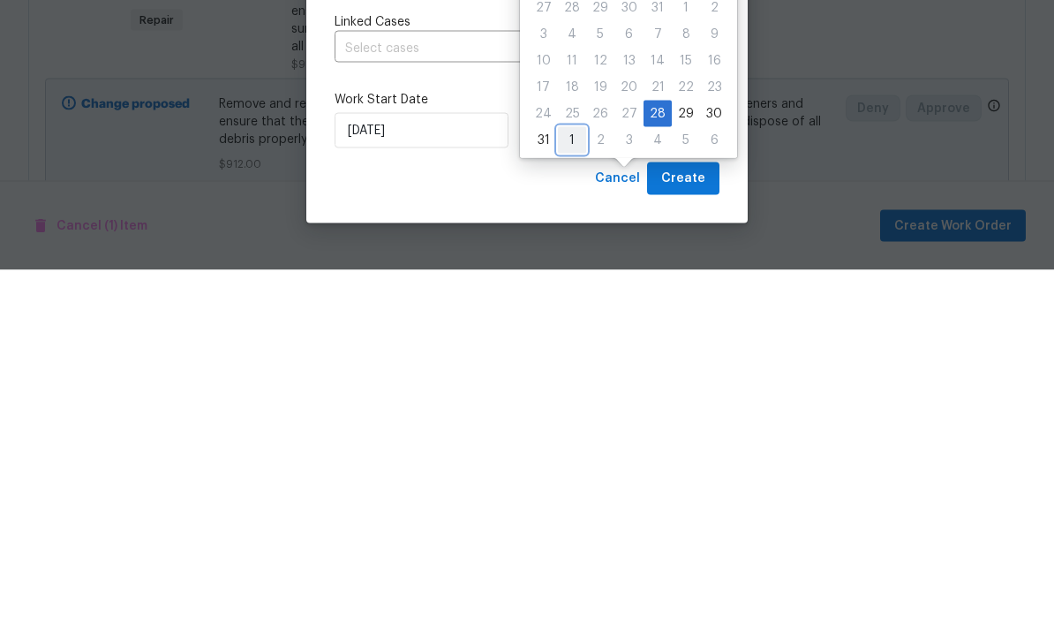
click at [581, 500] on div "1" at bounding box center [572, 512] width 28 height 25
type input "[DATE]"
select select "8"
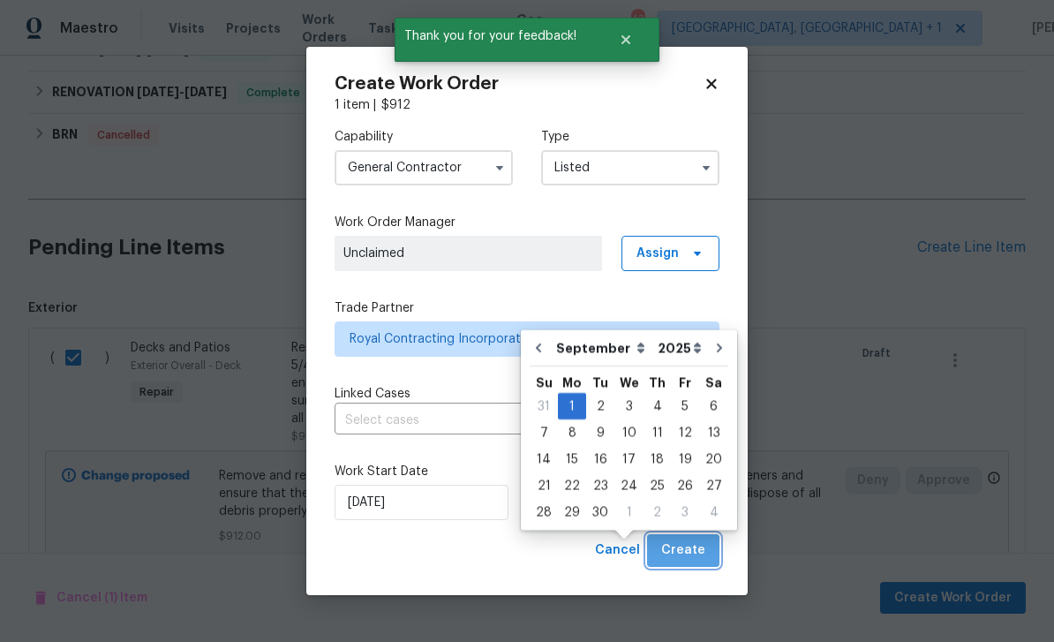
click at [695, 546] on span "Create" at bounding box center [683, 550] width 44 height 22
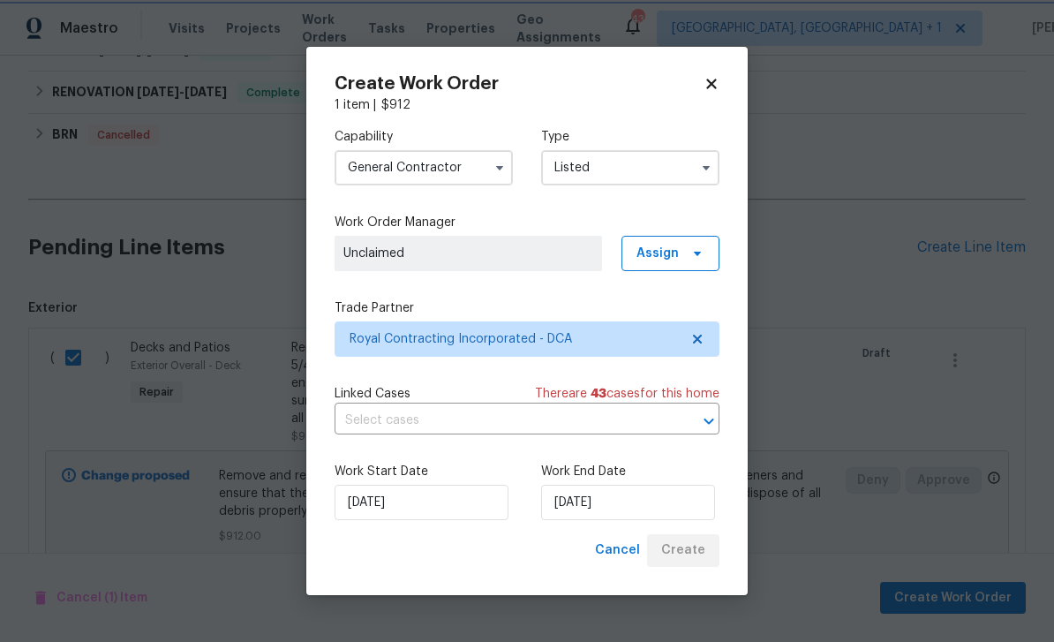
checkbox input "false"
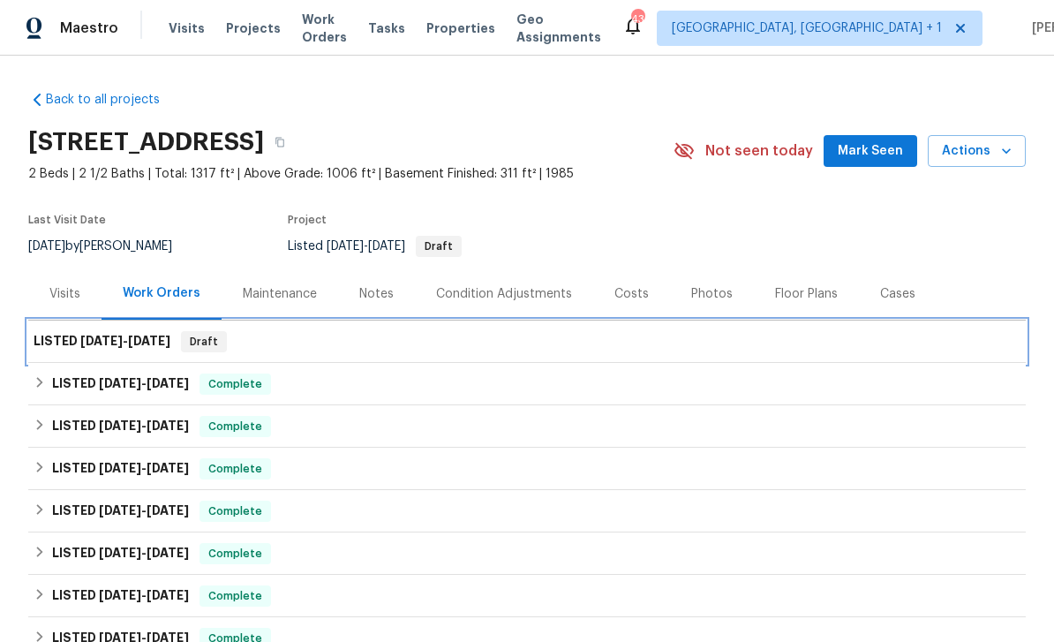
click at [298, 331] on div "LISTED 8/28/25 - 9/1/25 Draft" at bounding box center [527, 341] width 987 height 21
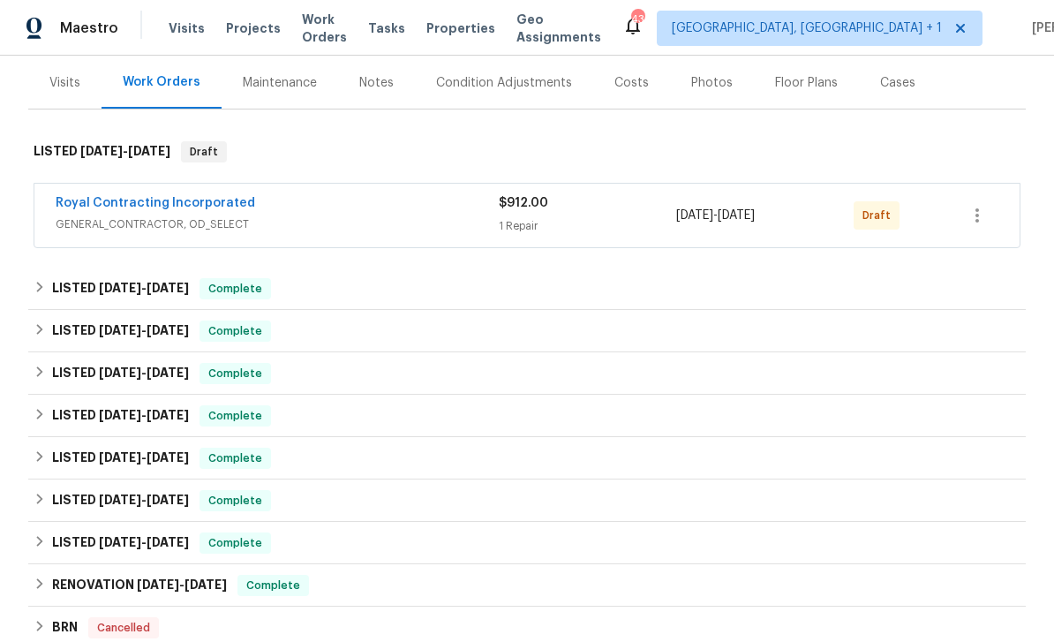
scroll to position [241, 0]
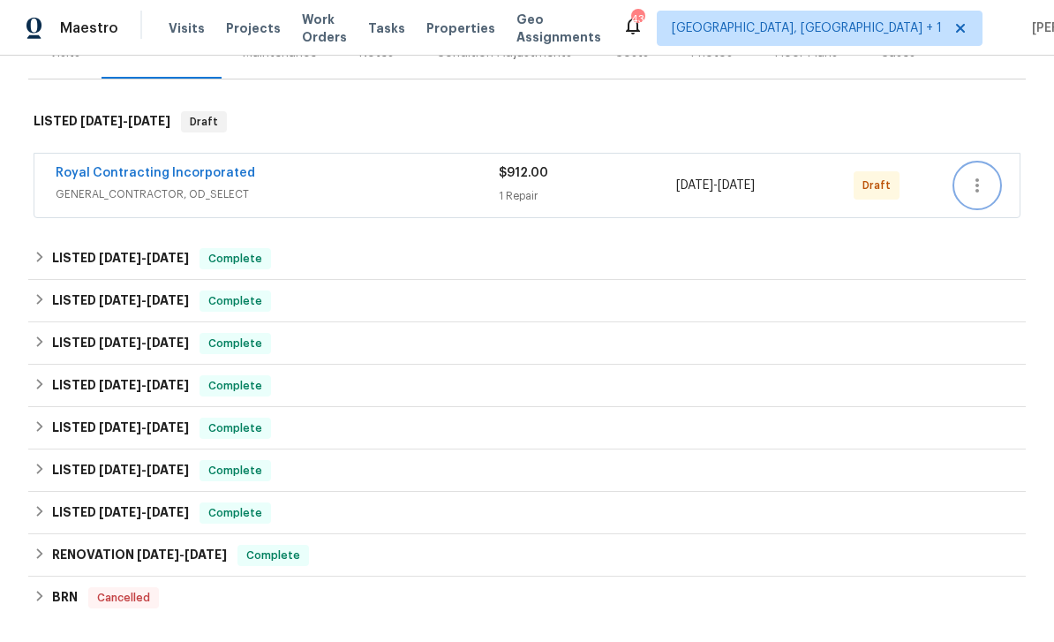
click at [976, 186] on icon "button" at bounding box center [978, 185] width 4 height 14
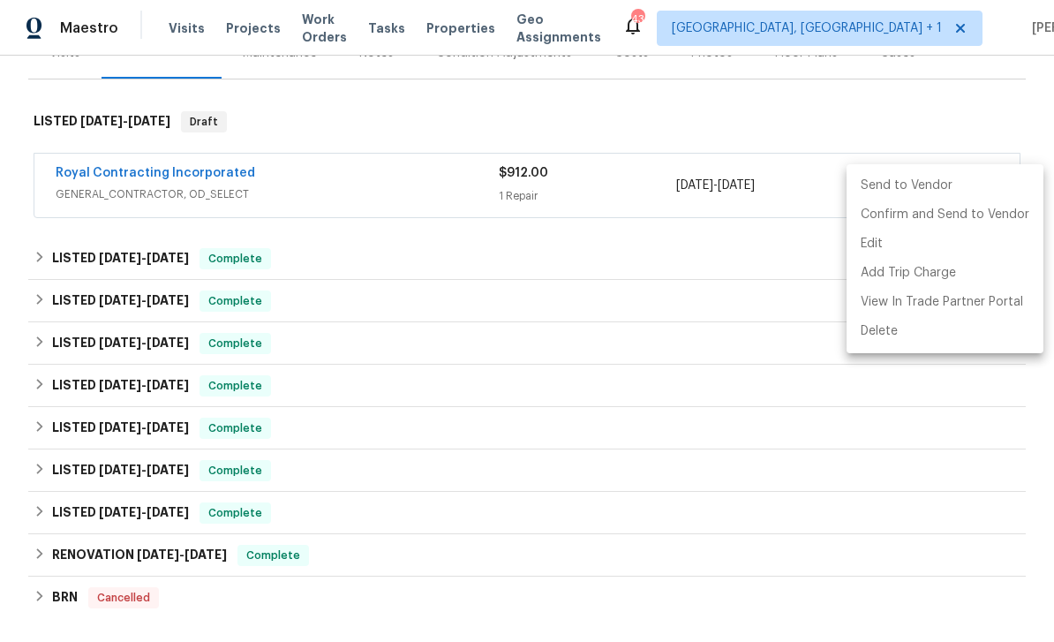
click at [919, 187] on li "Send to Vendor" at bounding box center [945, 185] width 197 height 29
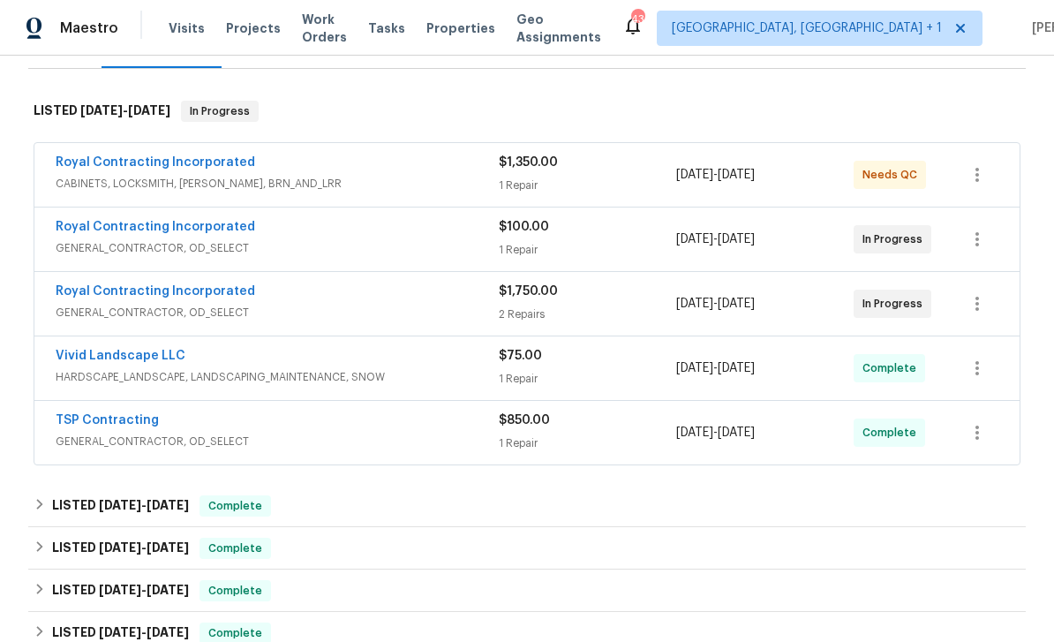
scroll to position [255, 0]
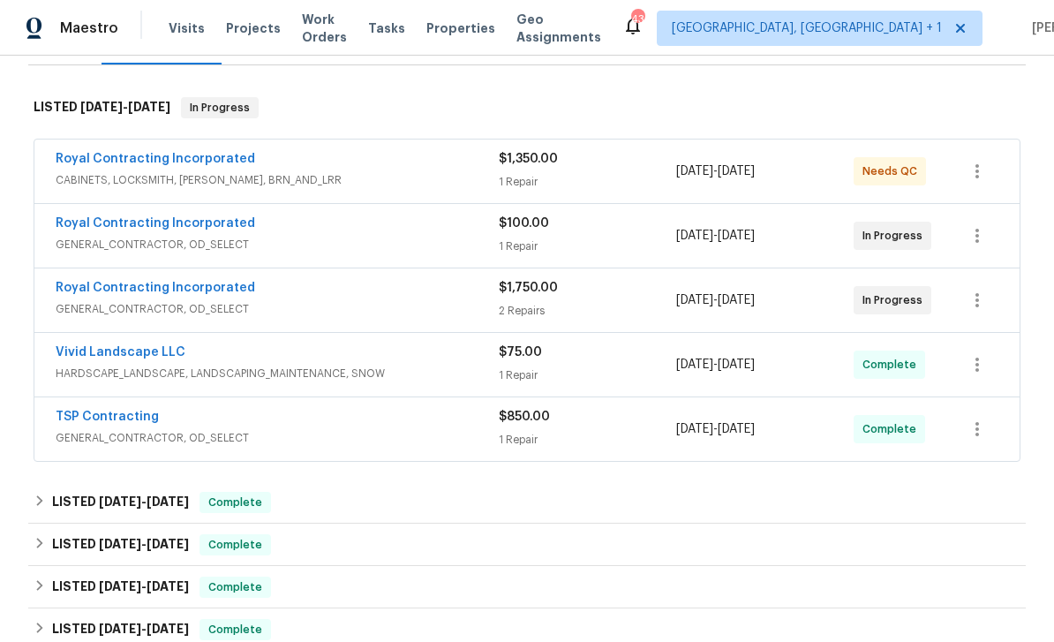
click at [360, 298] on div "Royal Contracting Incorporated" at bounding box center [277, 289] width 443 height 21
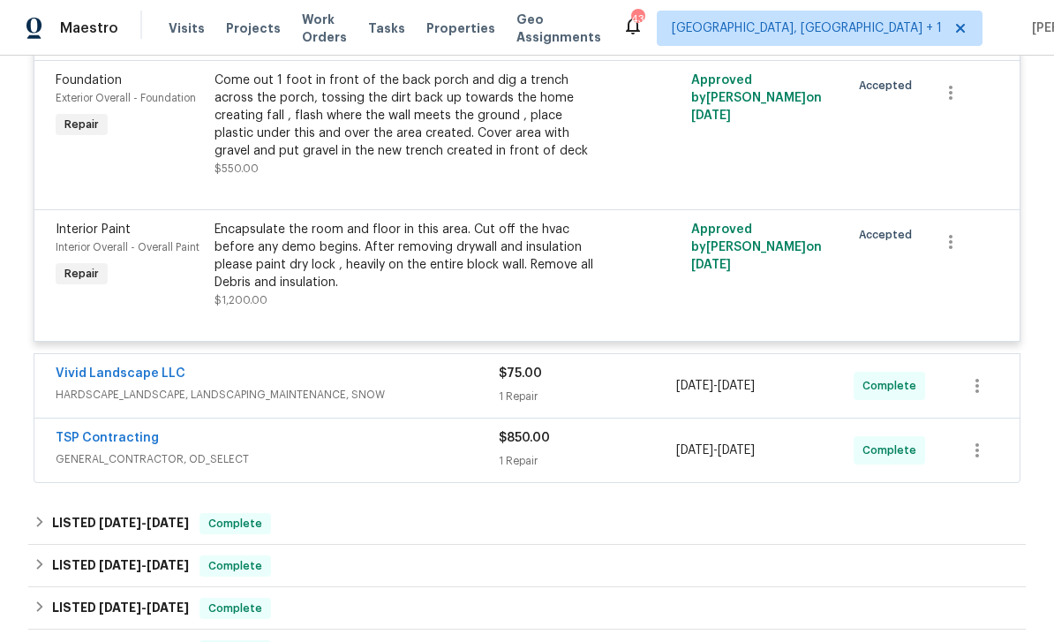
scroll to position [580, 0]
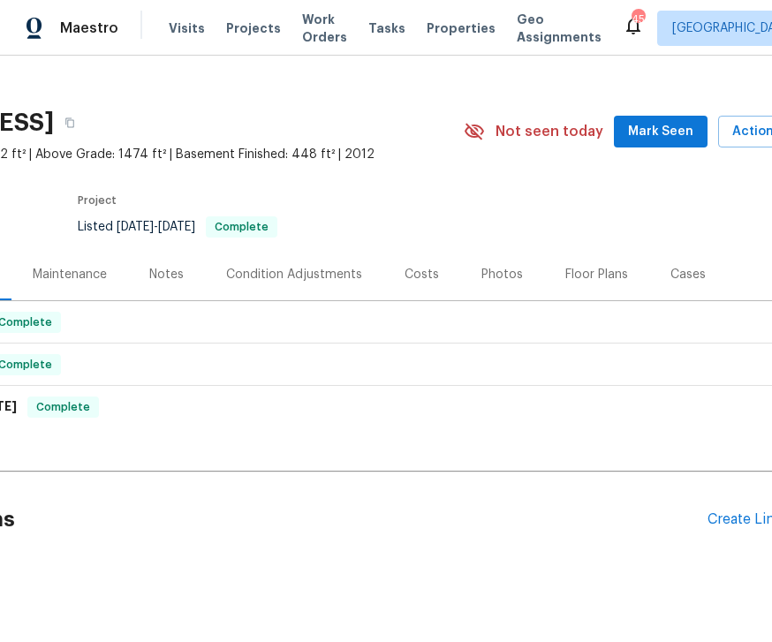
scroll to position [19, 177]
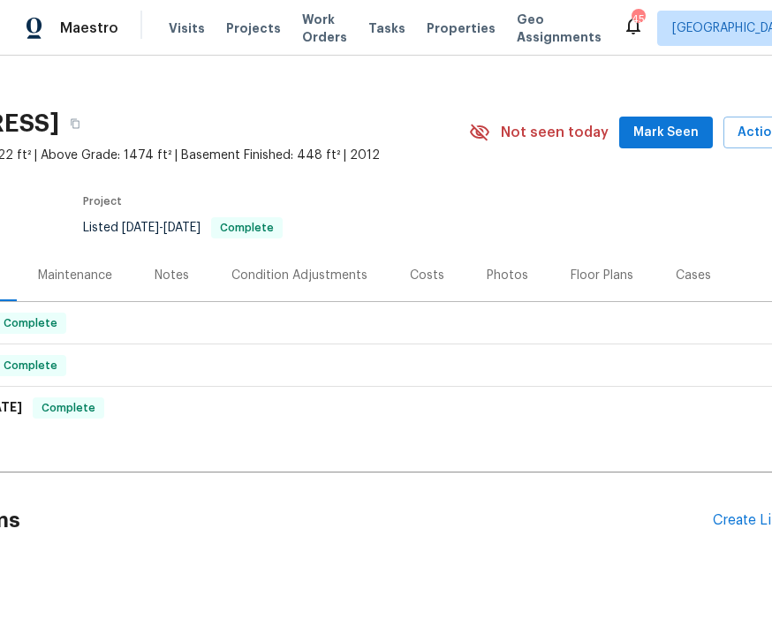
click at [742, 501] on div "Pending Line Items Create Line Item" at bounding box center [322, 520] width 998 height 82
click at [737, 512] on div "Create Line Item" at bounding box center [766, 520] width 109 height 17
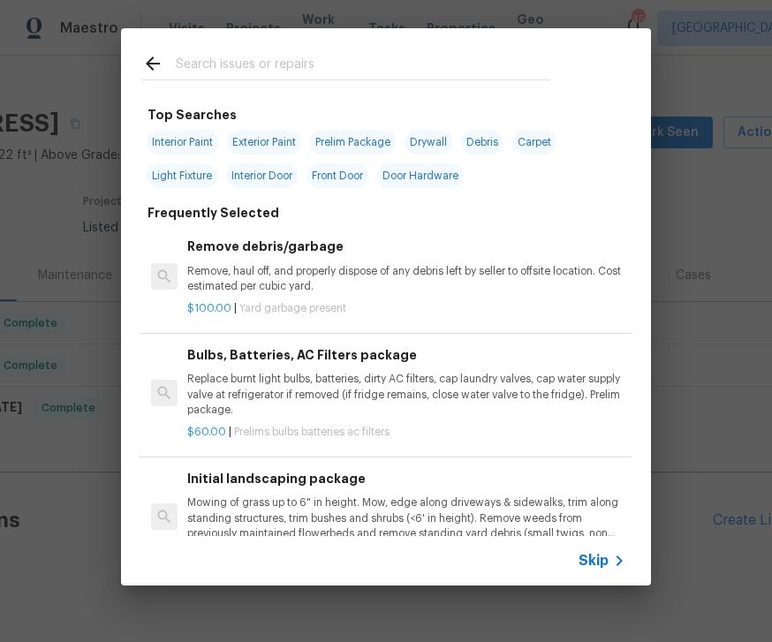
click at [260, 56] on input "text" at bounding box center [363, 66] width 374 height 26
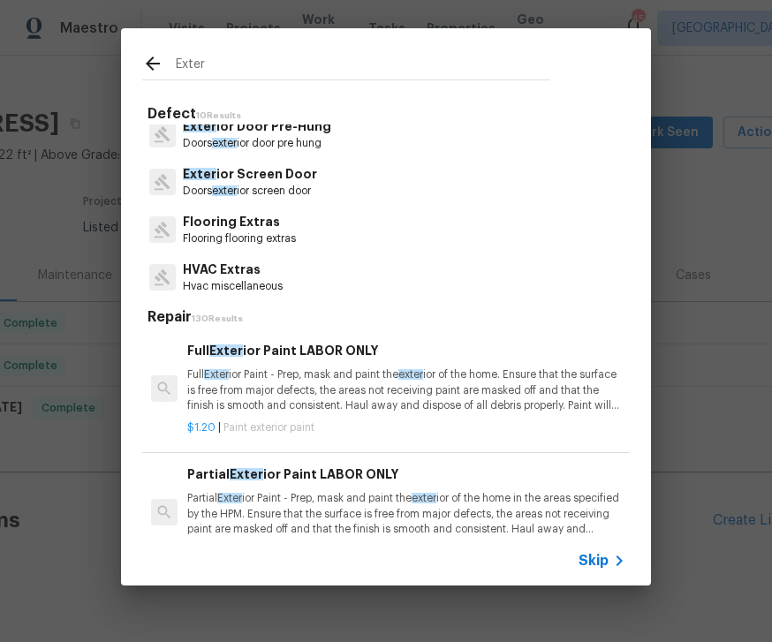
scroll to position [300, 0]
type input "E"
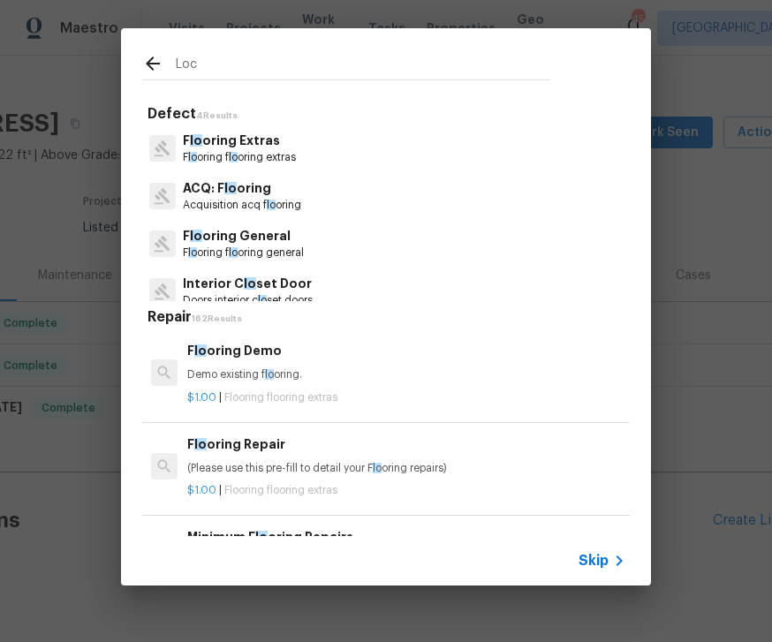
type input "Lock"
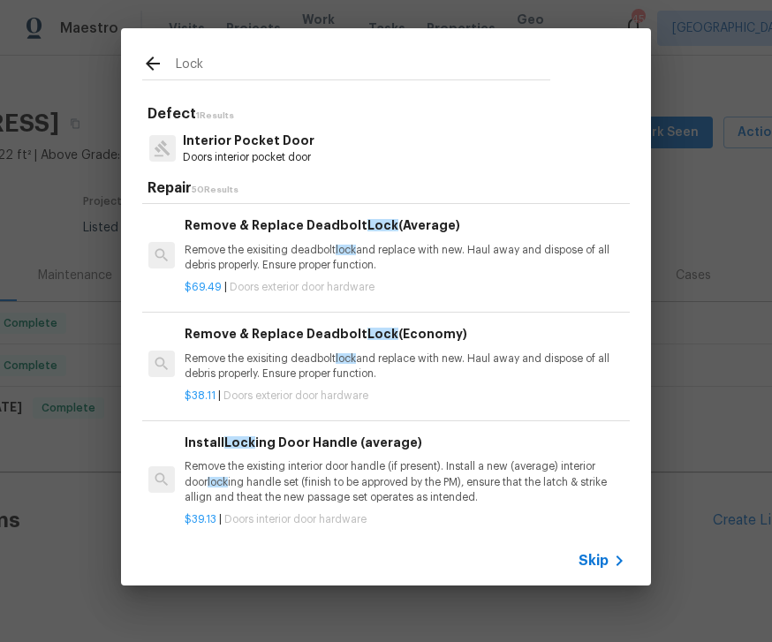
scroll to position [120, 3]
click at [301, 231] on h6 "Remove & Replace Deadbolt Lock (Average)" at bounding box center [404, 224] width 438 height 19
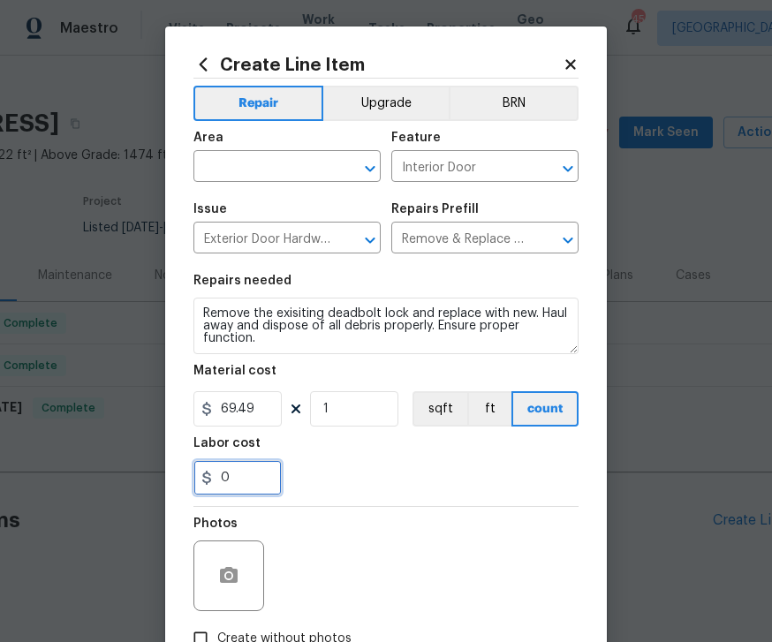
click at [242, 481] on input "0" at bounding box center [237, 477] width 88 height 35
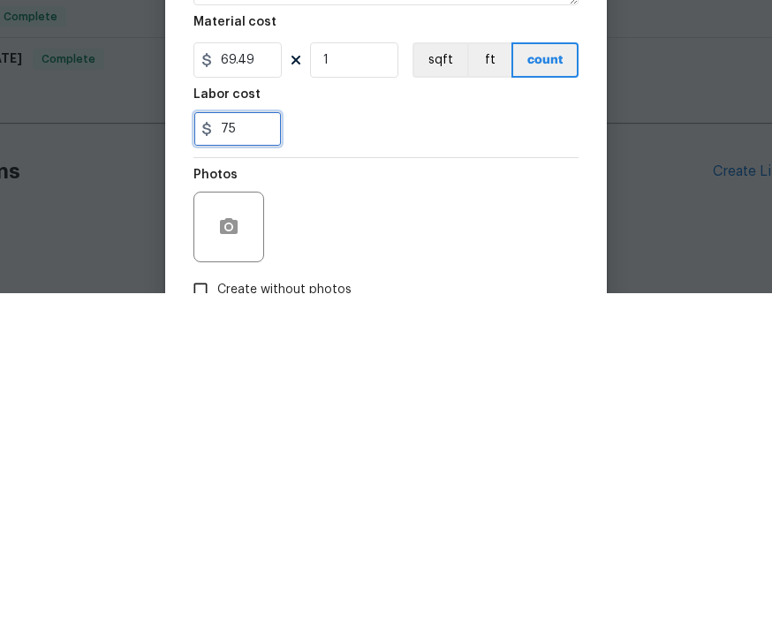
type input "75"
click at [433, 507] on div "Photos" at bounding box center [385, 564] width 385 height 115
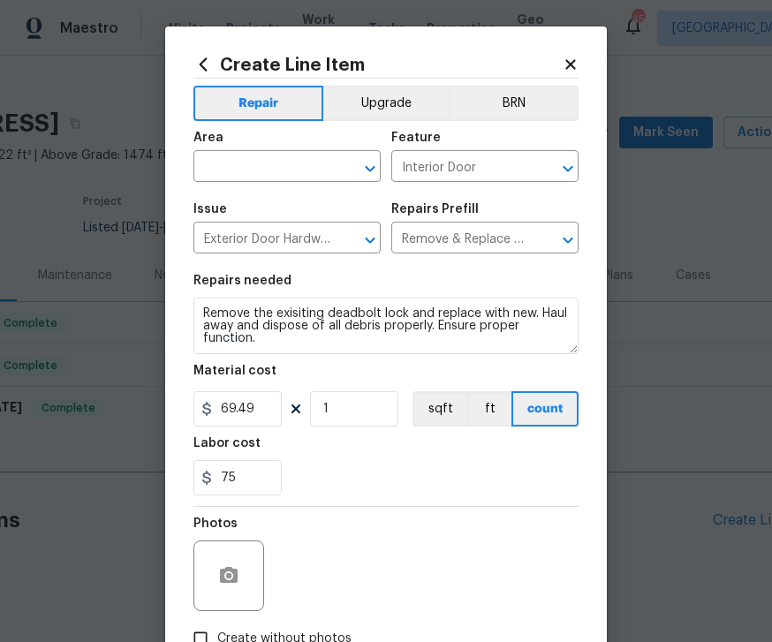
click at [367, 168] on icon "Open" at bounding box center [370, 168] width 10 height 6
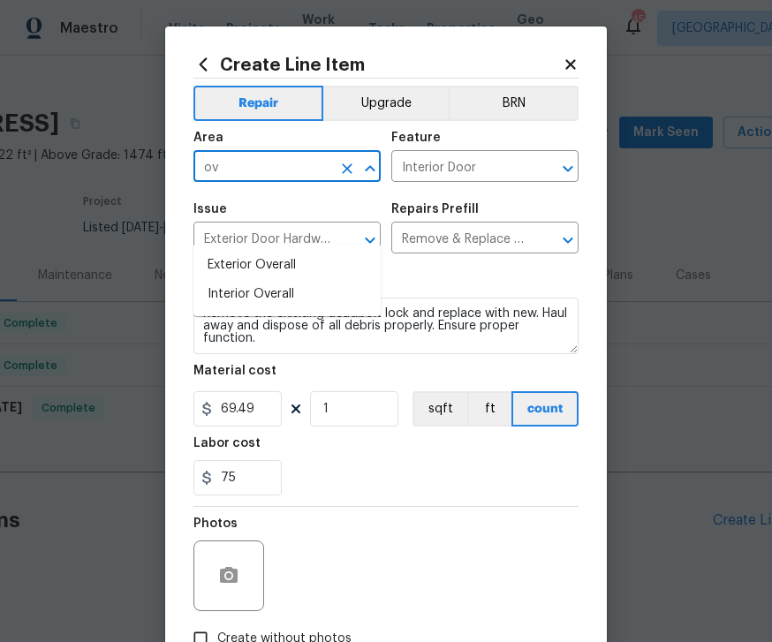
click at [291, 251] on li "Exterior Overall" at bounding box center [286, 265] width 187 height 29
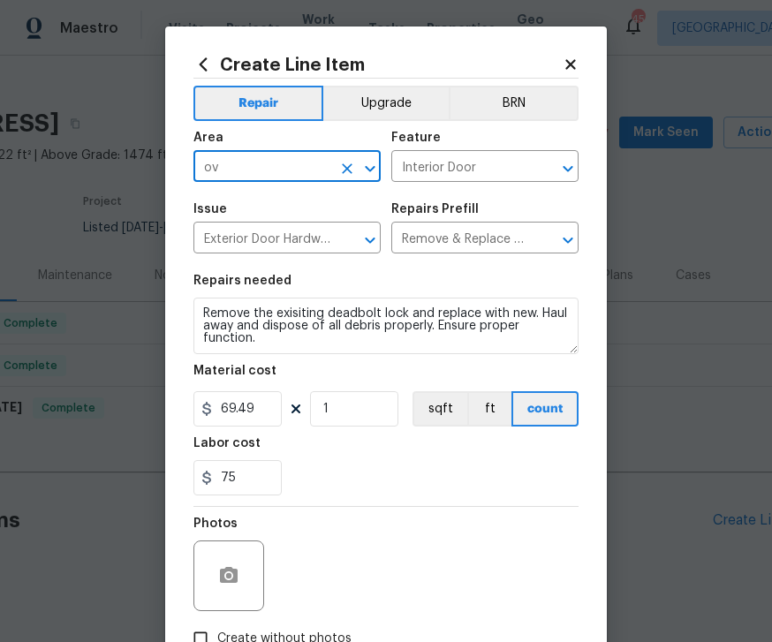
type input "Exterior Overall"
click at [514, 58] on h2 "Create Line Item" at bounding box center [377, 64] width 369 height 19
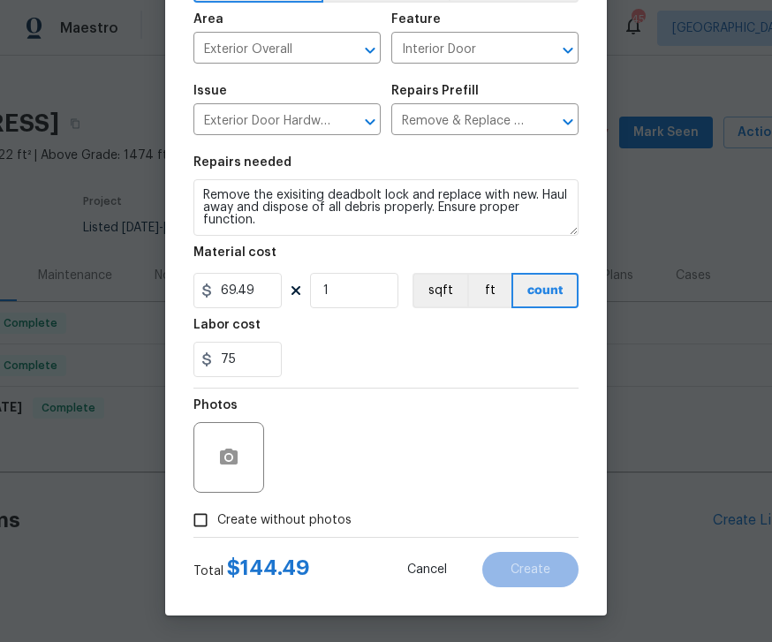
scroll to position [122, 0]
click at [260, 360] on input "75" at bounding box center [237, 359] width 88 height 35
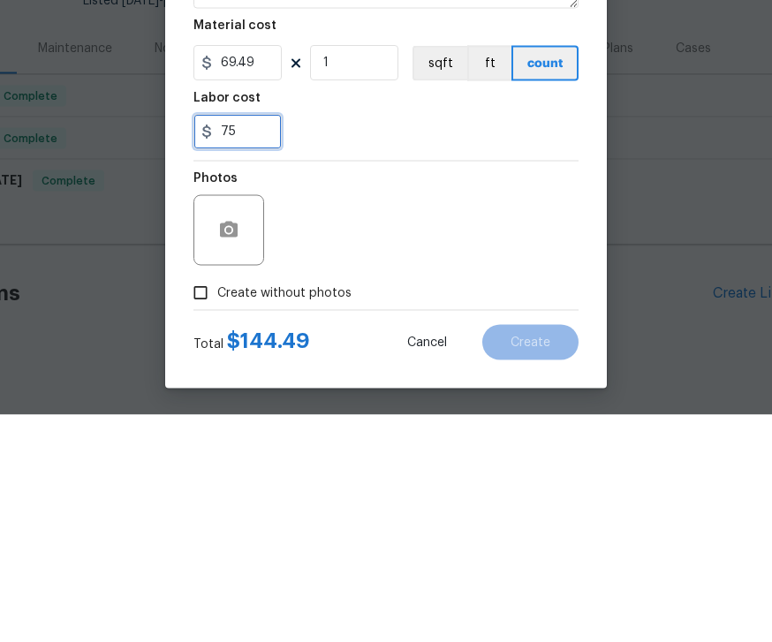
type input "7"
type input "65"
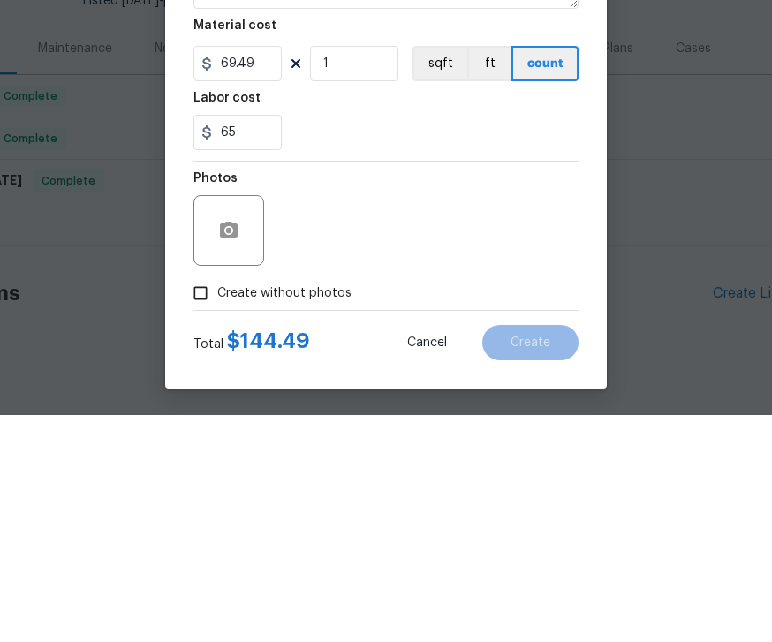
click at [423, 388] on div "Photos" at bounding box center [385, 445] width 385 height 115
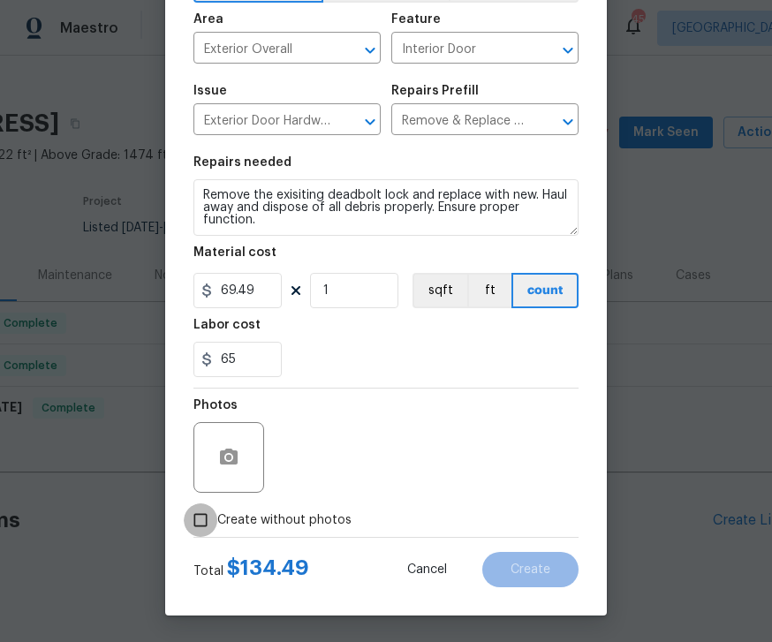
click at [214, 513] on input "Create without photos" at bounding box center [201, 520] width 34 height 34
checkbox input "true"
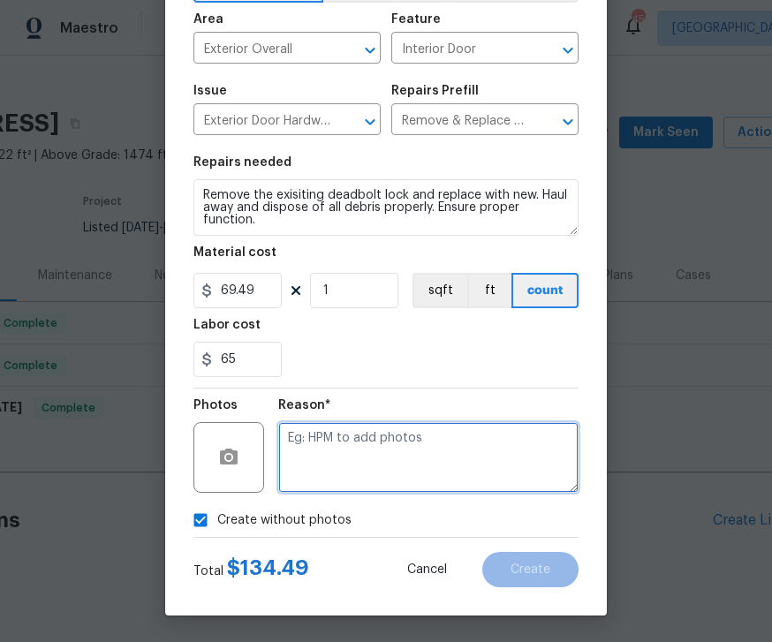
click at [402, 439] on textarea at bounding box center [428, 457] width 300 height 71
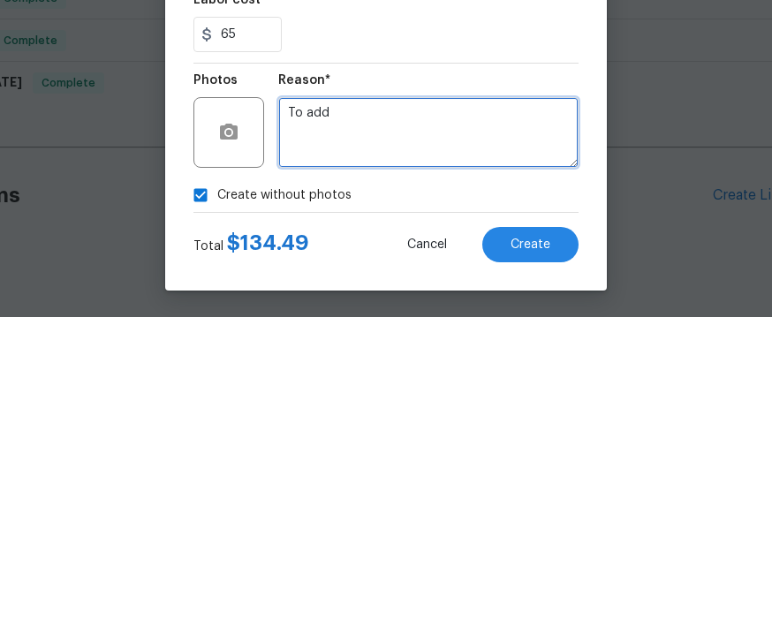
type textarea "To add"
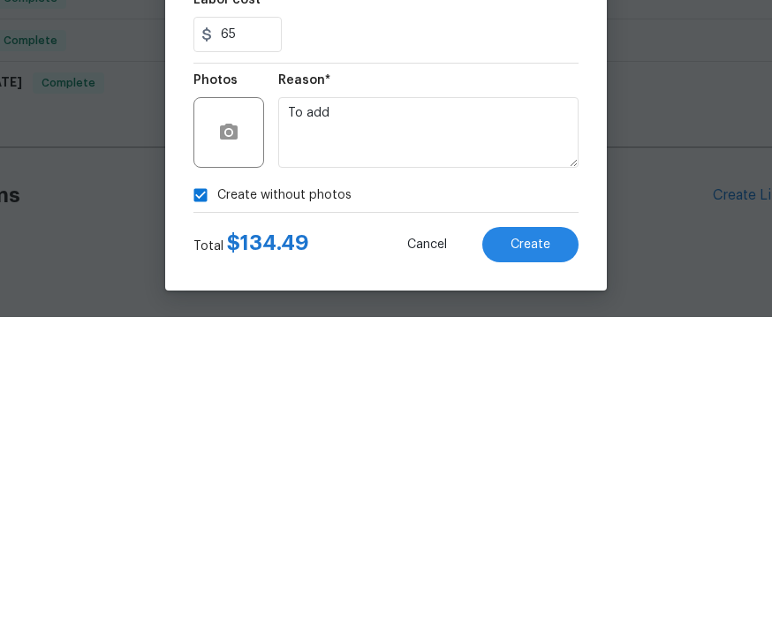
click at [555, 552] on button "Create" at bounding box center [530, 569] width 96 height 35
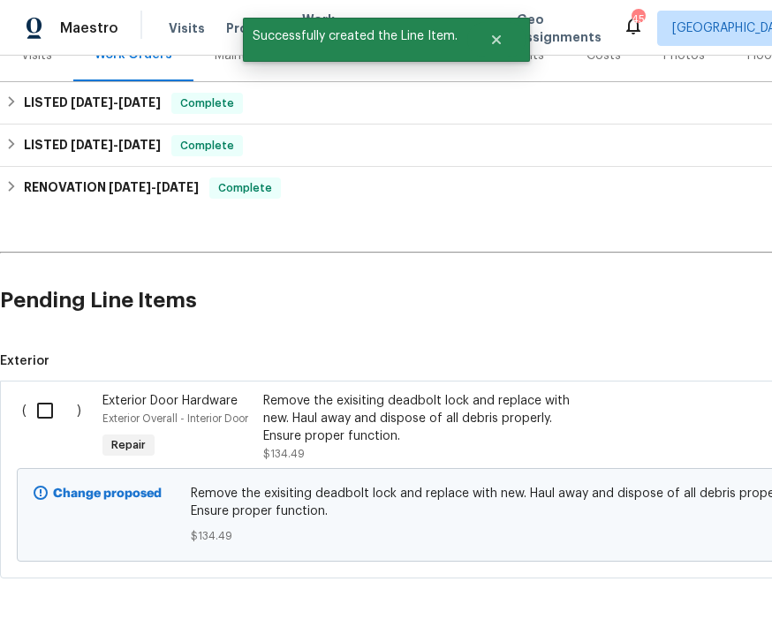
scroll to position [238, 0]
click at [54, 392] on input "checkbox" at bounding box center [51, 410] width 50 height 37
checkbox input "true"
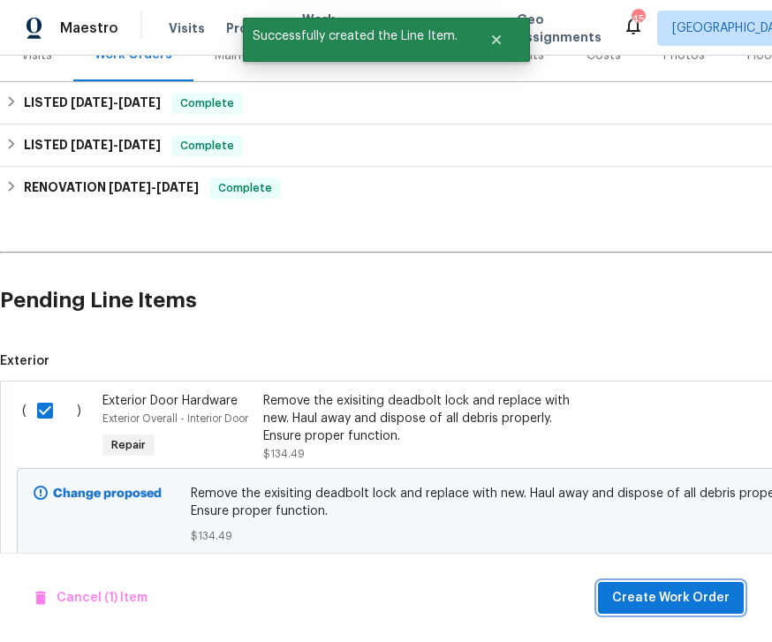
click at [671, 587] on span "Create Work Order" at bounding box center [670, 598] width 117 height 22
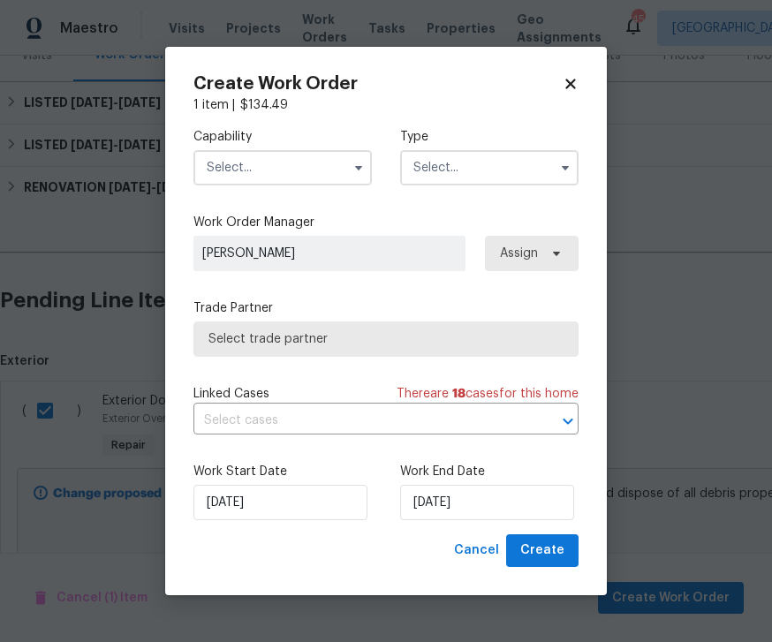
click at [293, 150] on input "text" at bounding box center [282, 167] width 178 height 35
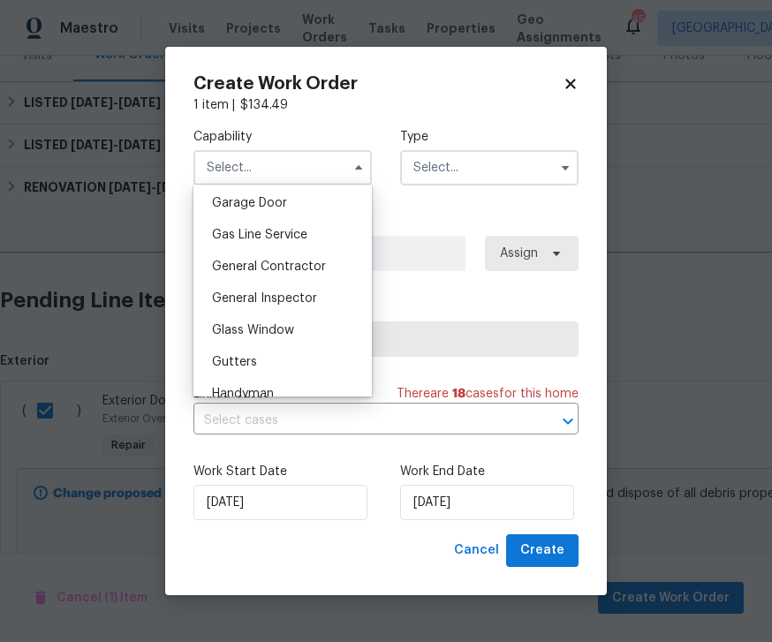
scroll to position [783, 0]
click at [298, 257] on div "General Contractor" at bounding box center [283, 266] width 170 height 32
type input "General Contractor"
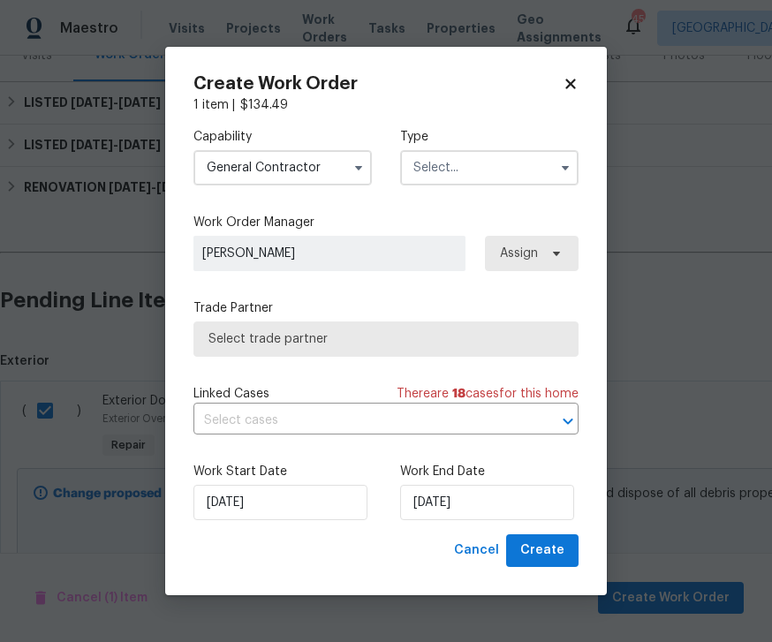
click at [529, 156] on input "text" at bounding box center [489, 167] width 178 height 35
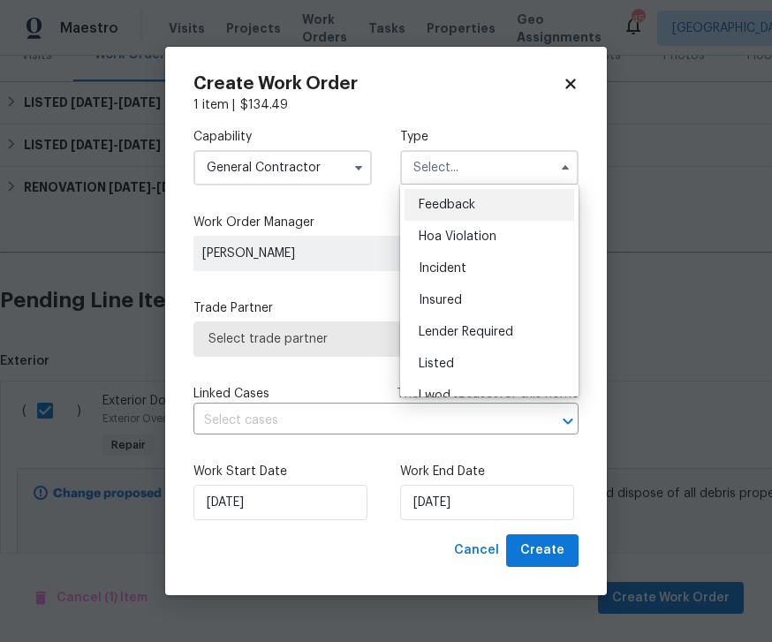
click at [446, 365] on span "Listed" at bounding box center [435, 364] width 35 height 12
type input "Listed"
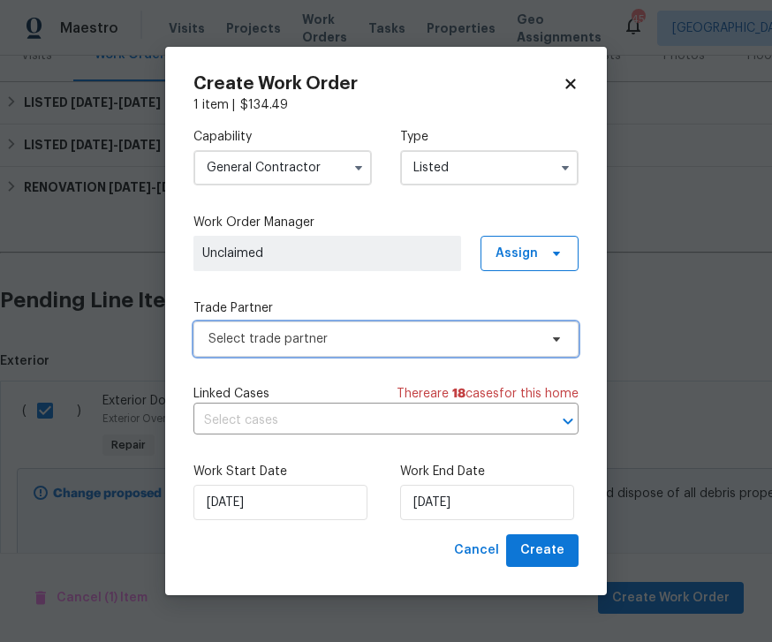
click at [352, 341] on span "Select trade partner" at bounding box center [372, 339] width 329 height 18
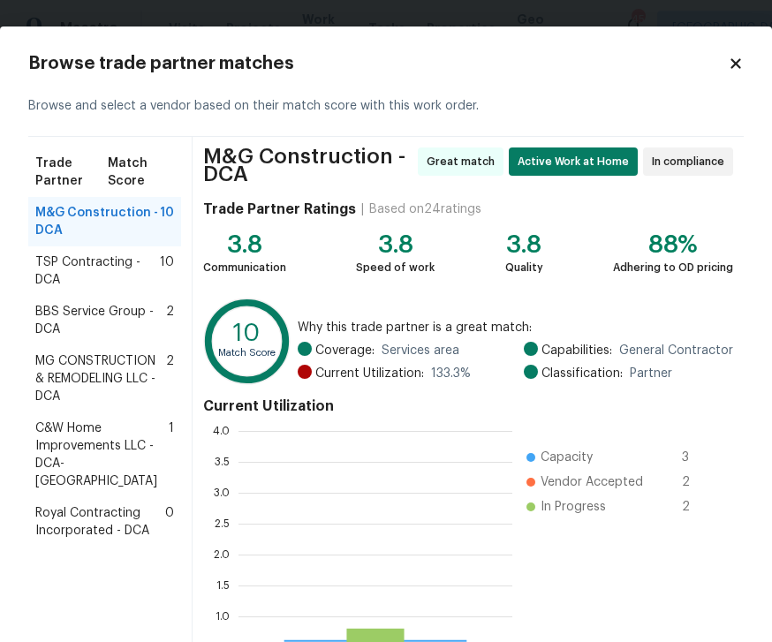
scroll to position [247, 274]
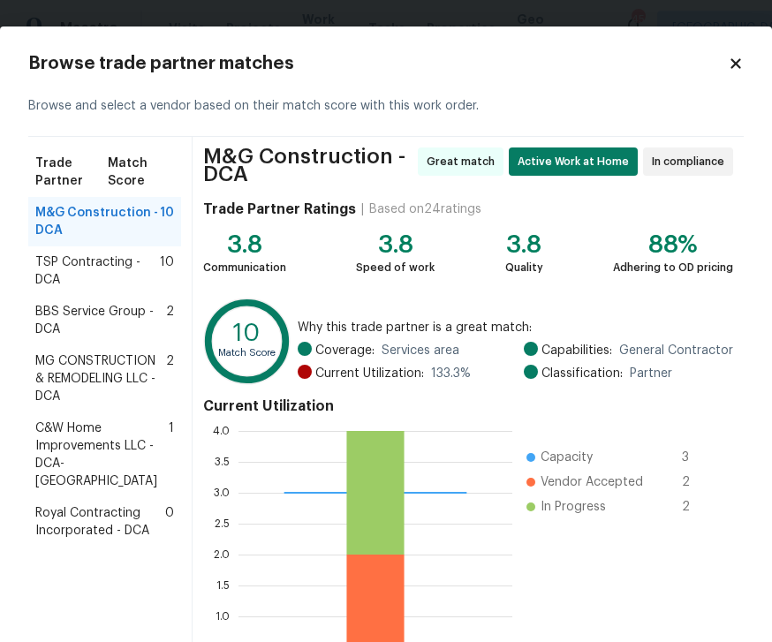
click at [116, 222] on span "M&G Construction - DCA" at bounding box center [97, 221] width 124 height 35
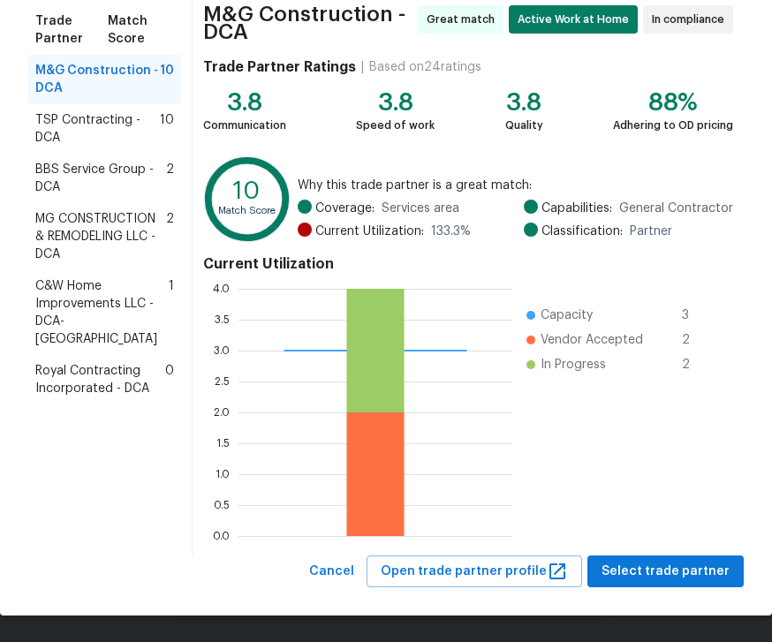
scroll to position [142, 0]
click at [680, 574] on span "Select trade partner" at bounding box center [665, 572] width 128 height 22
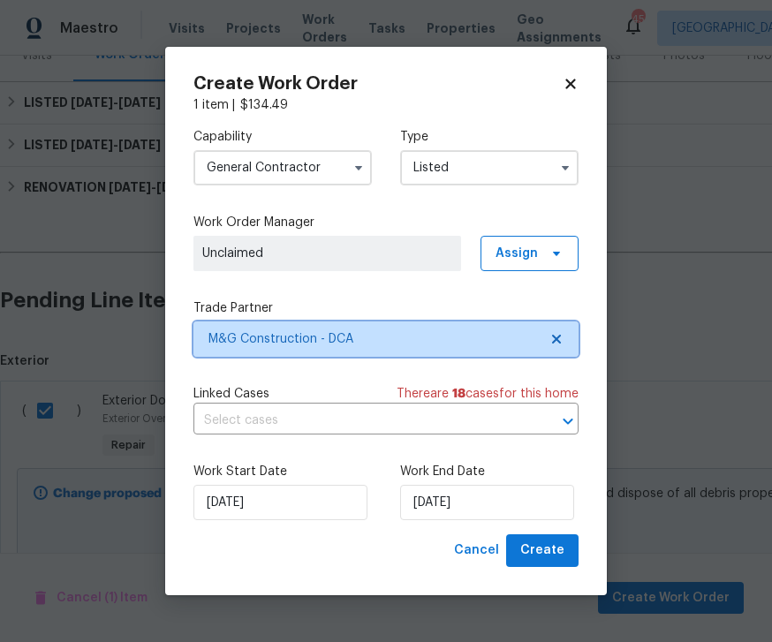
scroll to position [0, 0]
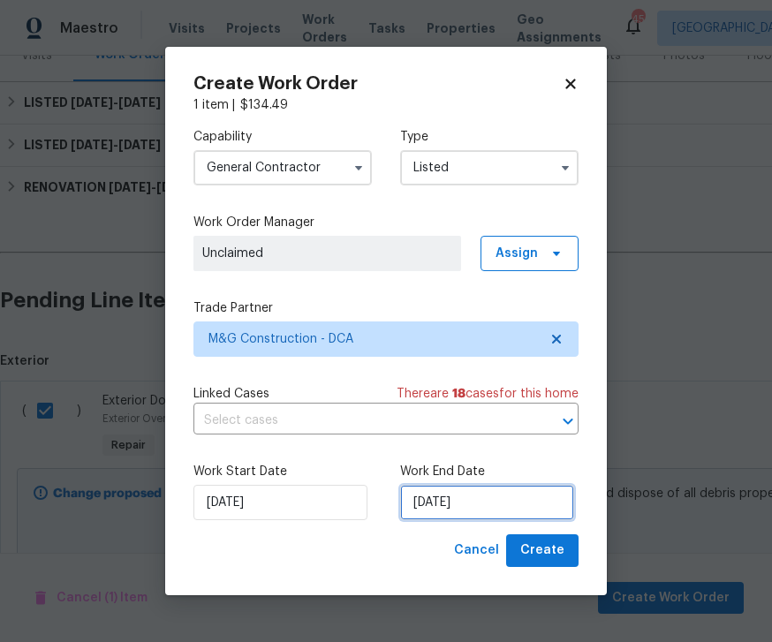
click at [481, 506] on input "[DATE]" at bounding box center [487, 502] width 174 height 35
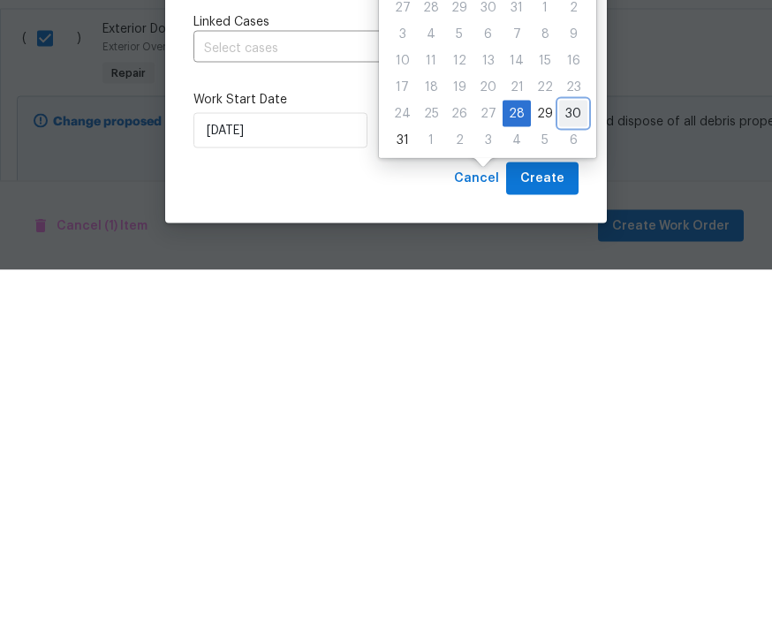
click at [559, 473] on div "30" at bounding box center [573, 485] width 28 height 25
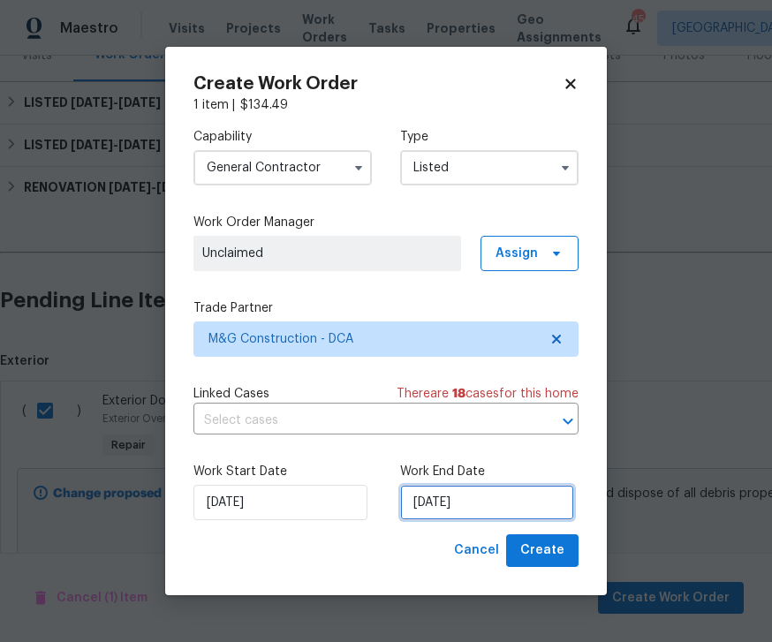
click at [479, 504] on input "8/30/2025" at bounding box center [487, 502] width 174 height 35
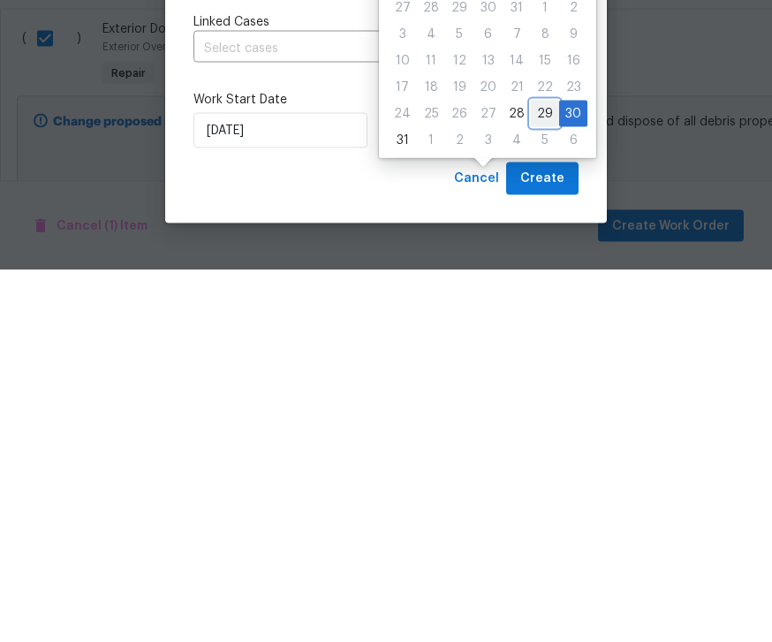
click at [531, 473] on div "29" at bounding box center [545, 485] width 28 height 25
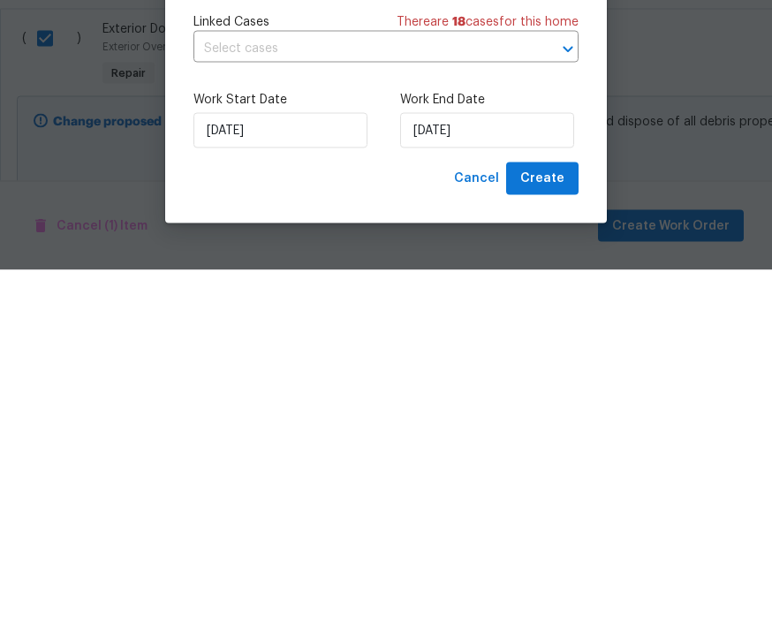
type input "8/29/2025"
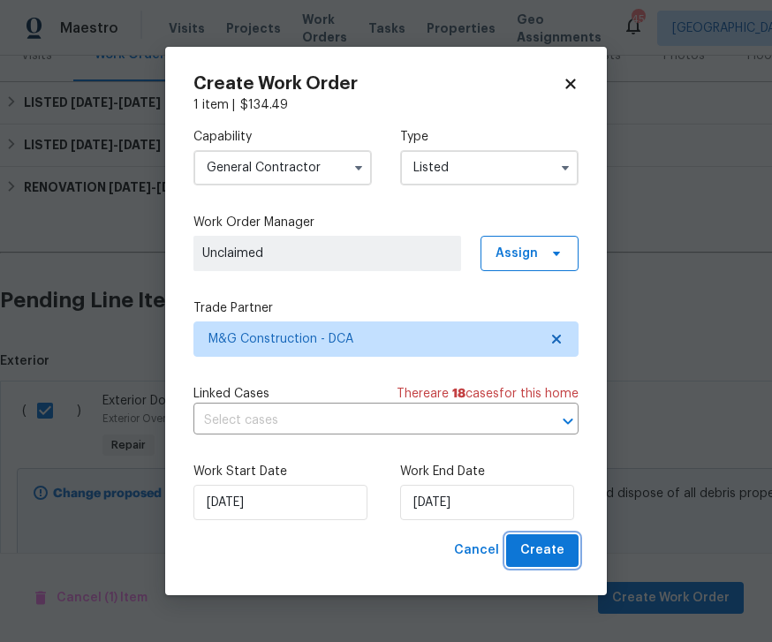
click at [558, 549] on span "Create" at bounding box center [542, 550] width 44 height 22
checkbox input "false"
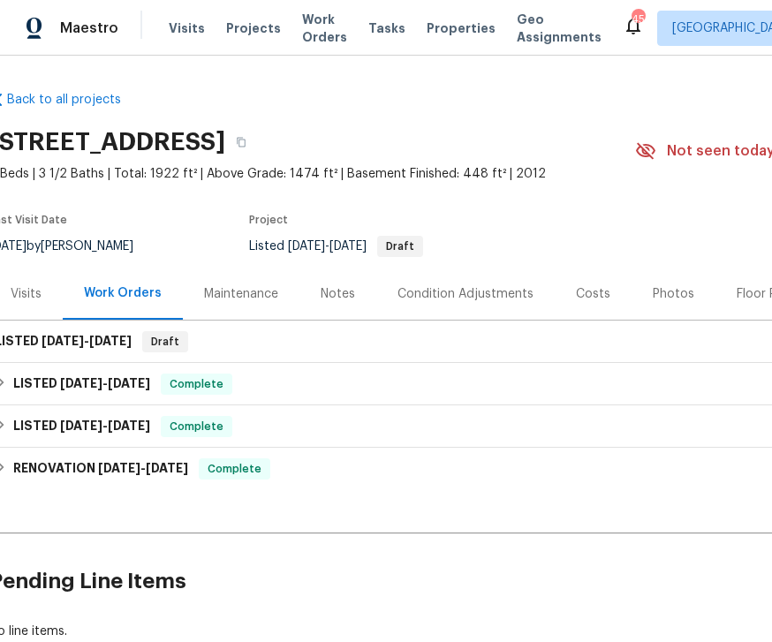
scroll to position [0, 13]
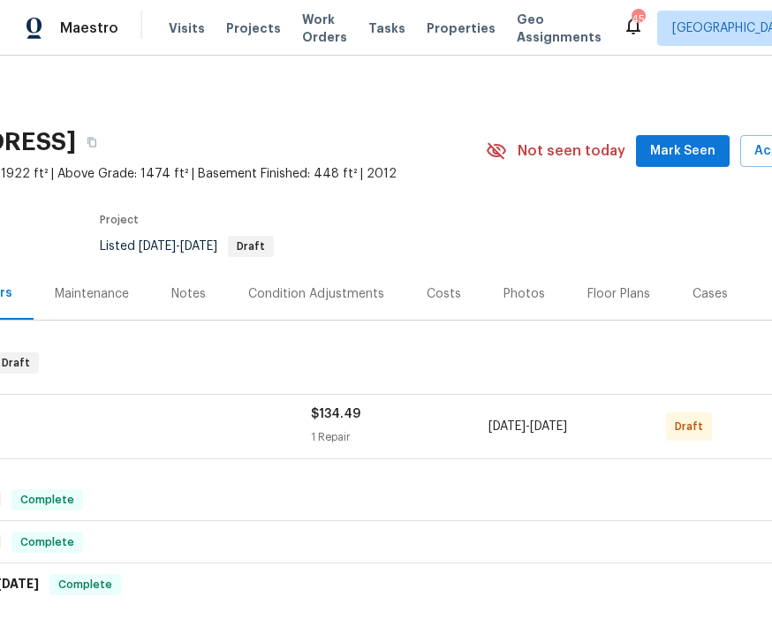
scroll to position [3, 176]
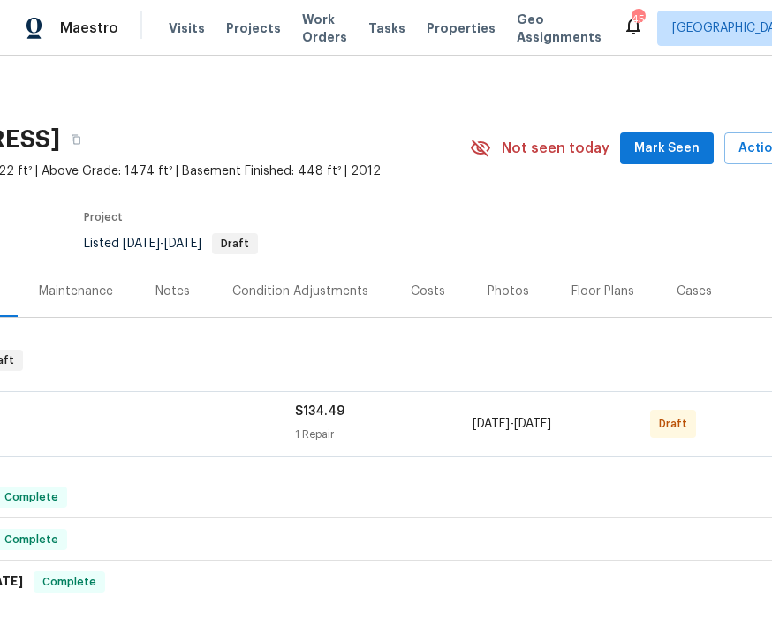
click at [692, 415] on div "Draft" at bounding box center [673, 424] width 46 height 28
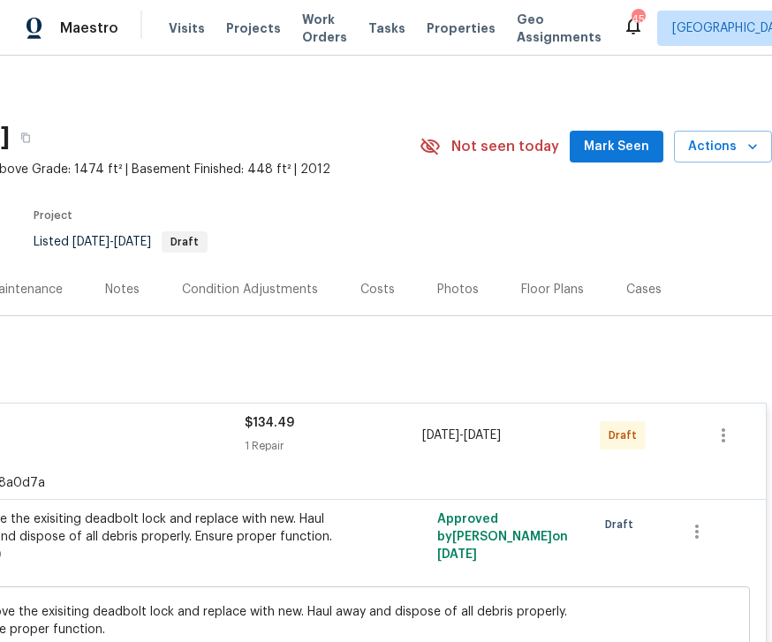
scroll to position [4, 226]
click at [728, 430] on icon "button" at bounding box center [722, 435] width 21 height 21
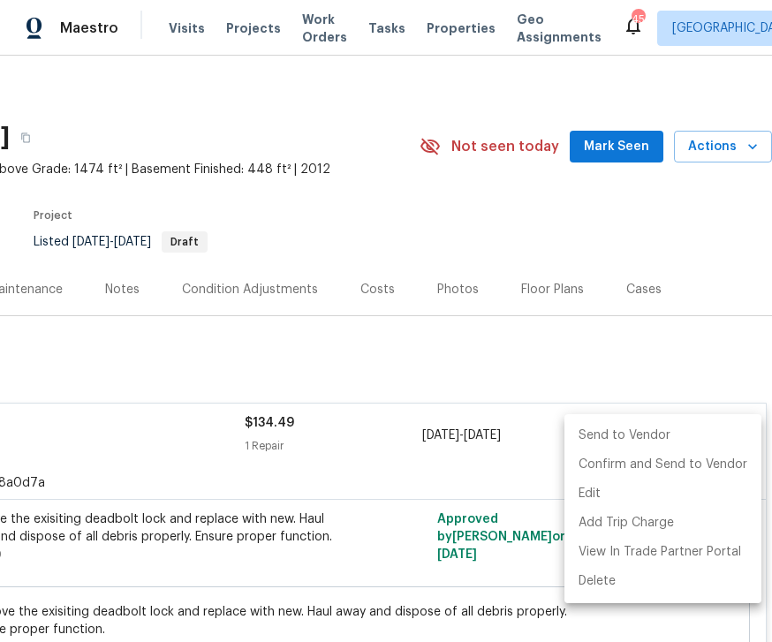
click at [652, 426] on li "Send to Vendor" at bounding box center [662, 435] width 197 height 29
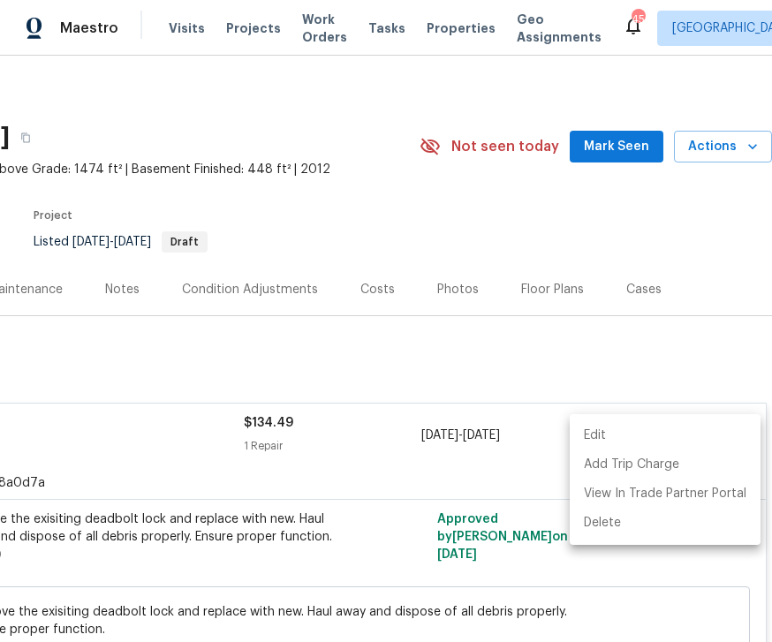
click at [621, 141] on div at bounding box center [386, 321] width 772 height 642
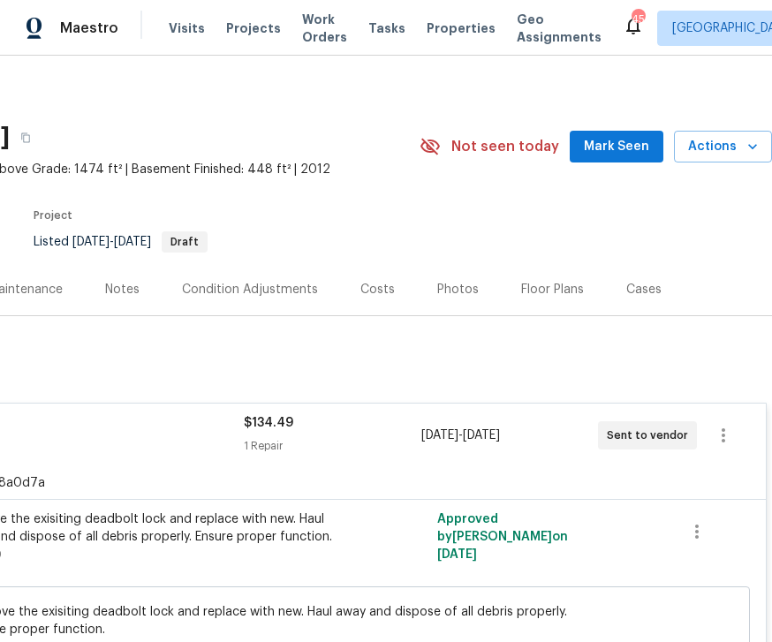
click at [642, 132] on button "Mark Seen" at bounding box center [616, 147] width 94 height 33
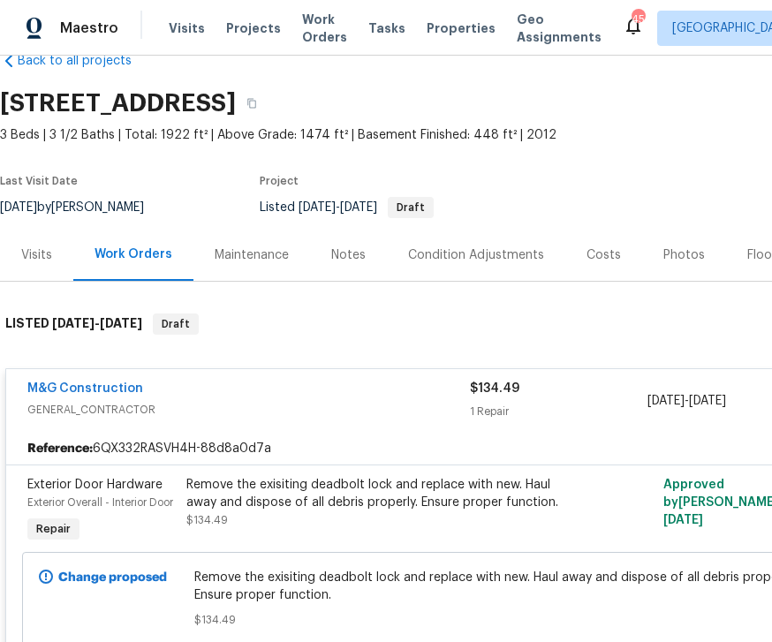
scroll to position [39, 0]
click at [86, 390] on link "M&G Construction" at bounding box center [85, 388] width 116 height 12
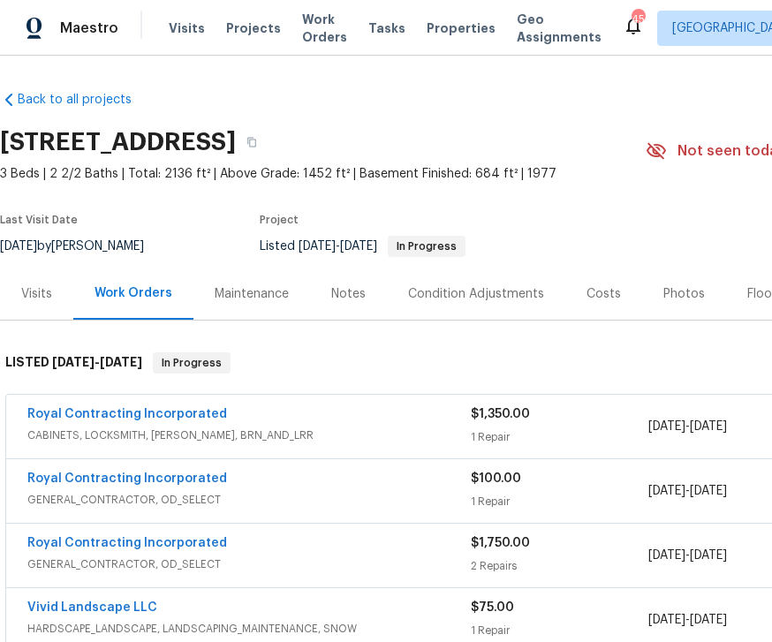
click at [169, 408] on link "Royal Contracting Incorporated" at bounding box center [127, 414] width 200 height 12
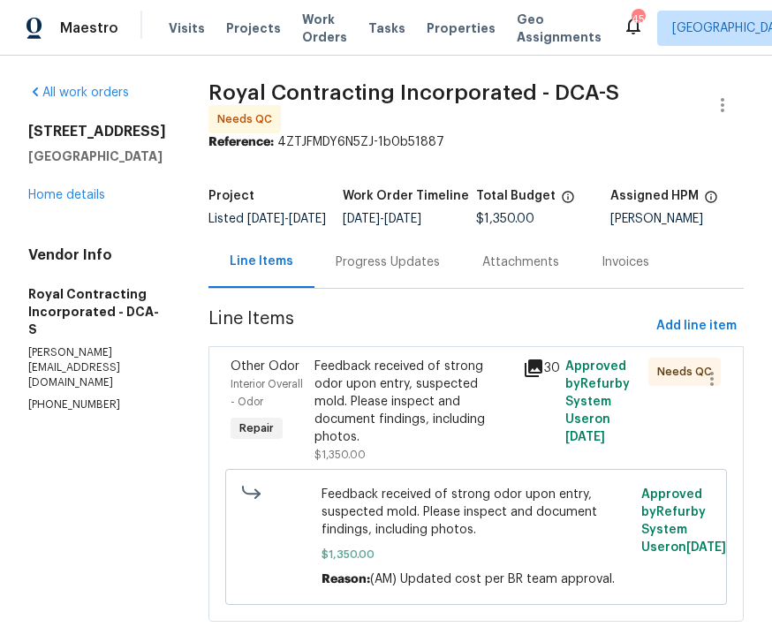
scroll to position [44, 0]
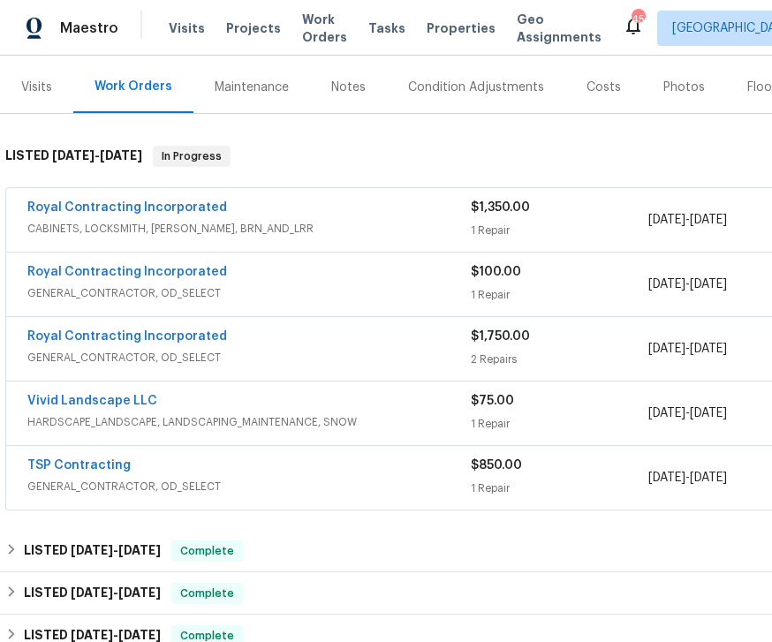
scroll to position [207, 0]
click at [140, 342] on link "Royal Contracting Incorporated" at bounding box center [127, 336] width 200 height 12
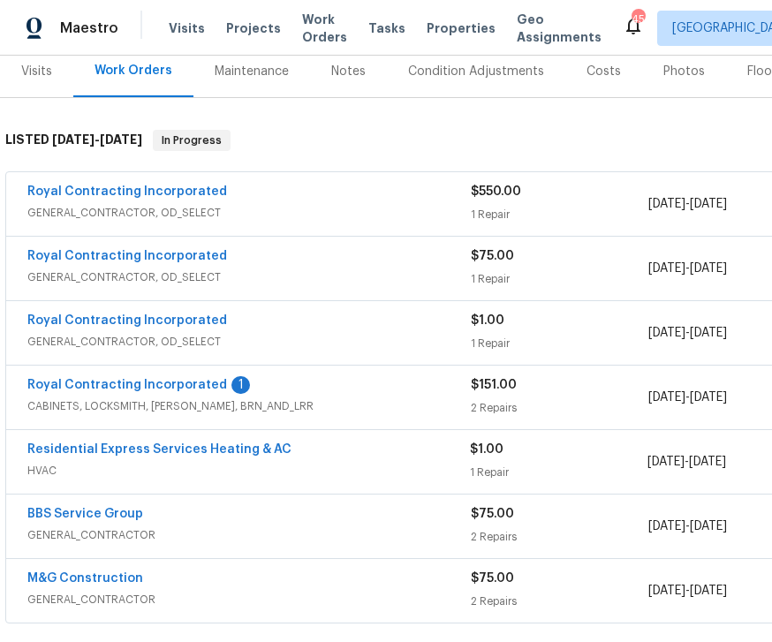
scroll to position [225, 0]
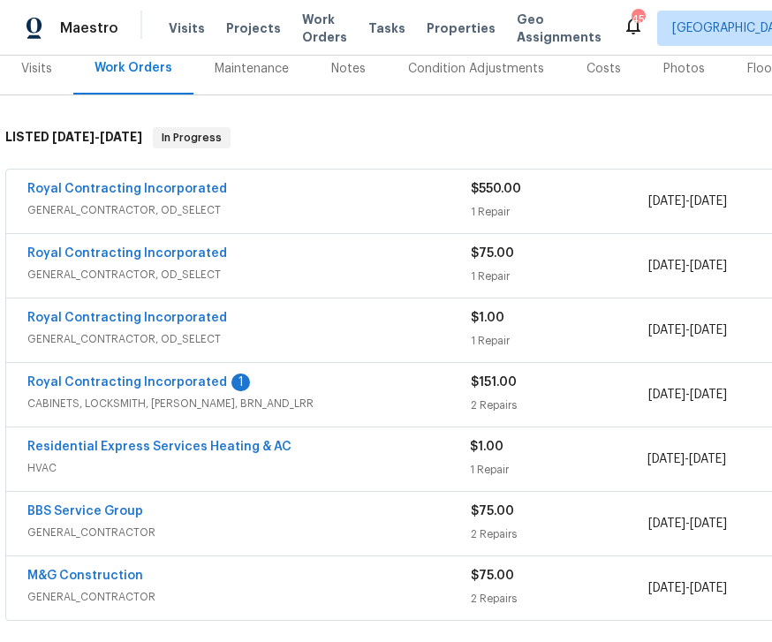
click at [194, 369] on div "Royal Contracting Incorporated 1 CABINETS, LOCKSMITH, HANDYMAN, BRN_AND_LRR $15…" at bounding box center [498, 395] width 985 height 64
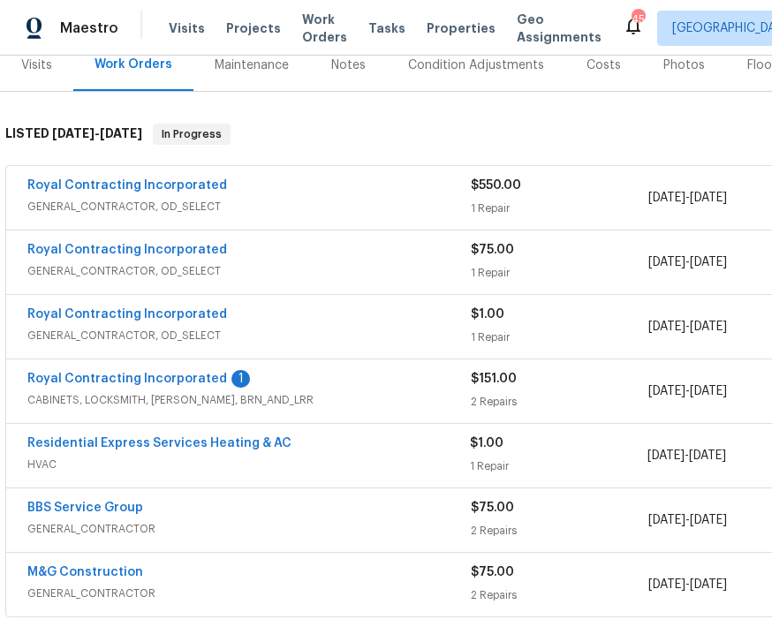
scroll to position [227, 0]
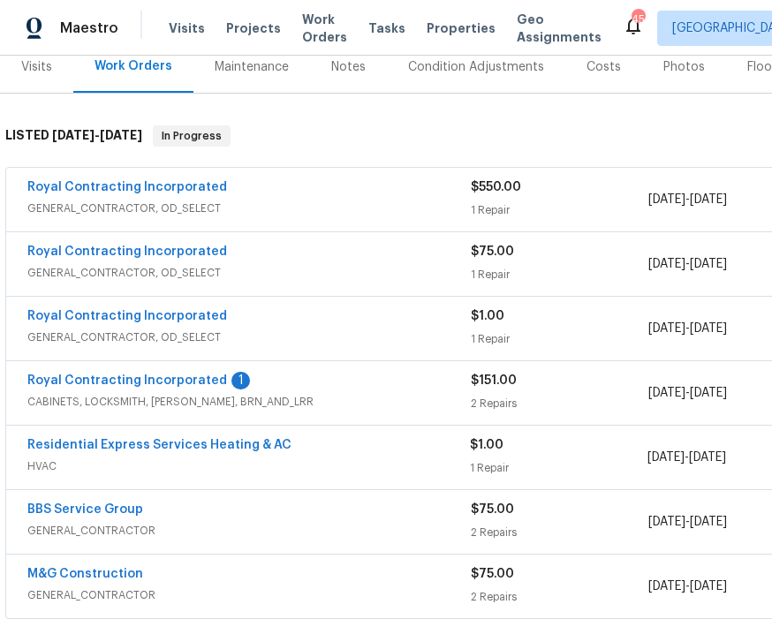
click at [115, 377] on link "Royal Contracting Incorporated" at bounding box center [127, 380] width 200 height 12
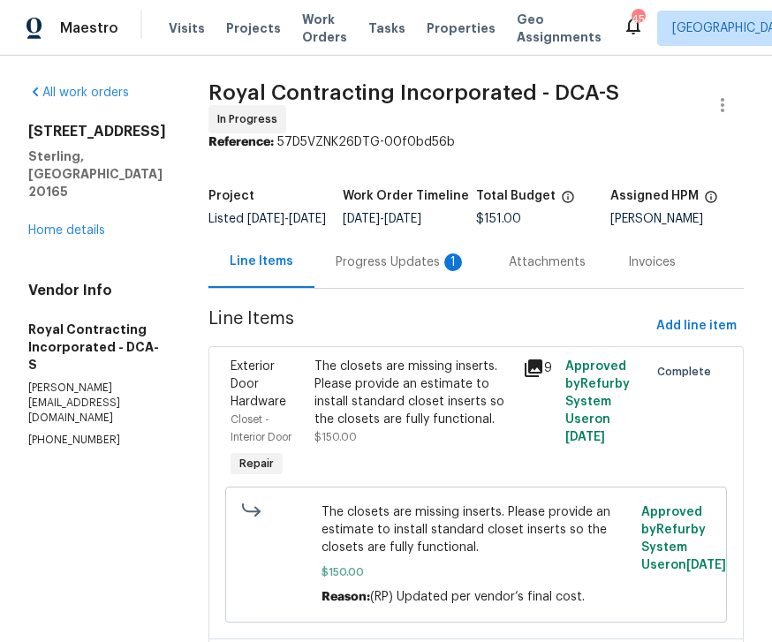
click at [420, 271] on div "Progress Updates 1" at bounding box center [400, 262] width 131 height 18
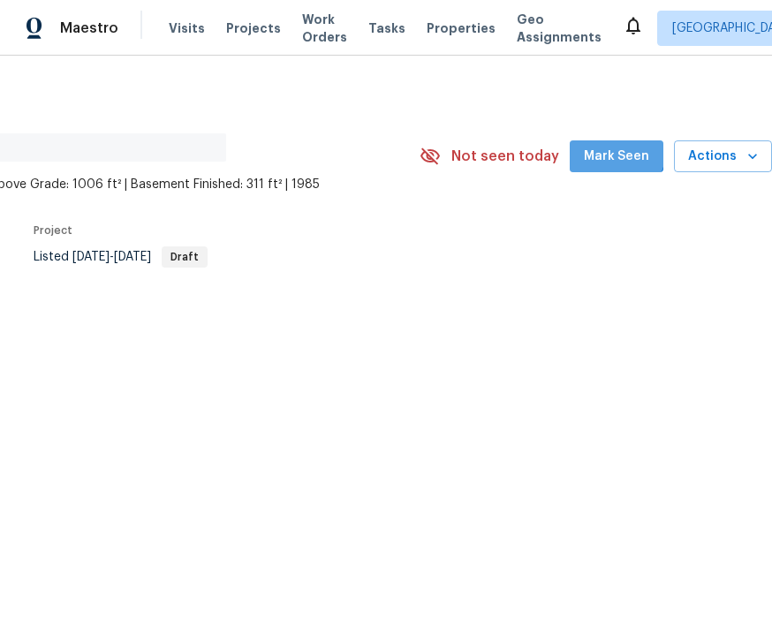
scroll to position [0, 226]
click at [619, 153] on span "Mark Seen" at bounding box center [616, 157] width 65 height 22
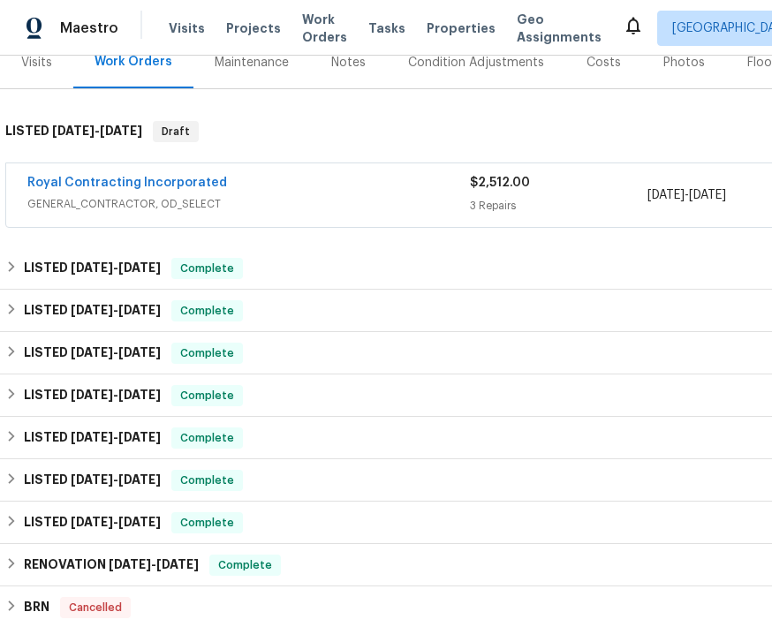
scroll to position [232, 0]
click at [151, 178] on link "Royal Contracting Incorporated" at bounding box center [127, 182] width 200 height 12
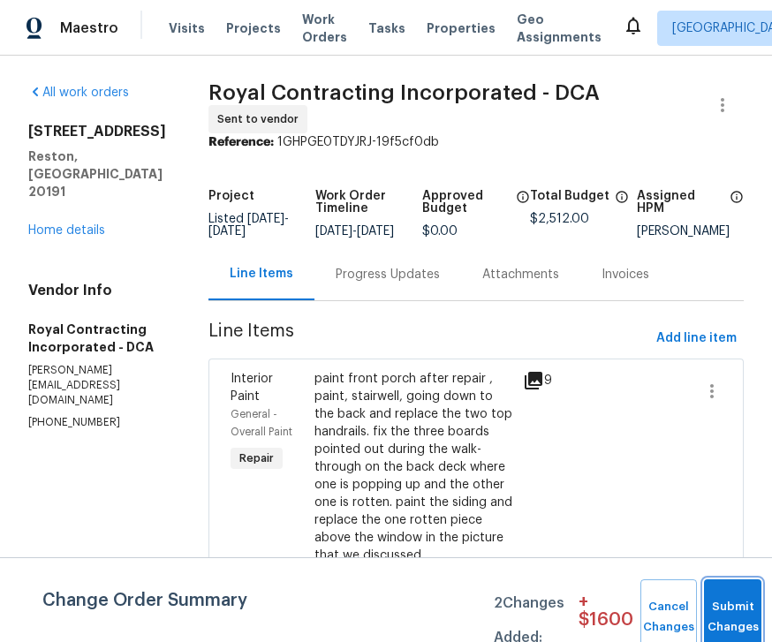
click at [732, 610] on button "Submit Changes" at bounding box center [732, 617] width 57 height 76
